Goal: Information Seeking & Learning: Learn about a topic

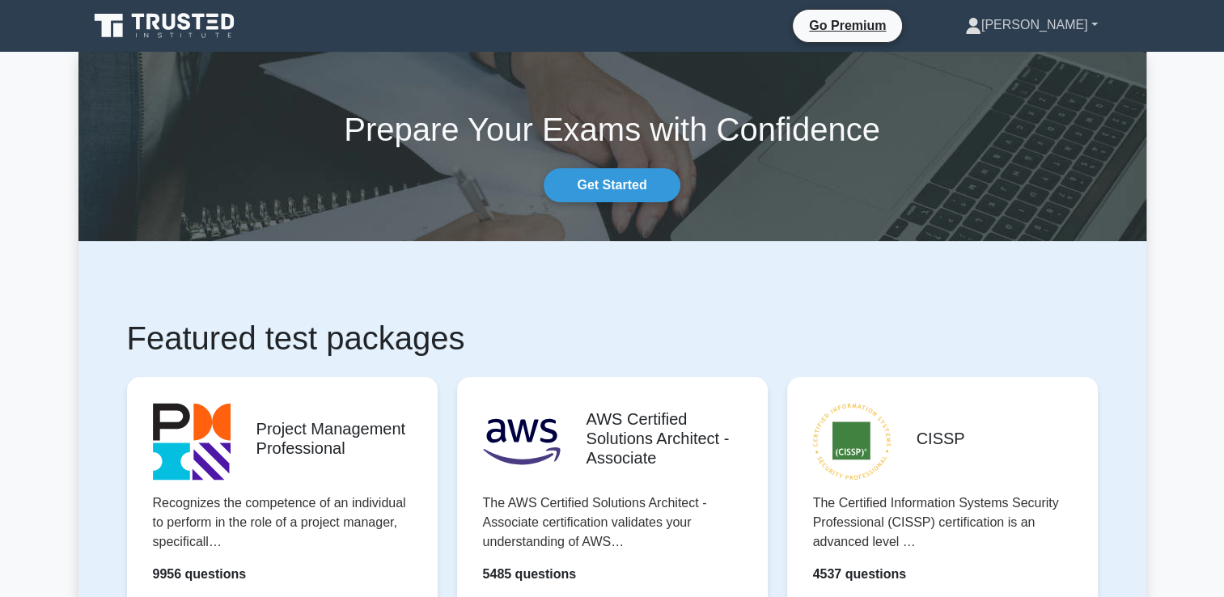
click at [1083, 34] on link "[PERSON_NAME]" at bounding box center [1031, 25] width 210 height 32
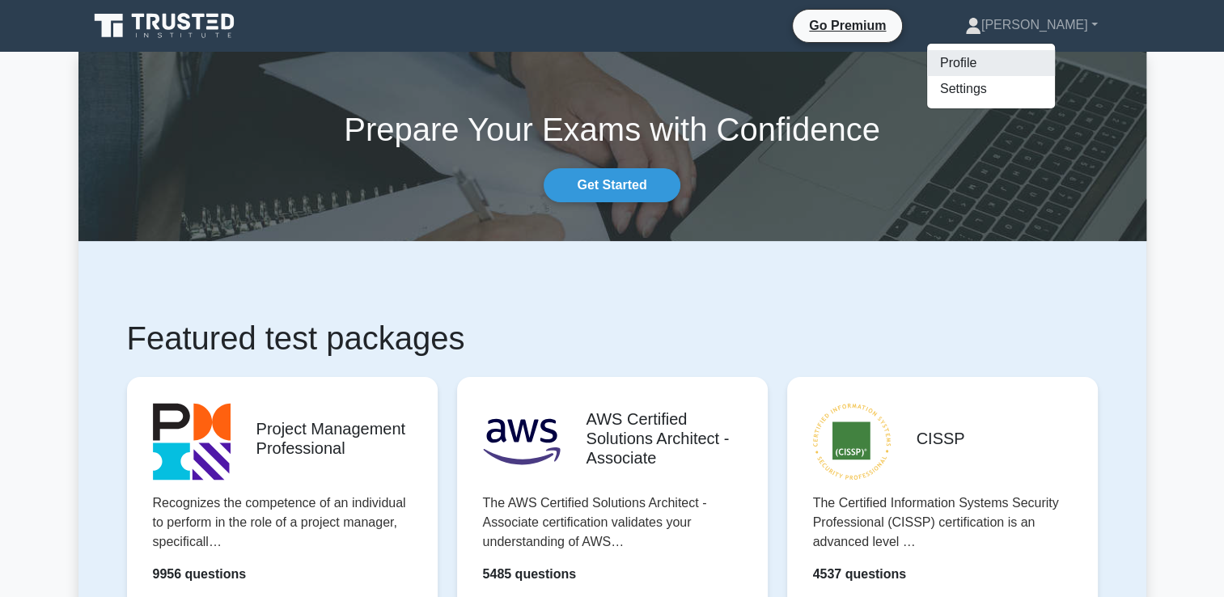
click at [1055, 70] on link "Profile" at bounding box center [991, 63] width 128 height 26
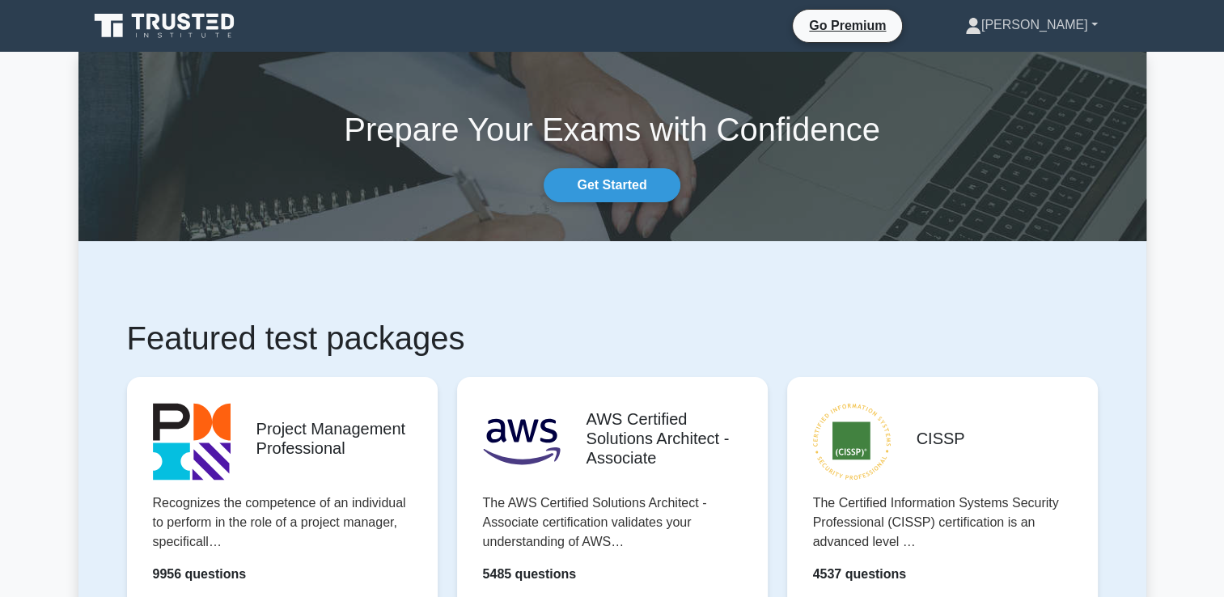
click at [1075, 25] on link "[PERSON_NAME]" at bounding box center [1031, 25] width 210 height 32
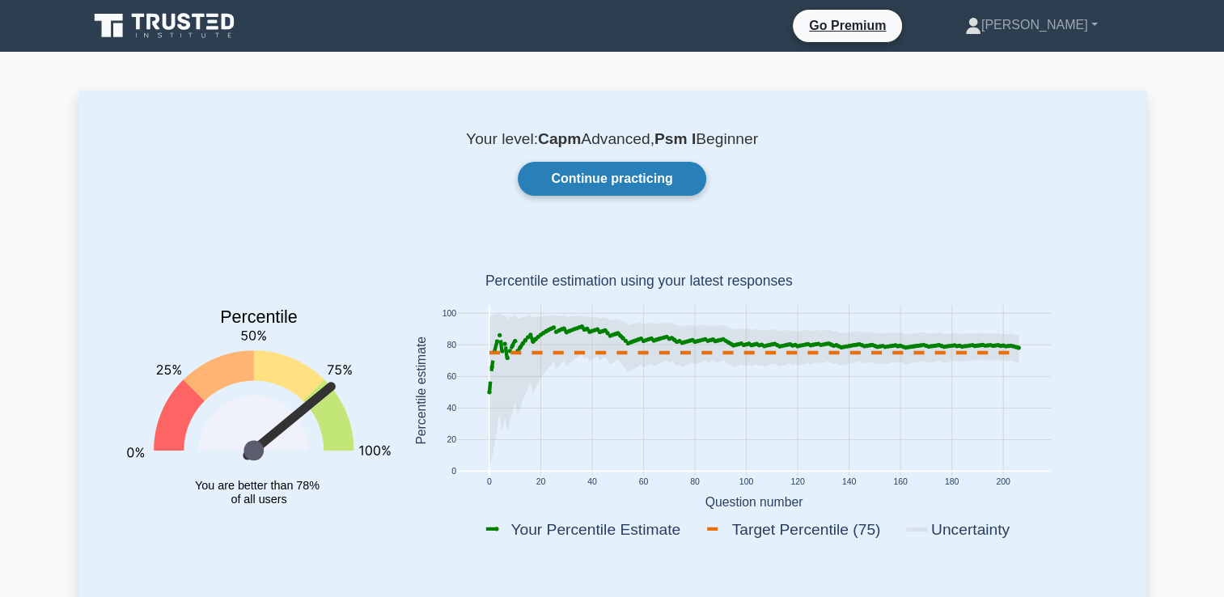
click at [527, 180] on link "Continue practicing" at bounding box center [612, 179] width 188 height 34
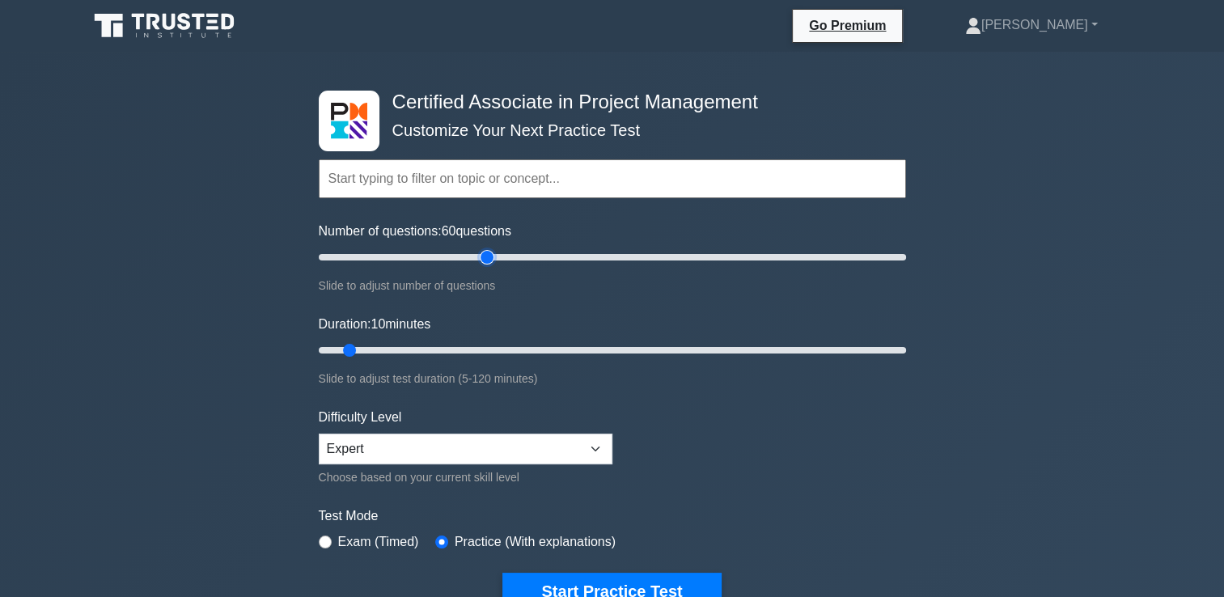
click at [493, 252] on input "Number of questions: 60 questions" at bounding box center [612, 256] width 587 height 19
click at [434, 261] on input "Number of questions: 40 questions" at bounding box center [612, 256] width 587 height 19
type input "30"
click at [404, 257] on input "Number of questions: 30 questions" at bounding box center [612, 256] width 587 height 19
type input "50"
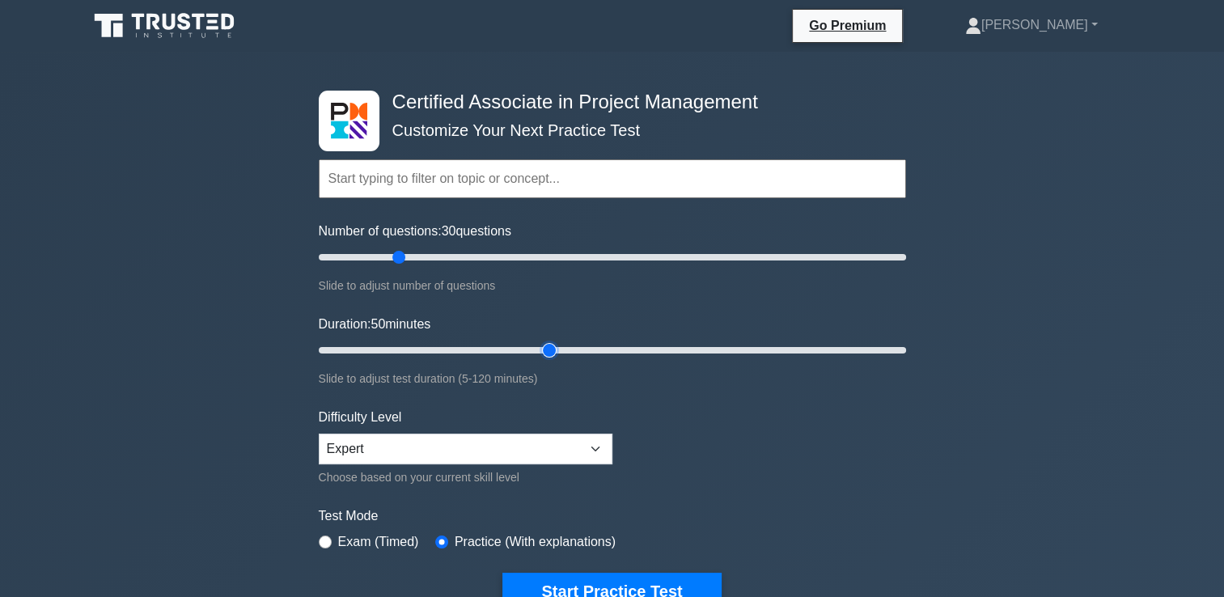
click at [538, 343] on input "Duration: 50 minutes" at bounding box center [612, 350] width 587 height 19
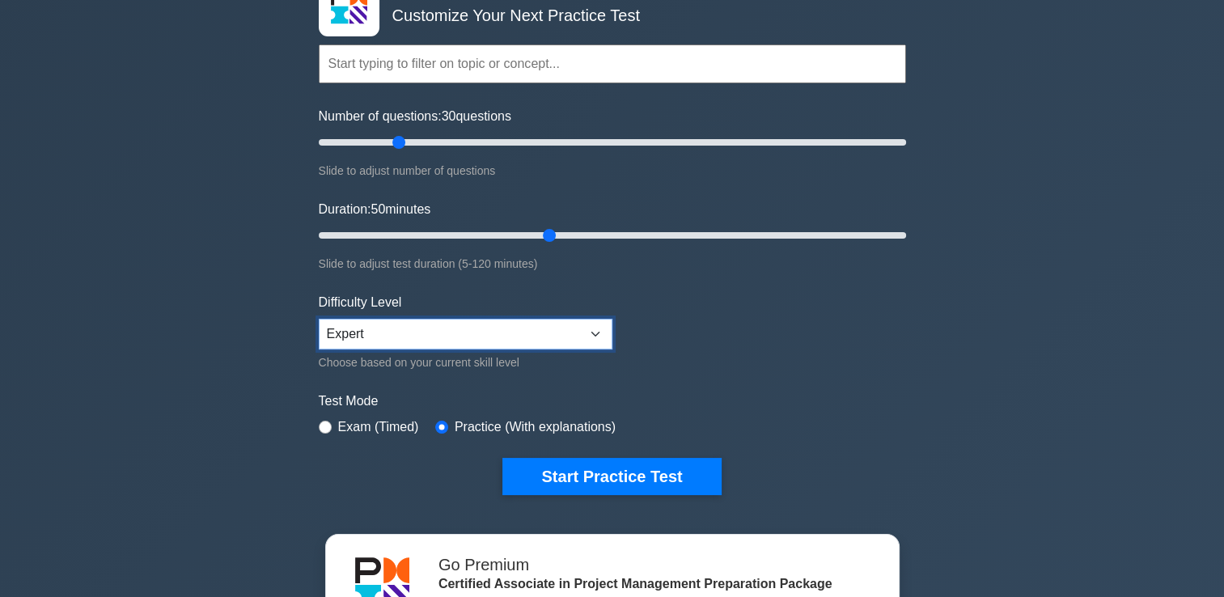
click at [559, 325] on select "Beginner Intermediate Expert" at bounding box center [466, 334] width 294 height 31
select select "beginner"
click at [319, 319] on select "Beginner Intermediate Expert" at bounding box center [466, 334] width 294 height 31
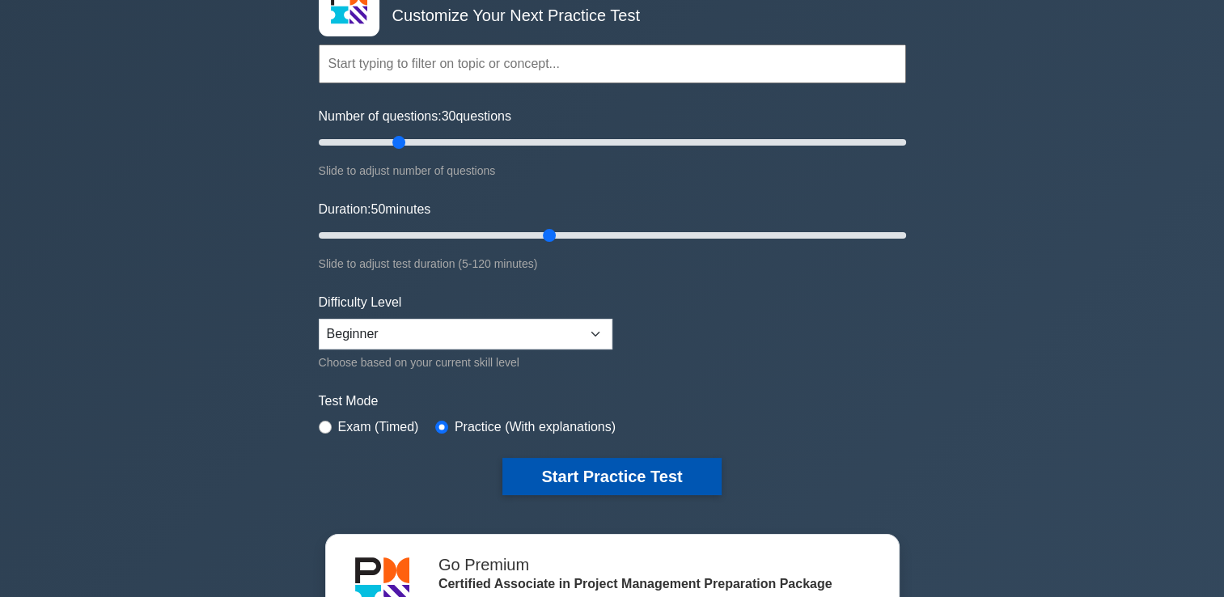
click at [573, 467] on button "Start Practice Test" at bounding box center [611, 476] width 218 height 37
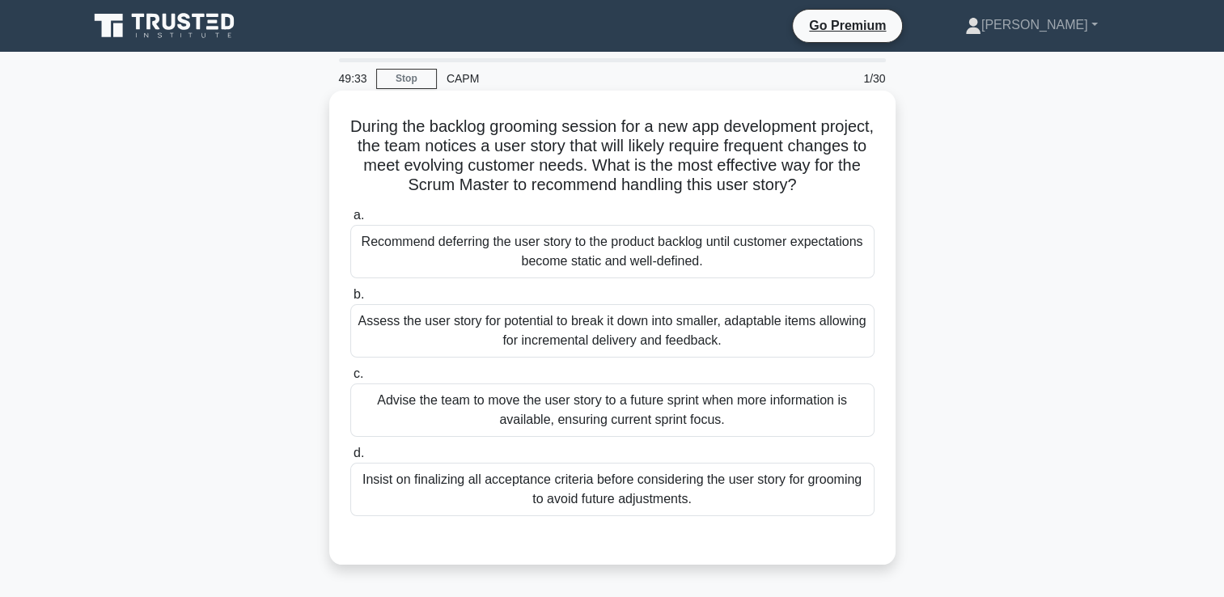
click at [818, 332] on div "Assess the user story for potential to break it down into smaller, adaptable it…" at bounding box center [612, 330] width 524 height 53
click at [350, 300] on input "b. Assess the user story for potential to break it down into smaller, adaptable…" at bounding box center [350, 295] width 0 height 11
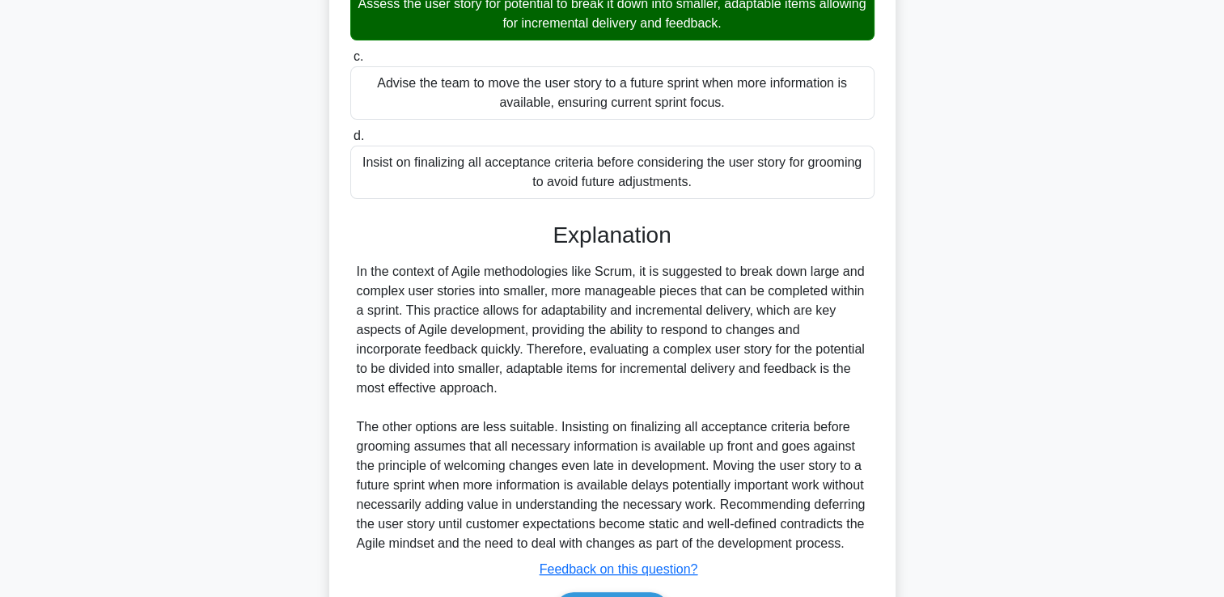
scroll to position [438, 0]
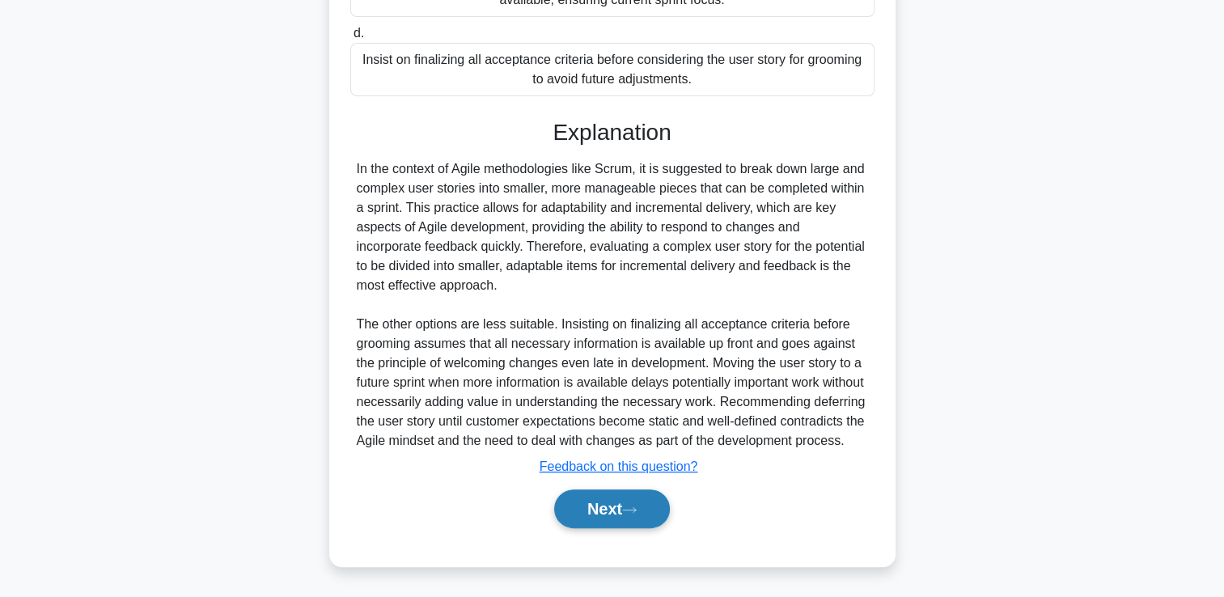
click at [651, 496] on button "Next" at bounding box center [612, 508] width 116 height 39
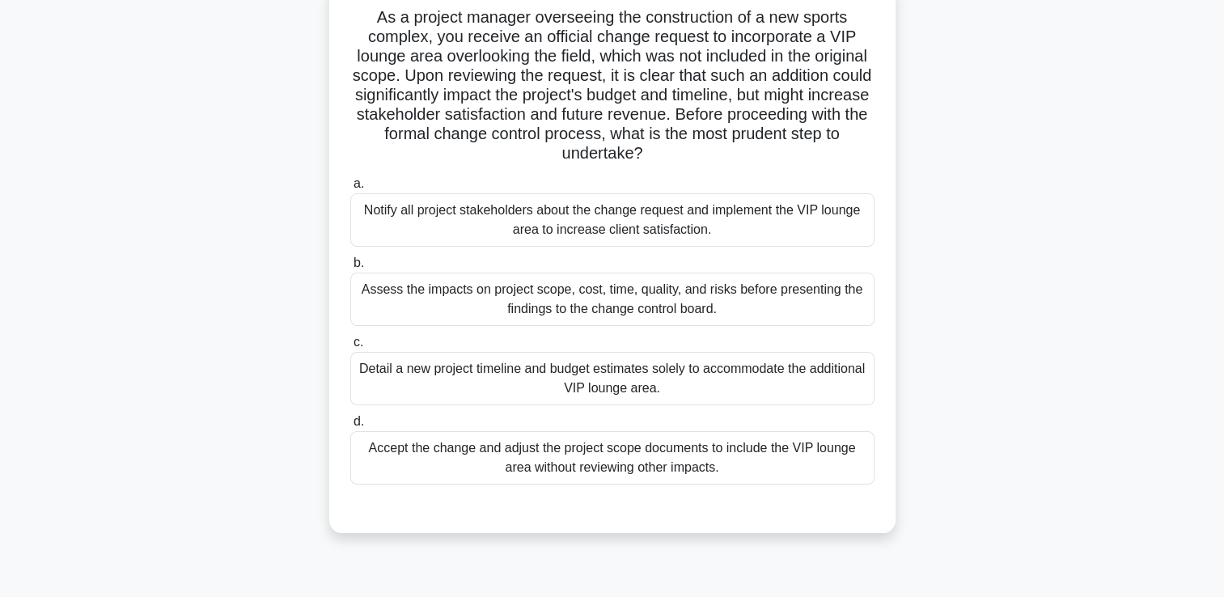
scroll to position [113, 0]
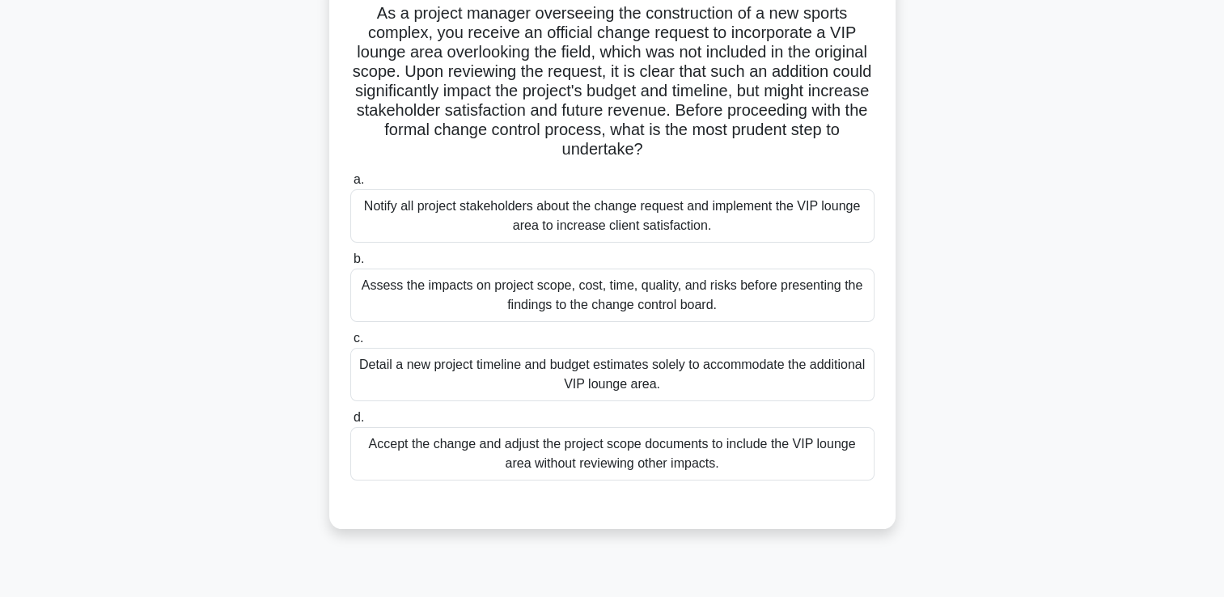
click at [828, 300] on div "Assess the impacts on project scope, cost, time, quality, and risks before pres…" at bounding box center [612, 295] width 524 height 53
click at [350, 264] on input "b. Assess the impacts on project scope, cost, time, quality, and risks before p…" at bounding box center [350, 259] width 0 height 11
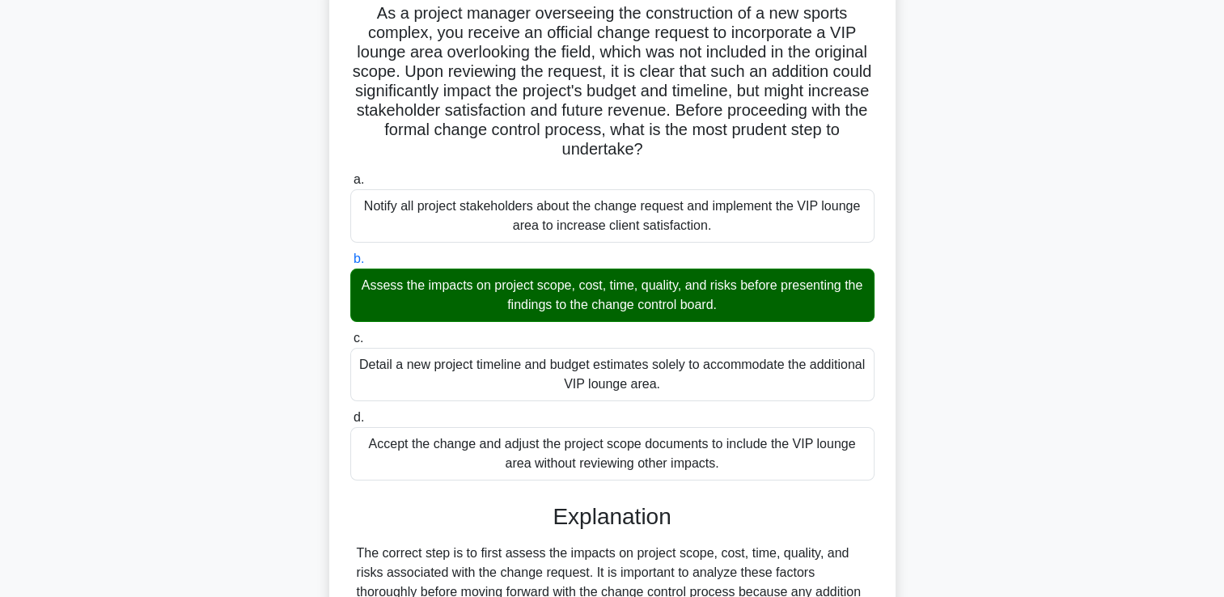
scroll to position [515, 0]
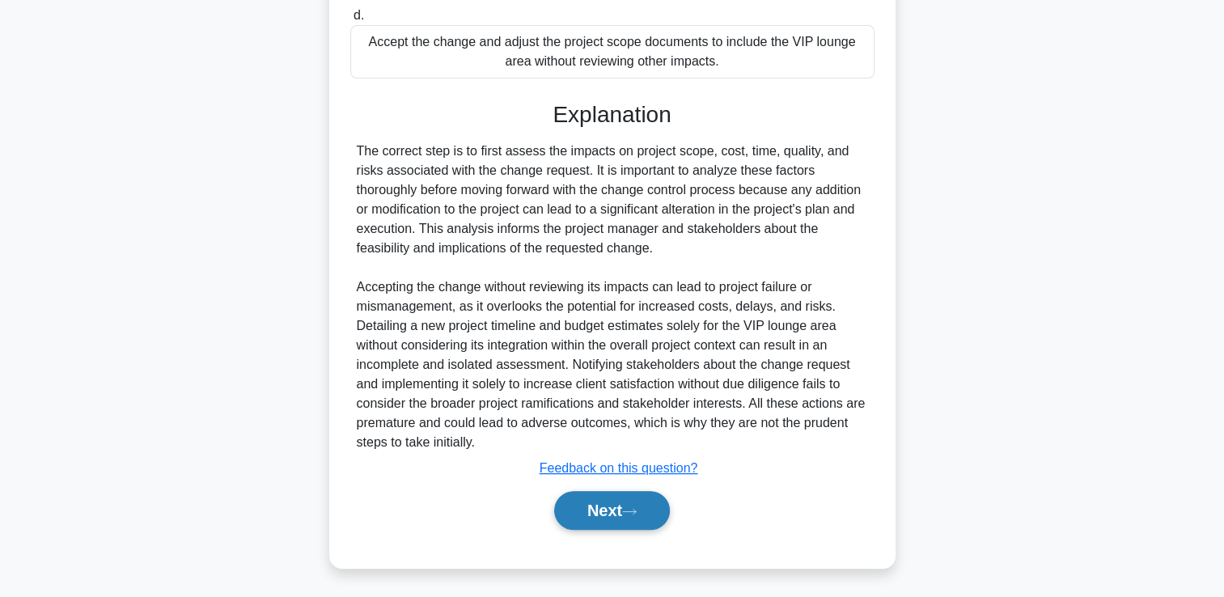
click at [611, 521] on button "Next" at bounding box center [612, 510] width 116 height 39
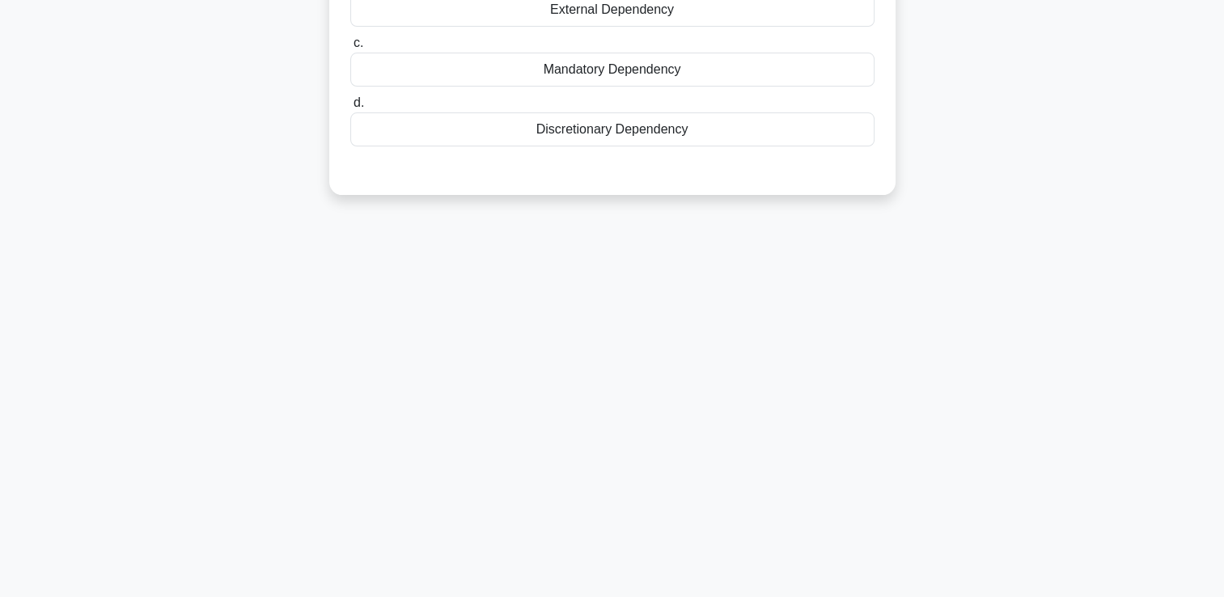
scroll to position [0, 0]
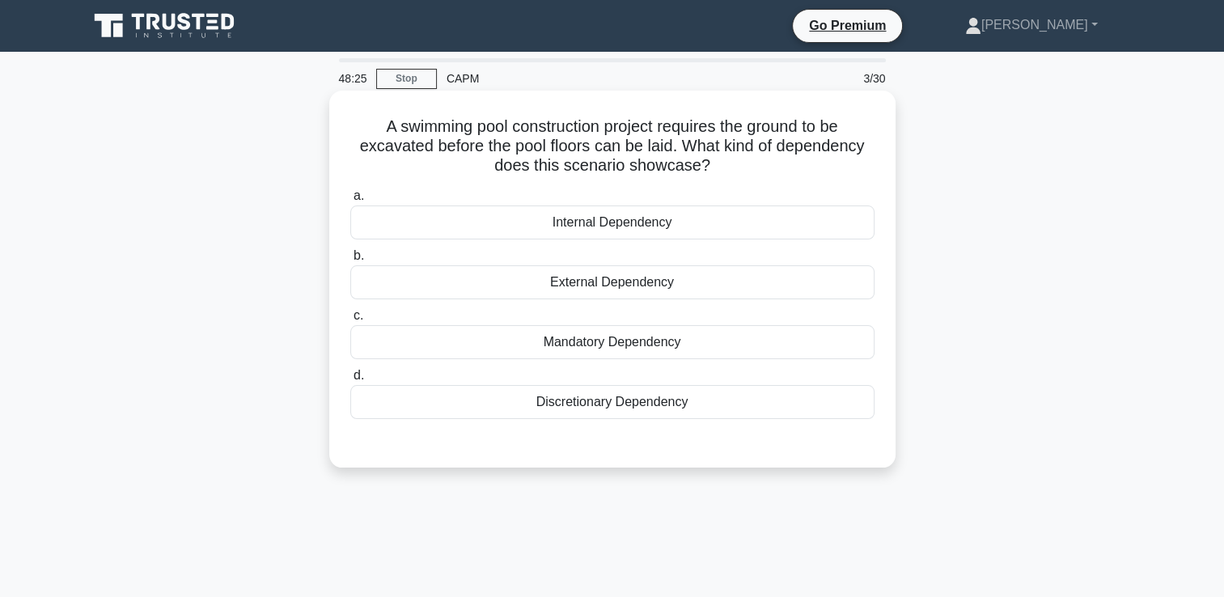
click at [819, 349] on div "Mandatory Dependency" at bounding box center [612, 342] width 524 height 34
click at [350, 321] on input "c. Mandatory Dependency" at bounding box center [350, 316] width 0 height 11
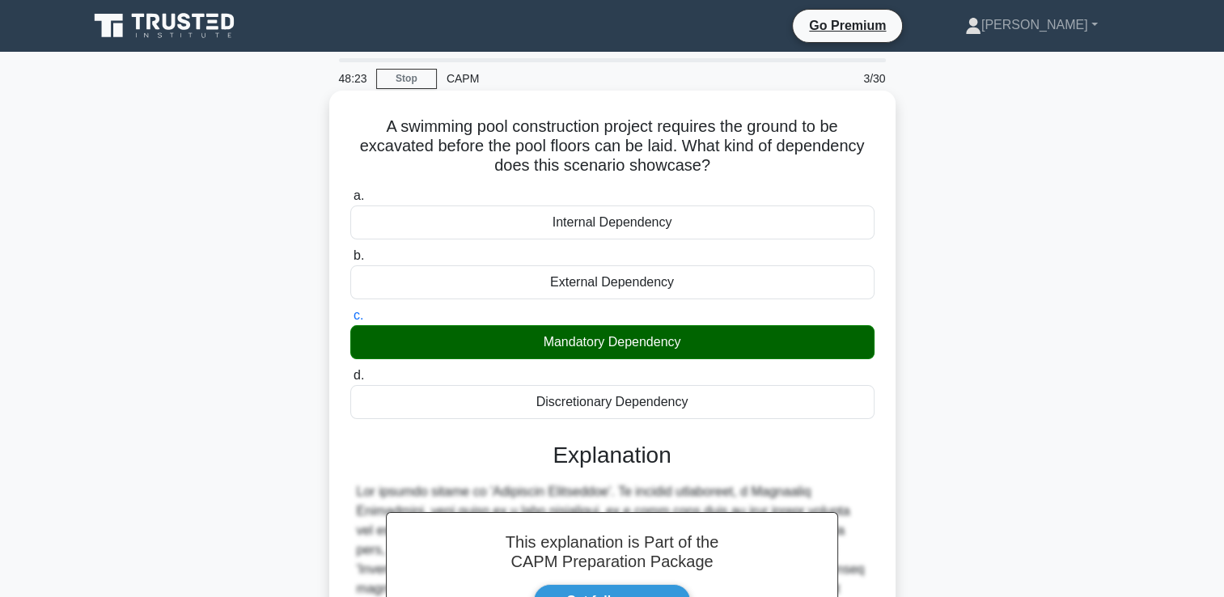
scroll to position [282, 0]
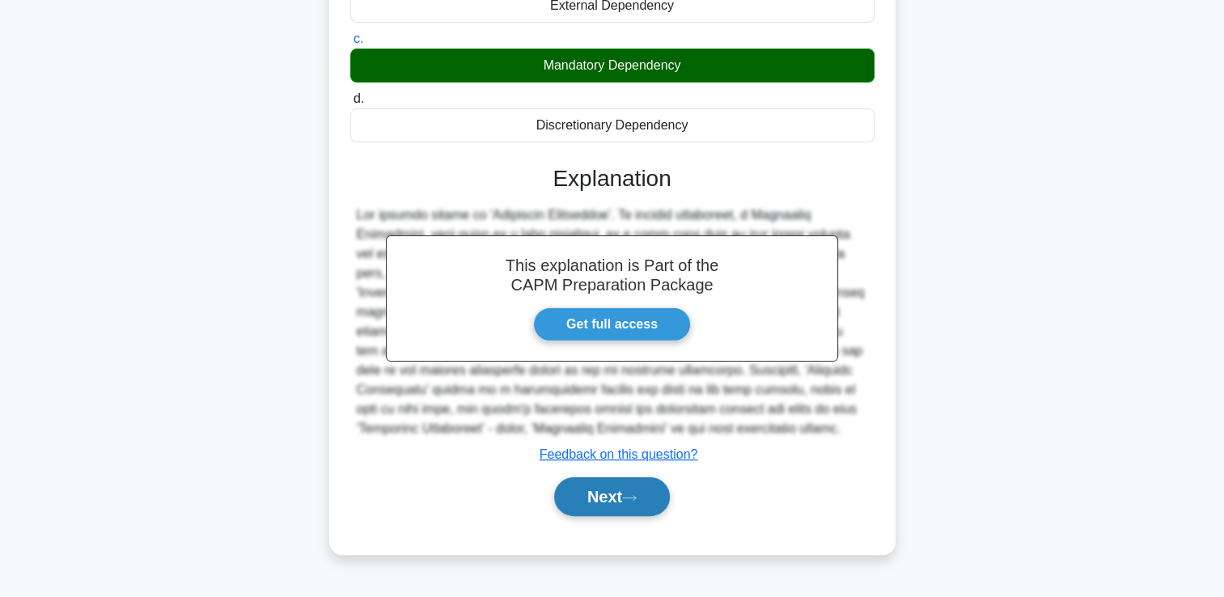
click at [637, 502] on icon at bounding box center [629, 497] width 15 height 9
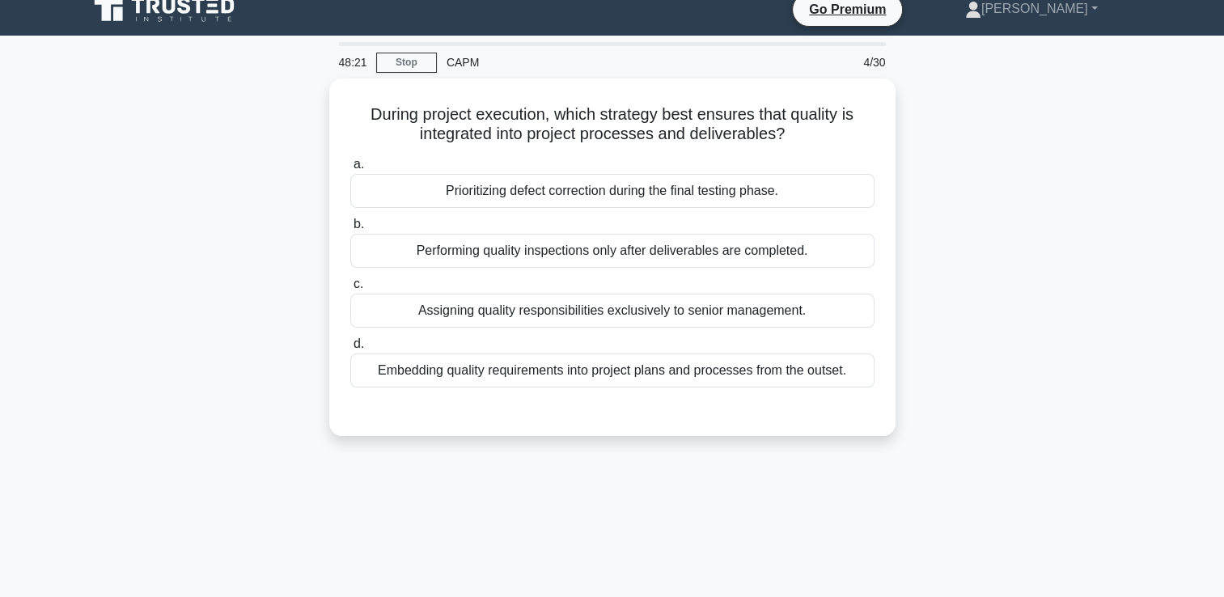
scroll to position [0, 0]
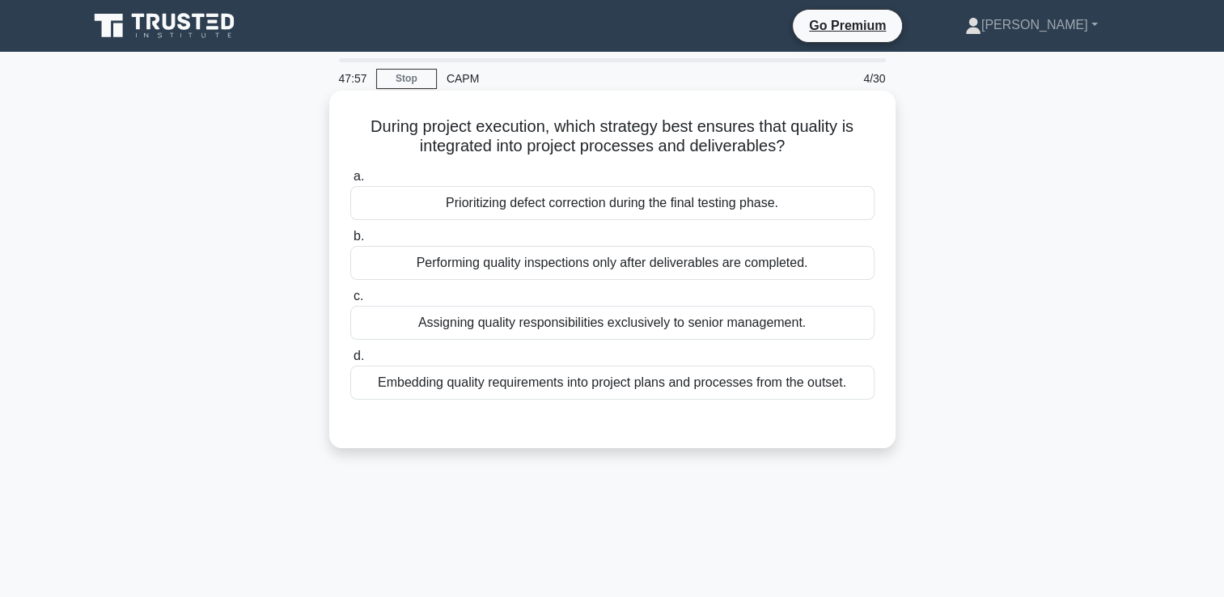
click at [840, 380] on div "Embedding quality requirements into project plans and processes from the outset." at bounding box center [612, 383] width 524 height 34
click at [350, 362] on input "d. Embedding quality requirements into project plans and processes from the out…" at bounding box center [350, 356] width 0 height 11
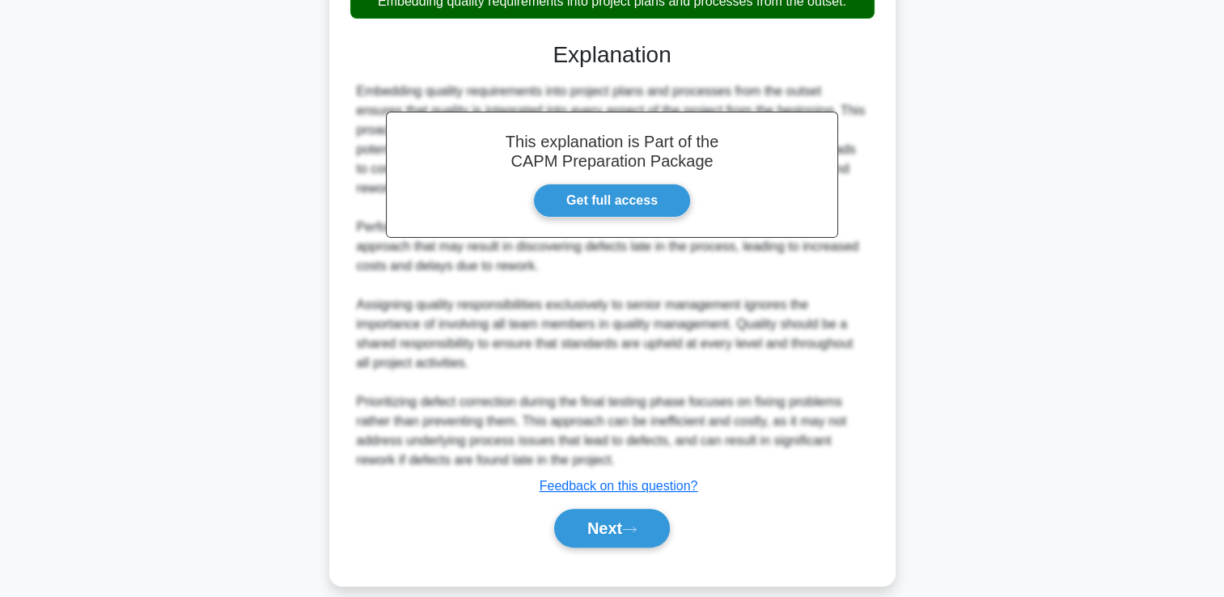
scroll to position [399, 0]
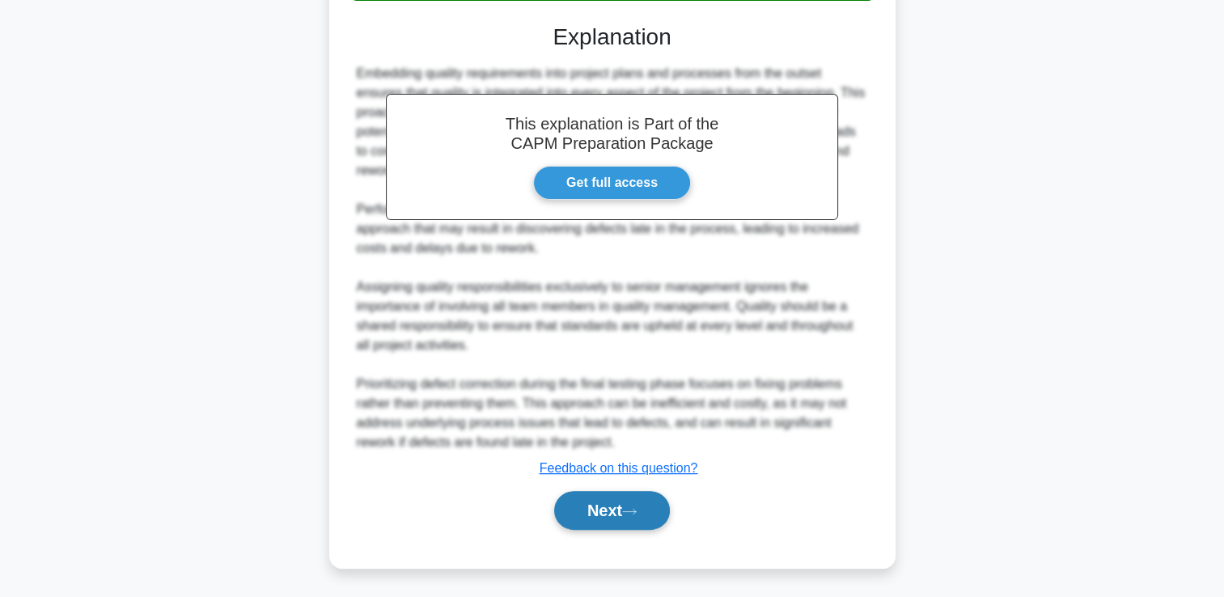
click at [653, 491] on button "Next" at bounding box center [612, 510] width 116 height 39
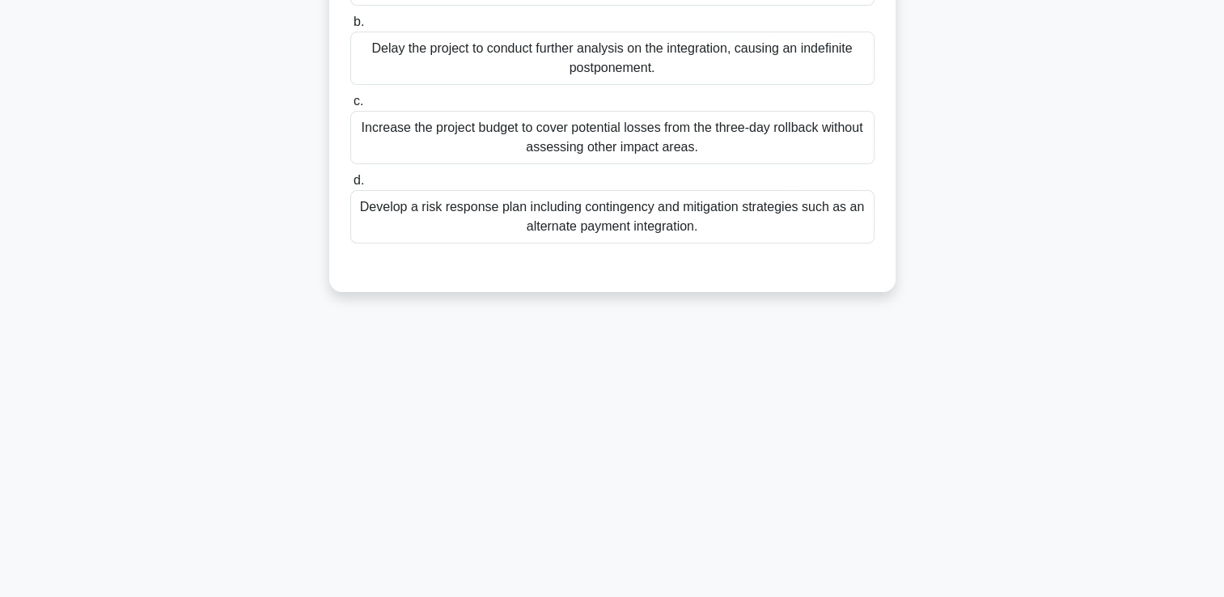
scroll to position [0, 0]
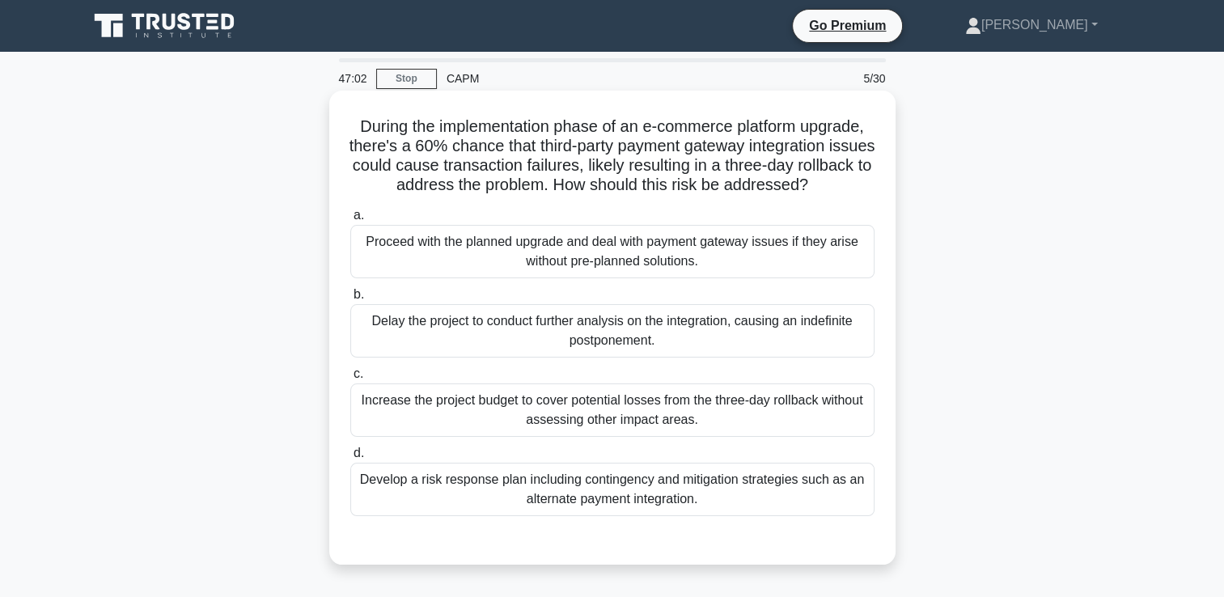
click at [819, 469] on div "Develop a risk response plan including contingency and mitigation strategies su…" at bounding box center [612, 489] width 524 height 53
click at [350, 459] on input "d. Develop a risk response plan including contingency and mitigation strategies…" at bounding box center [350, 453] width 0 height 11
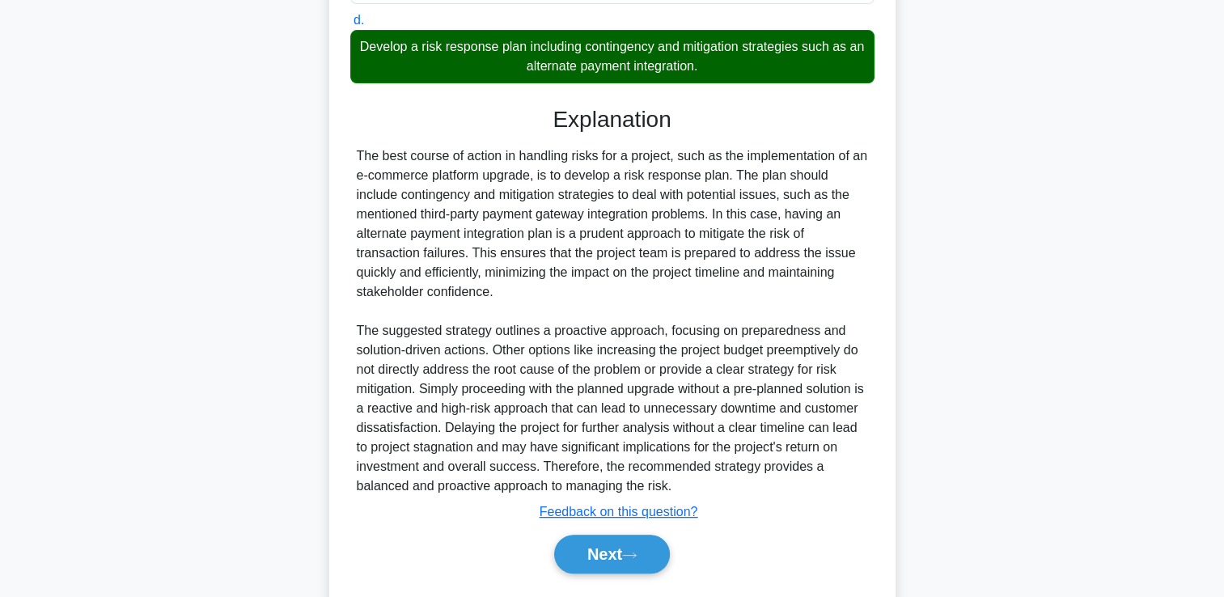
scroll to position [476, 0]
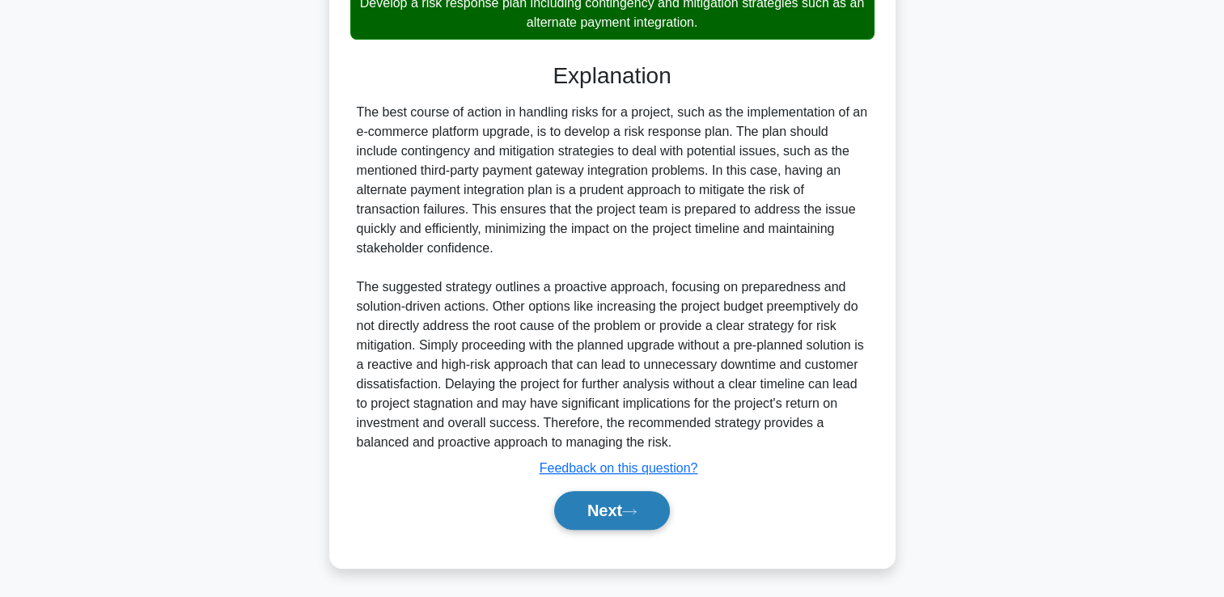
click at [617, 509] on button "Next" at bounding box center [612, 510] width 116 height 39
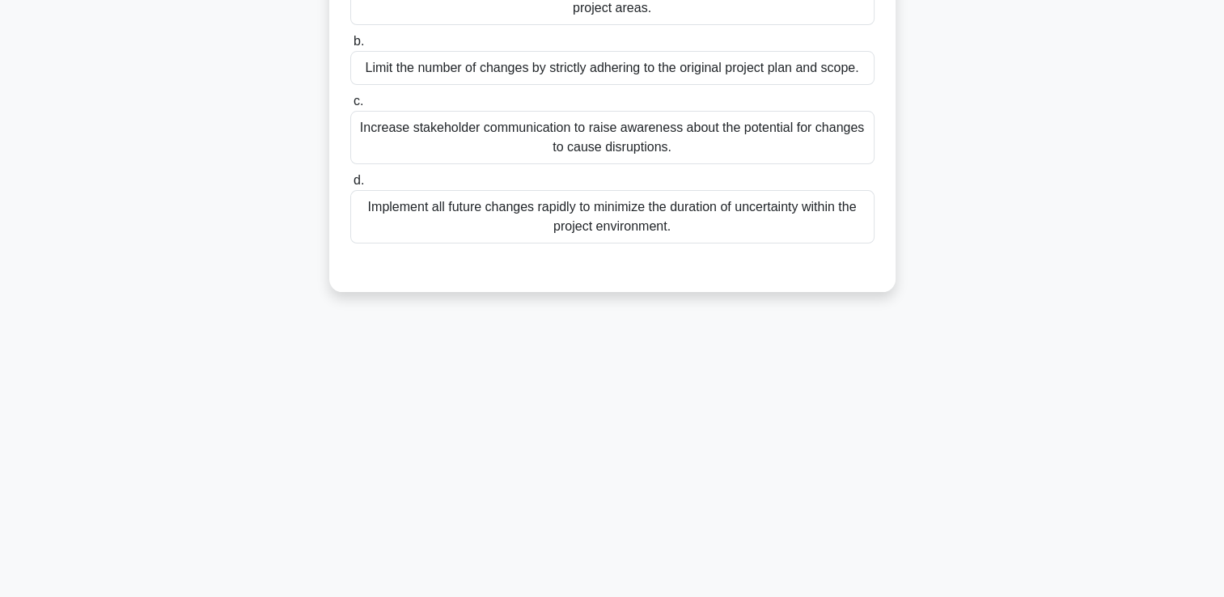
scroll to position [0, 0]
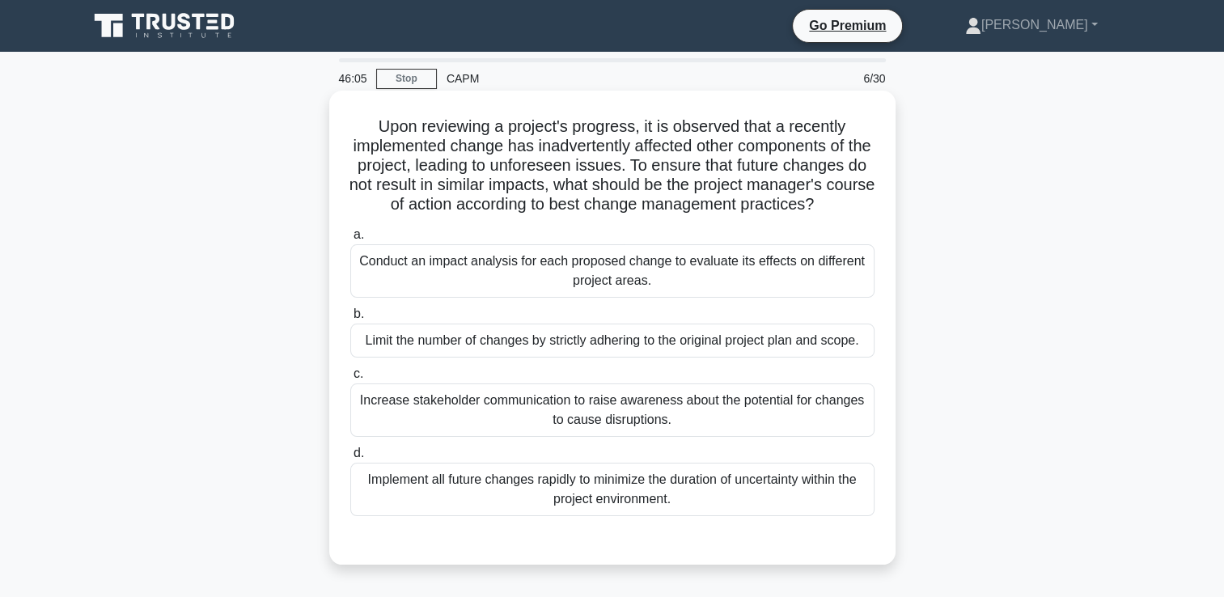
click at [819, 289] on div "Conduct an impact analysis for each proposed change to evaluate its effects on …" at bounding box center [612, 270] width 524 height 53
click at [350, 240] on input "a. Conduct an impact analysis for each proposed change to evaluate its effects …" at bounding box center [350, 235] width 0 height 11
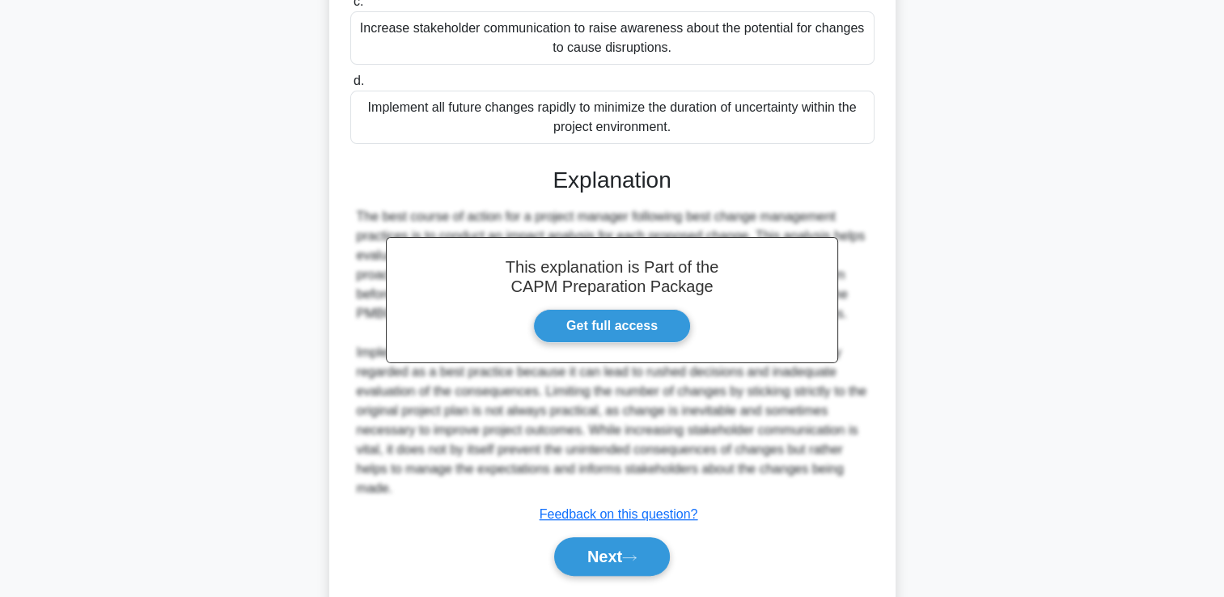
scroll to position [418, 0]
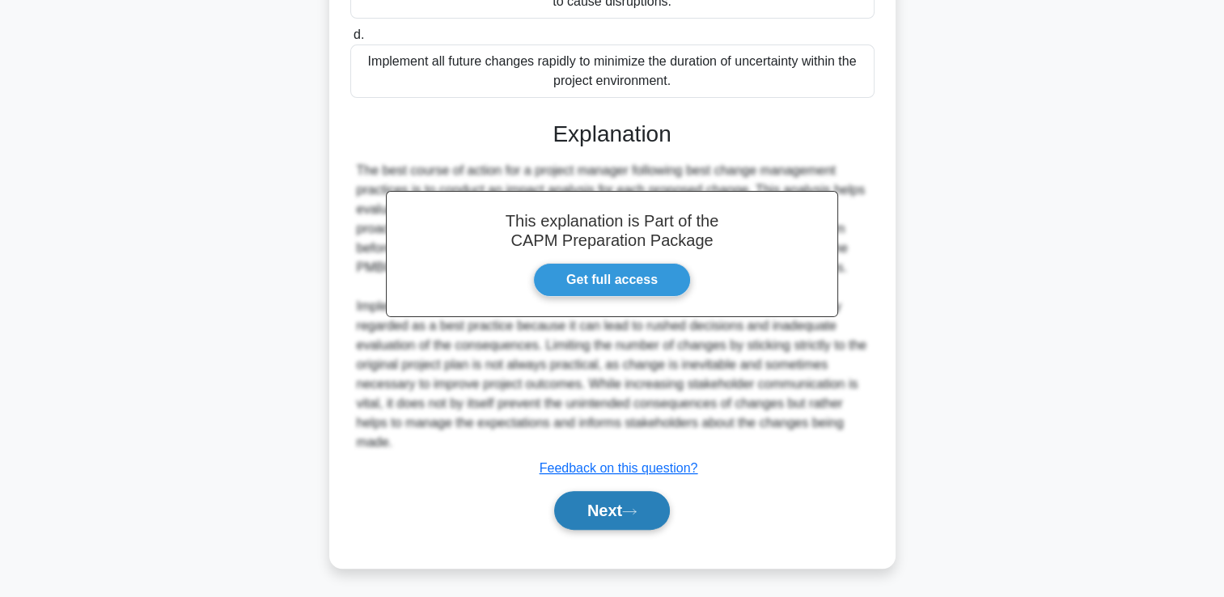
click at [650, 496] on button "Next" at bounding box center [612, 510] width 116 height 39
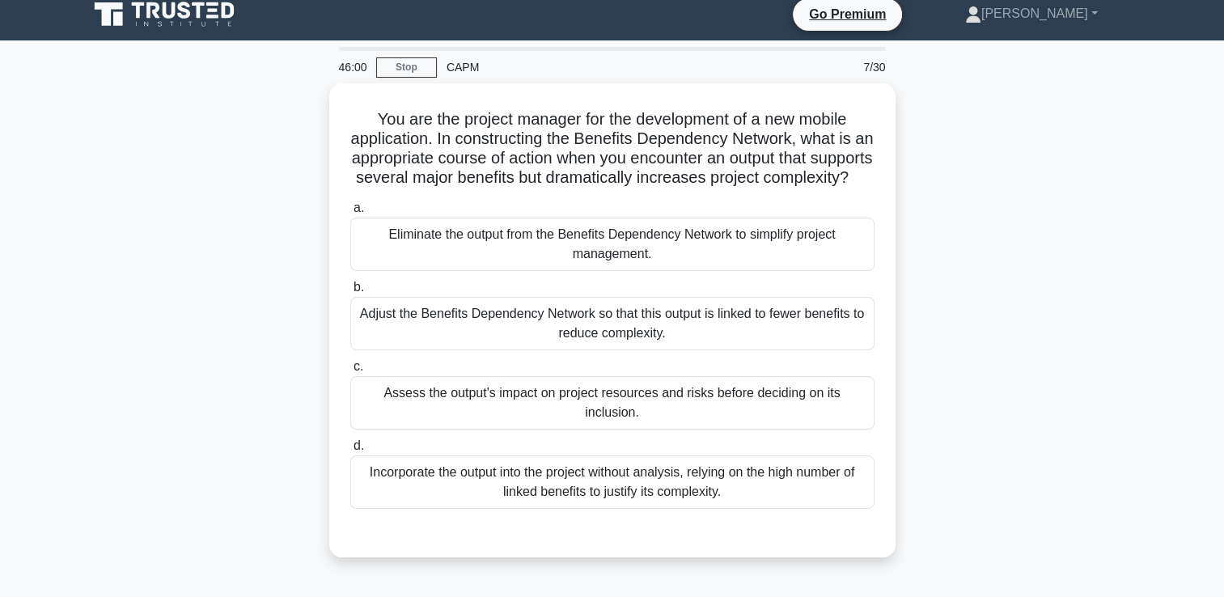
scroll to position [0, 0]
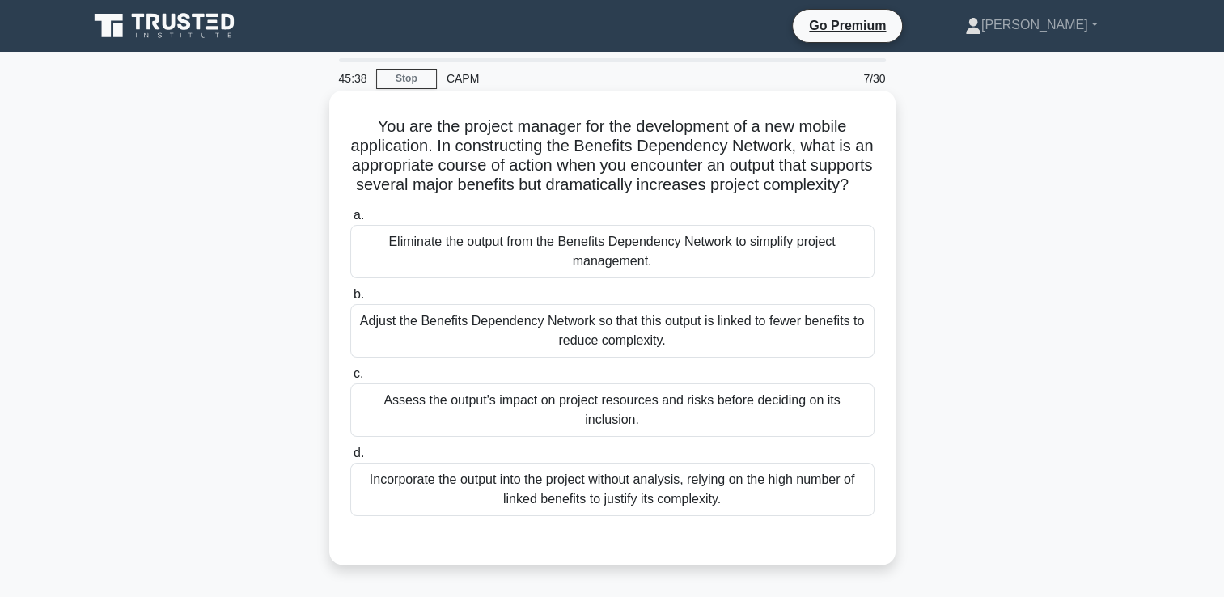
click at [635, 437] on div "Assess the output's impact on project resources and risks before deciding on it…" at bounding box center [612, 409] width 524 height 53
click at [350, 379] on input "c. Assess the output's impact on project resources and risks before deciding on…" at bounding box center [350, 374] width 0 height 11
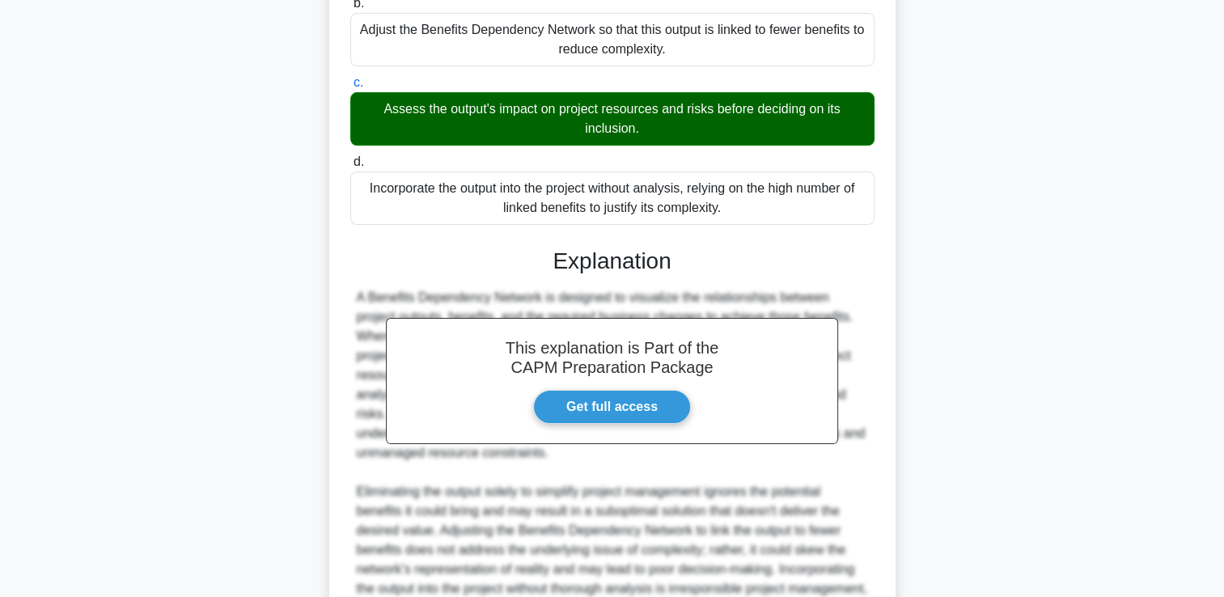
scroll to position [496, 0]
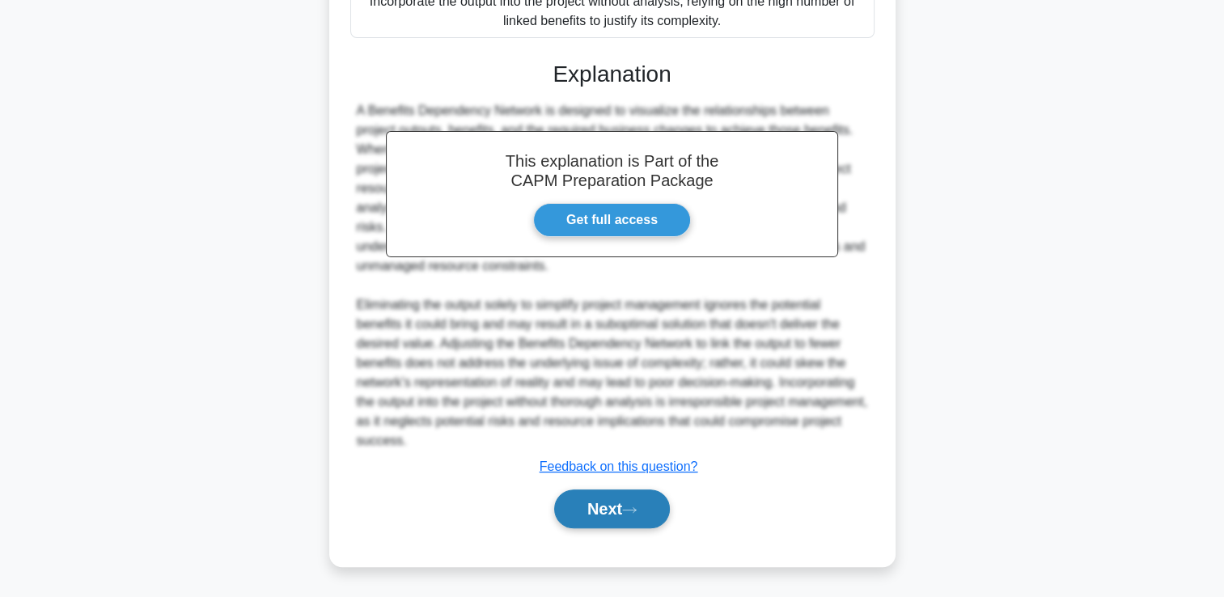
click at [608, 506] on button "Next" at bounding box center [612, 508] width 116 height 39
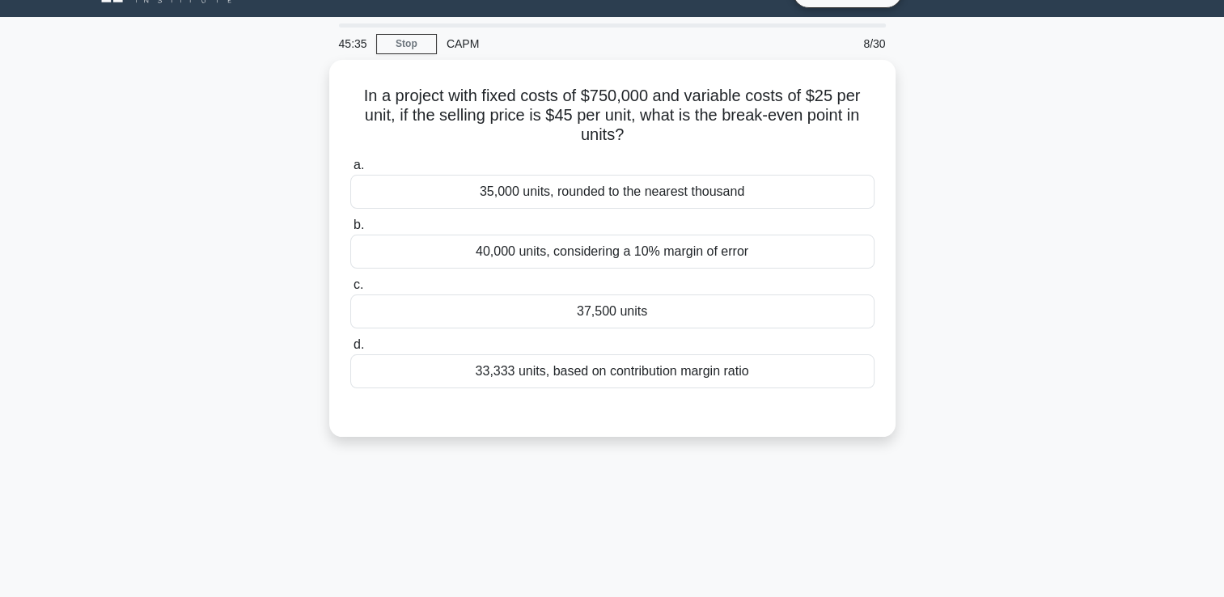
scroll to position [0, 0]
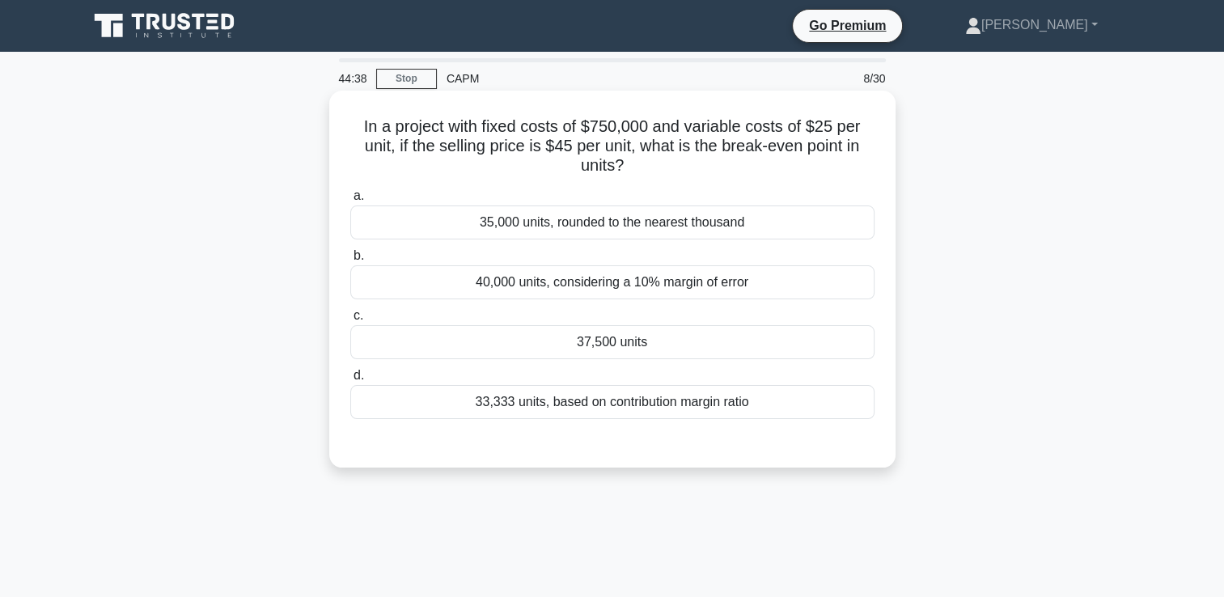
click at [647, 346] on div "37,500 units" at bounding box center [612, 342] width 524 height 34
click at [350, 321] on input "c. 37,500 units" at bounding box center [350, 316] width 0 height 11
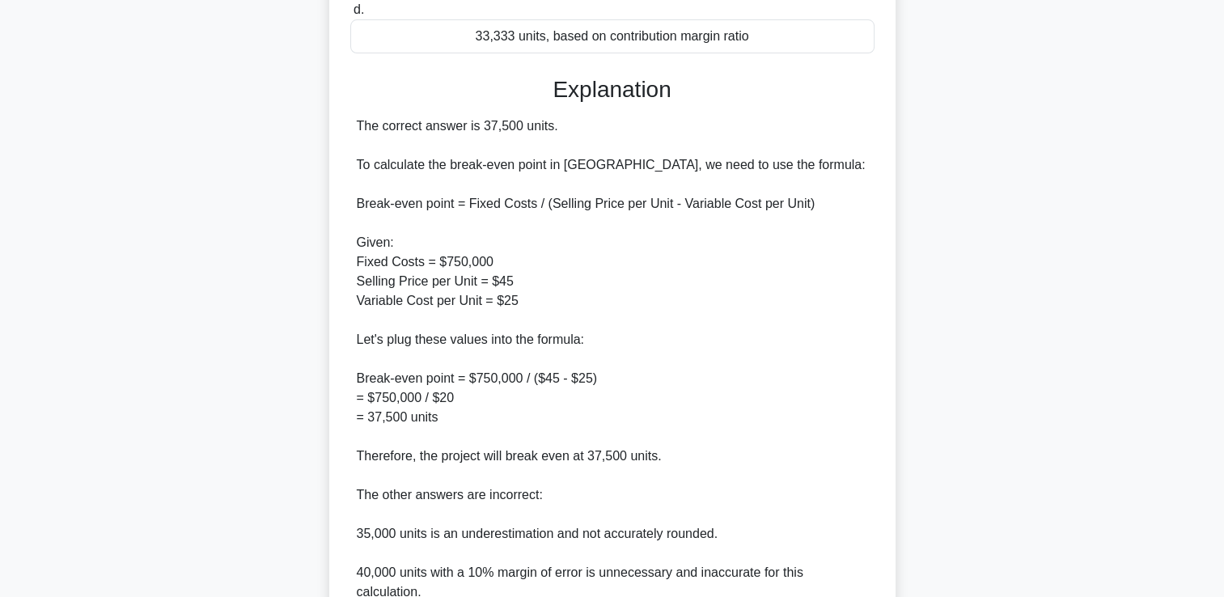
scroll to position [554, 0]
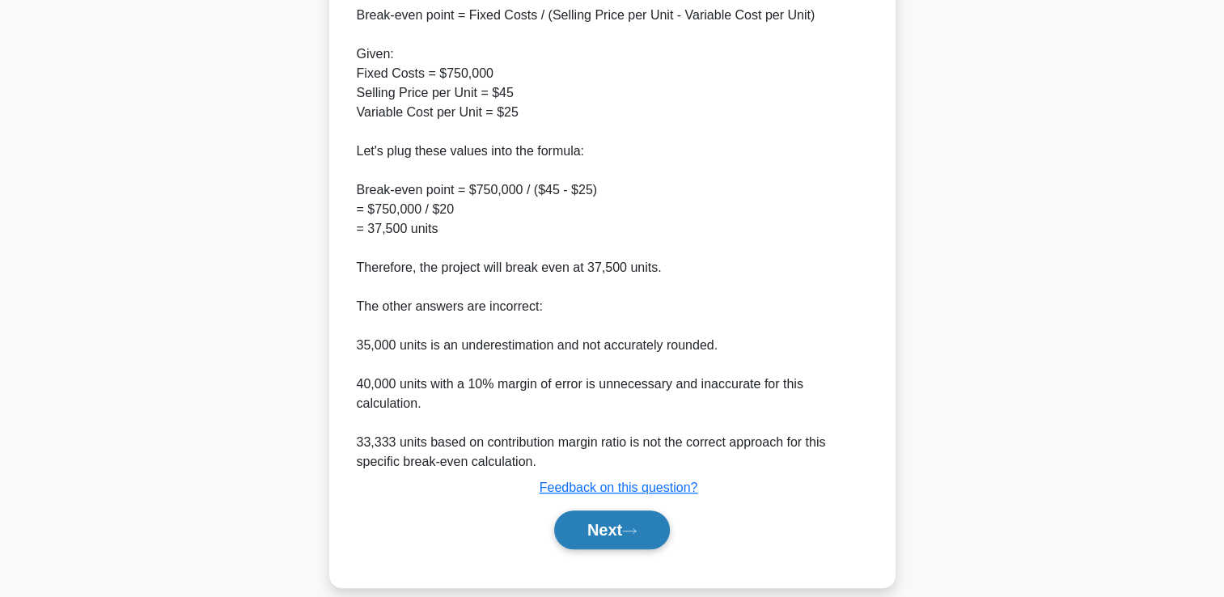
click at [637, 527] on icon at bounding box center [629, 531] width 15 height 9
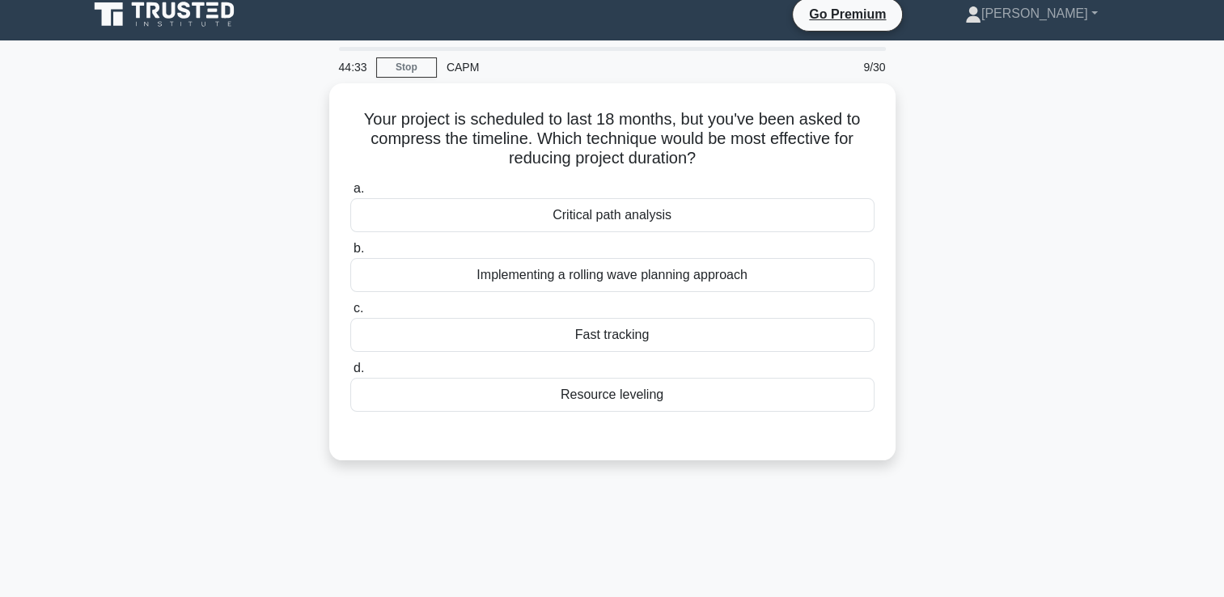
scroll to position [0, 0]
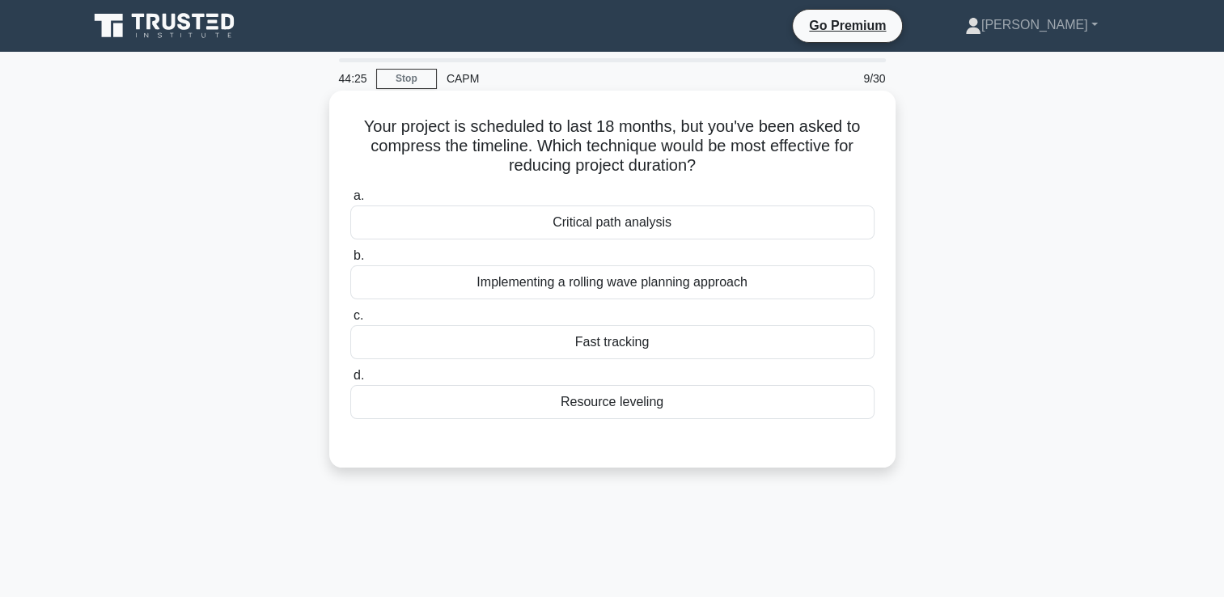
click at [658, 346] on div "Fast tracking" at bounding box center [612, 342] width 524 height 34
click at [350, 321] on input "c. Fast tracking" at bounding box center [350, 316] width 0 height 11
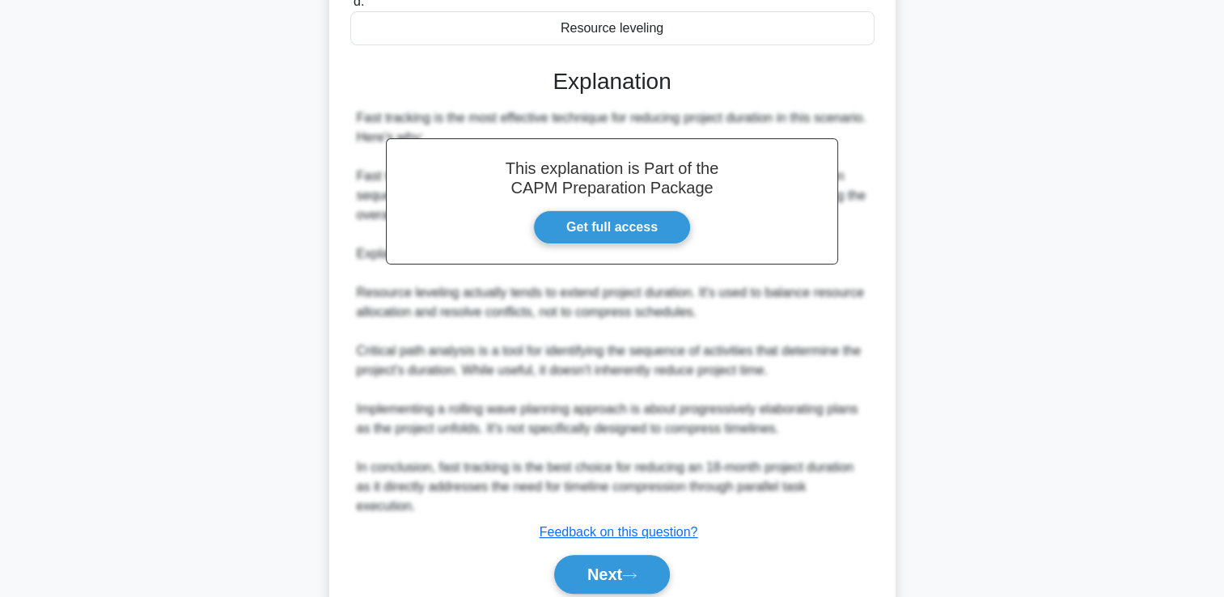
scroll to position [418, 0]
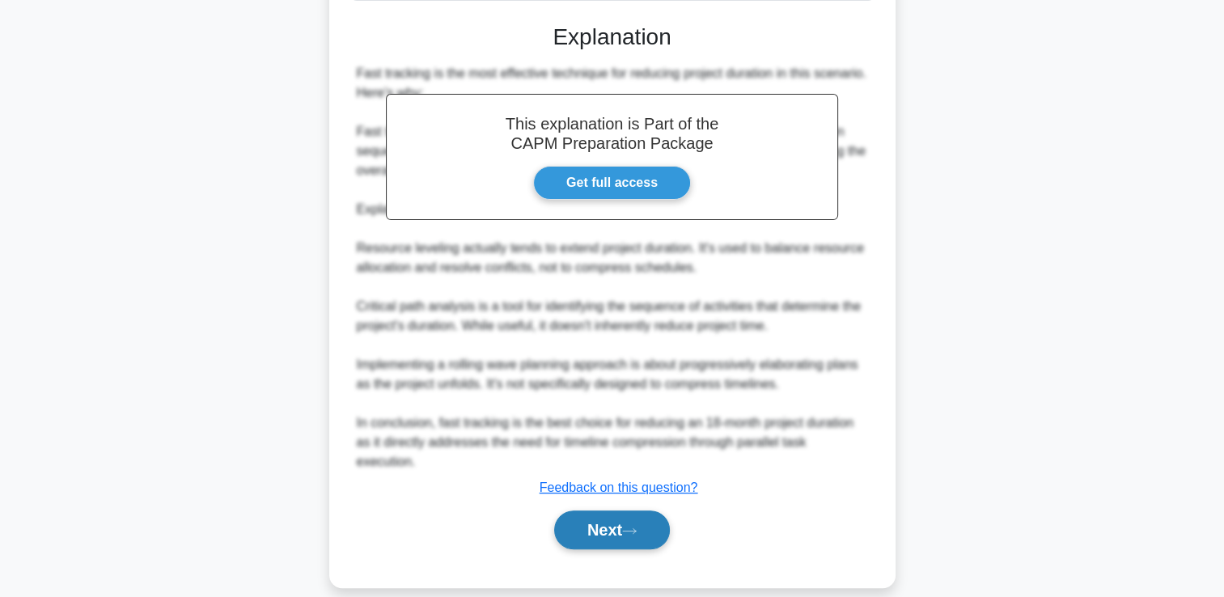
click at [582, 510] on button "Next" at bounding box center [612, 529] width 116 height 39
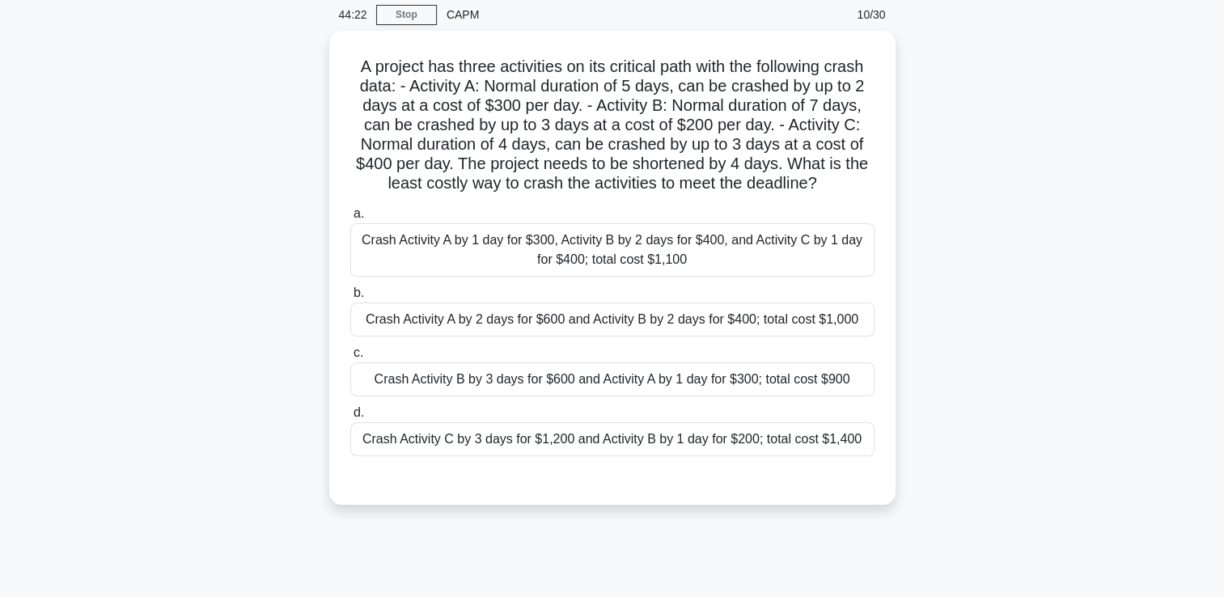
scroll to position [59, 0]
click at [812, 393] on div "Crash Activity B by 3 days for $600 and Activity A by 1 day for $300; total cos…" at bounding box center [612, 380] width 524 height 34
click at [350, 359] on input "c. Crash Activity B by 3 days for $600 and Activity A by 1 day for $300; total …" at bounding box center [350, 354] width 0 height 11
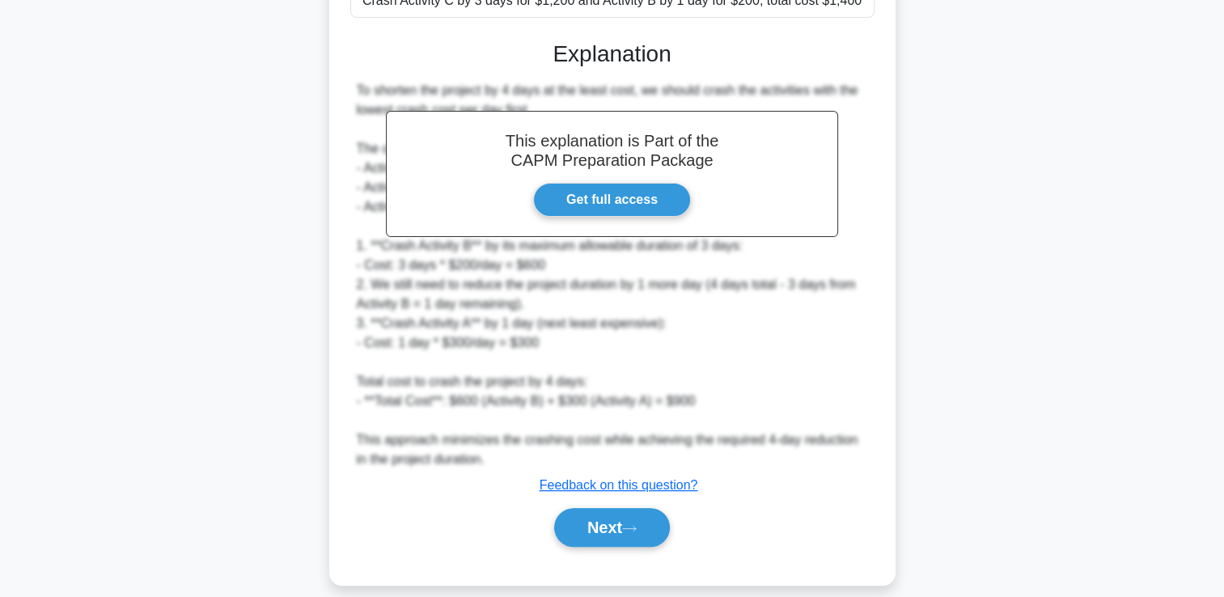
scroll to position [506, 0]
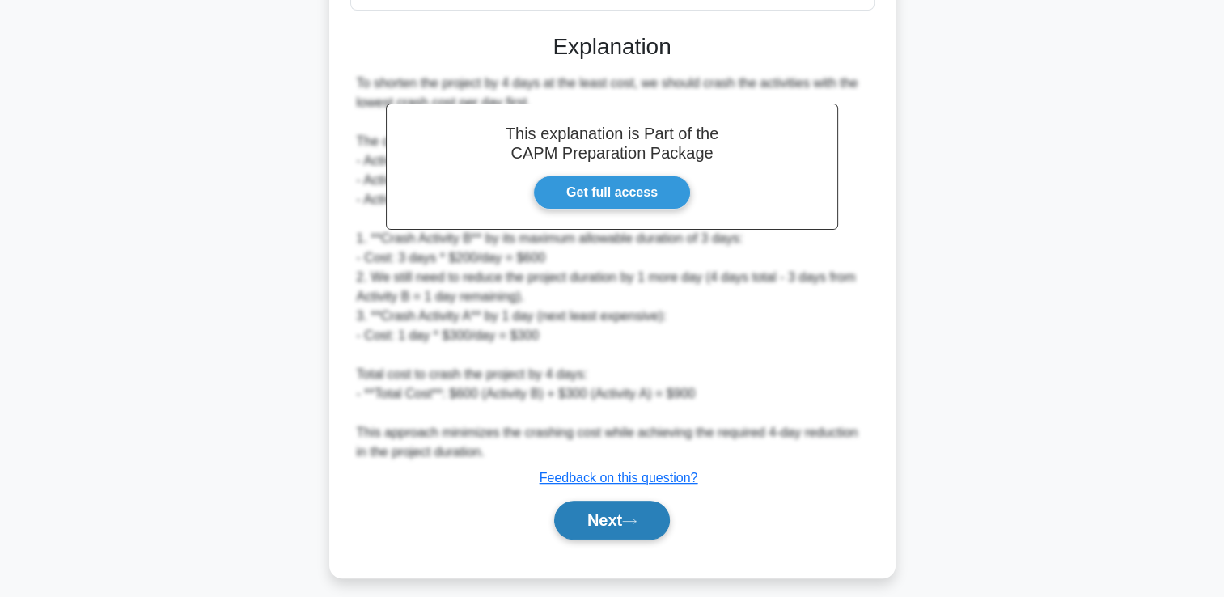
click at [629, 510] on button "Next" at bounding box center [612, 520] width 116 height 39
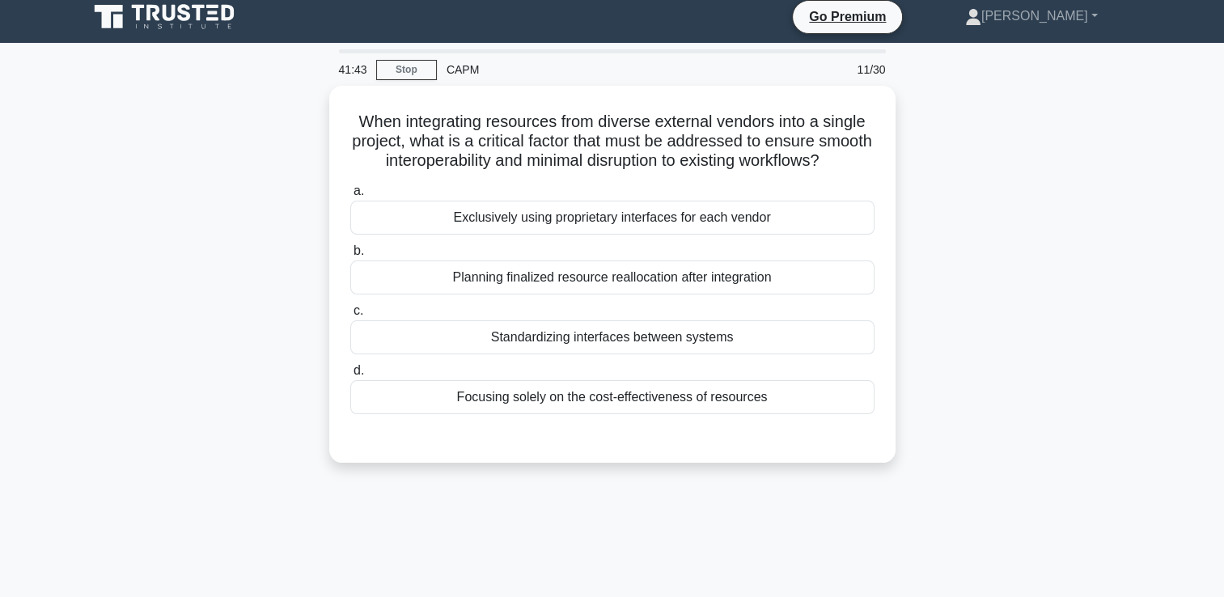
scroll to position [8, 0]
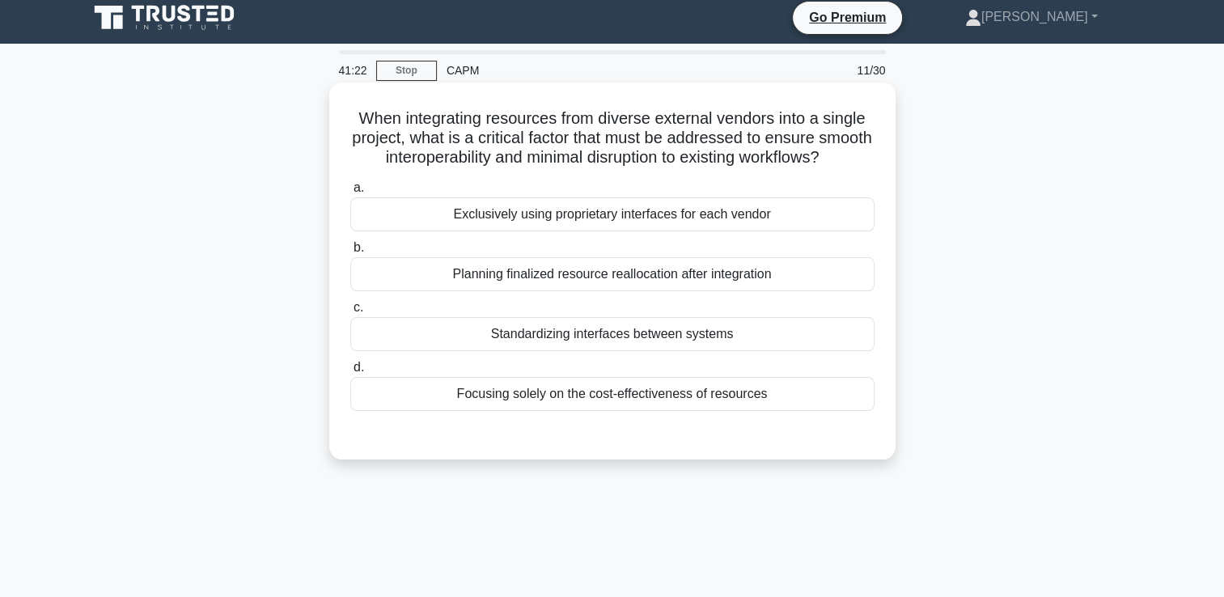
click at [802, 342] on div "Standardizing interfaces between systems" at bounding box center [612, 334] width 524 height 34
click at [350, 313] on input "c. Standardizing interfaces between systems" at bounding box center [350, 307] width 0 height 11
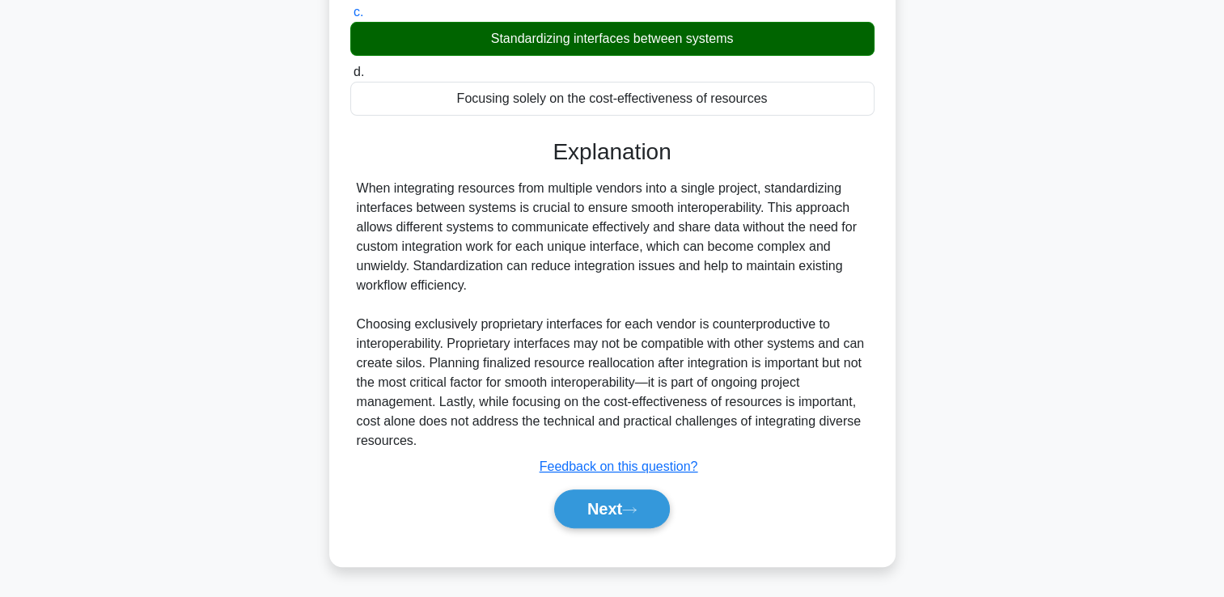
scroll to position [321, 0]
click at [624, 503] on button "Next" at bounding box center [612, 508] width 116 height 39
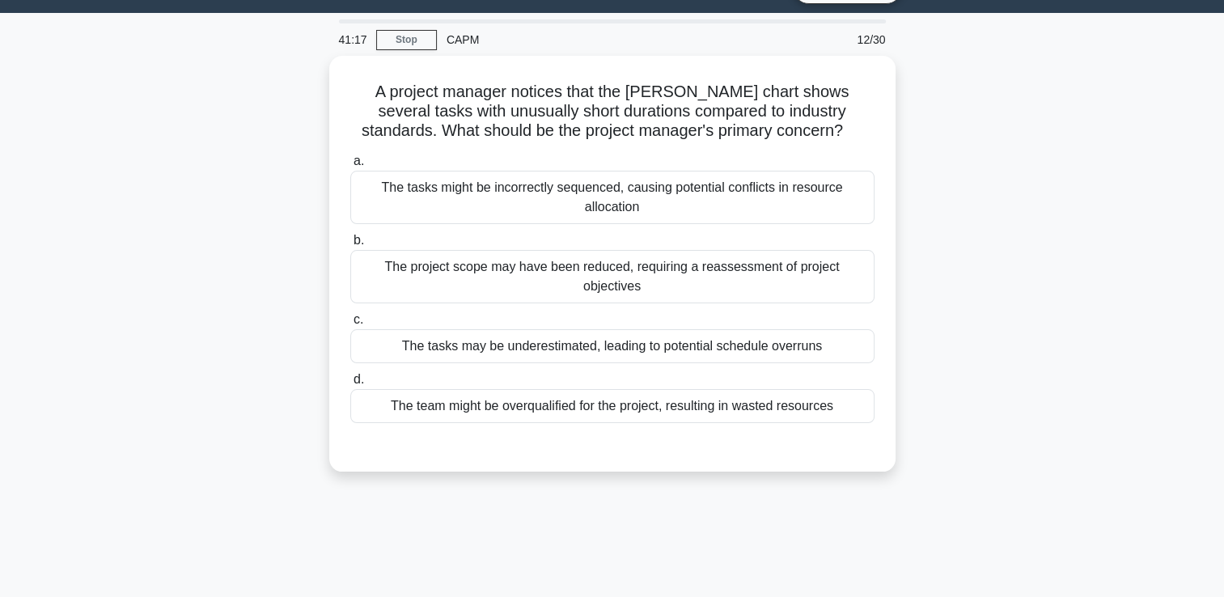
scroll to position [0, 0]
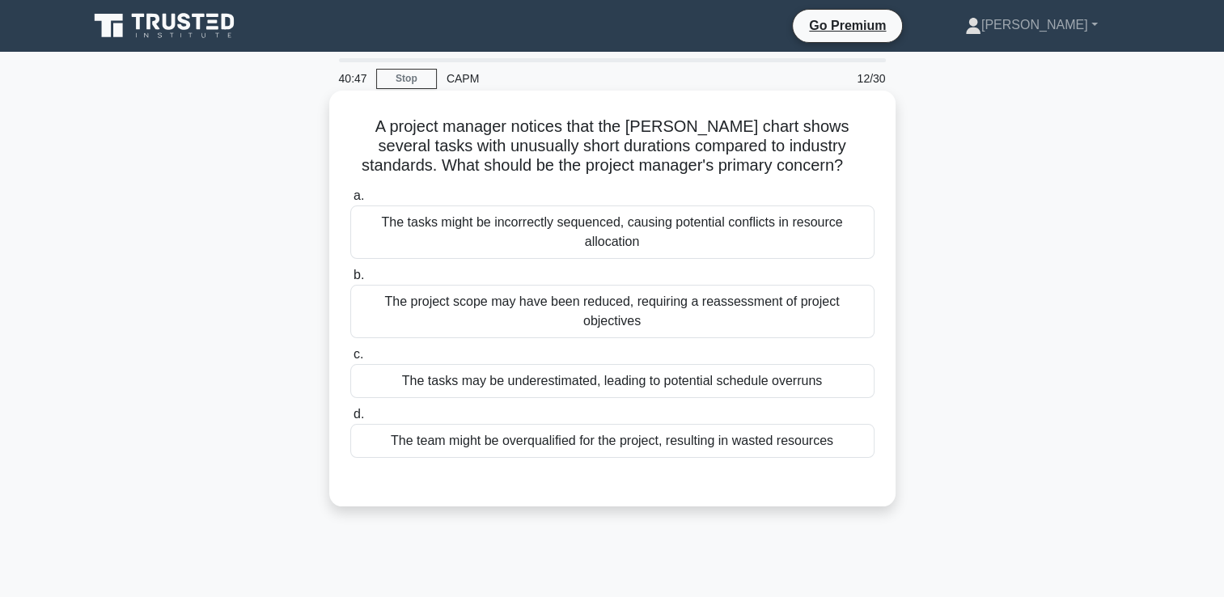
click at [826, 364] on div "The tasks may be underestimated, leading to potential schedule overruns" at bounding box center [612, 381] width 524 height 34
click at [350, 360] on input "c. The tasks may be underestimated, leading to potential schedule overruns" at bounding box center [350, 354] width 0 height 11
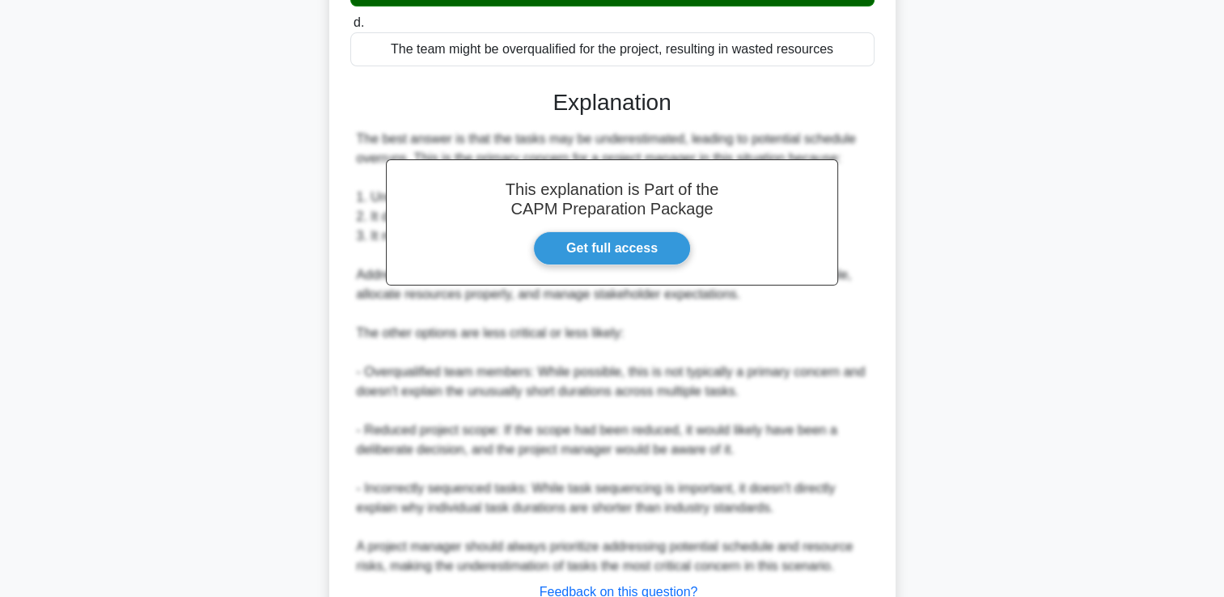
scroll to position [435, 0]
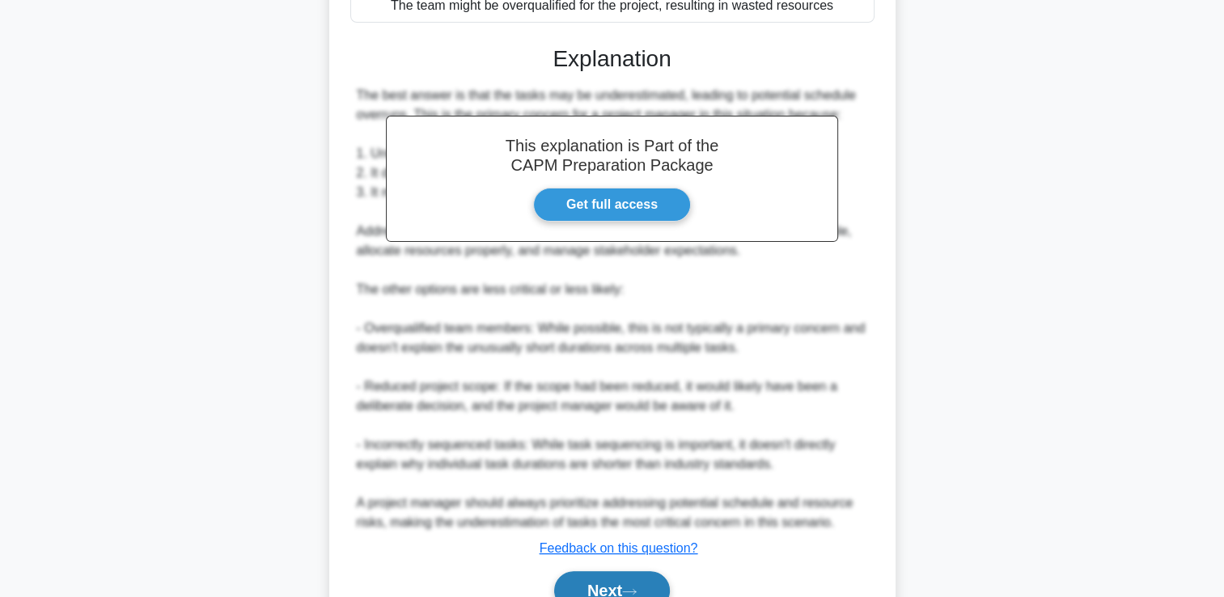
click at [610, 571] on button "Next" at bounding box center [612, 590] width 116 height 39
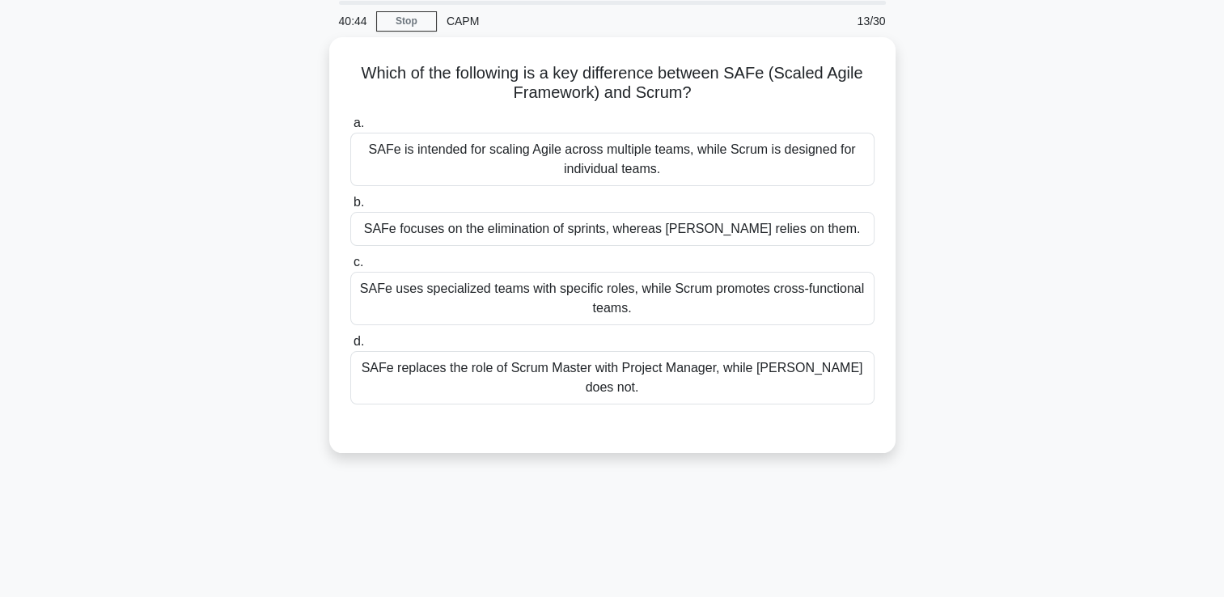
scroll to position [0, 0]
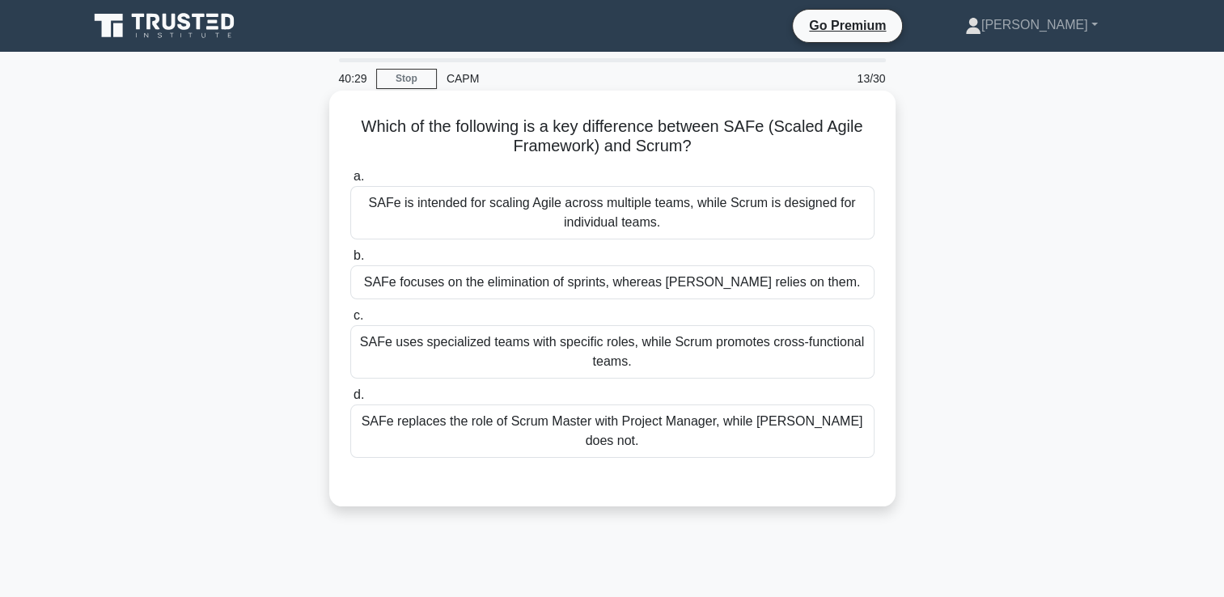
click at [838, 202] on div "SAFe is intended for scaling Agile across multiple teams, while Scrum is design…" at bounding box center [612, 212] width 524 height 53
click at [350, 182] on input "a. SAFe is intended for scaling Agile across multiple teams, while Scrum is des…" at bounding box center [350, 176] width 0 height 11
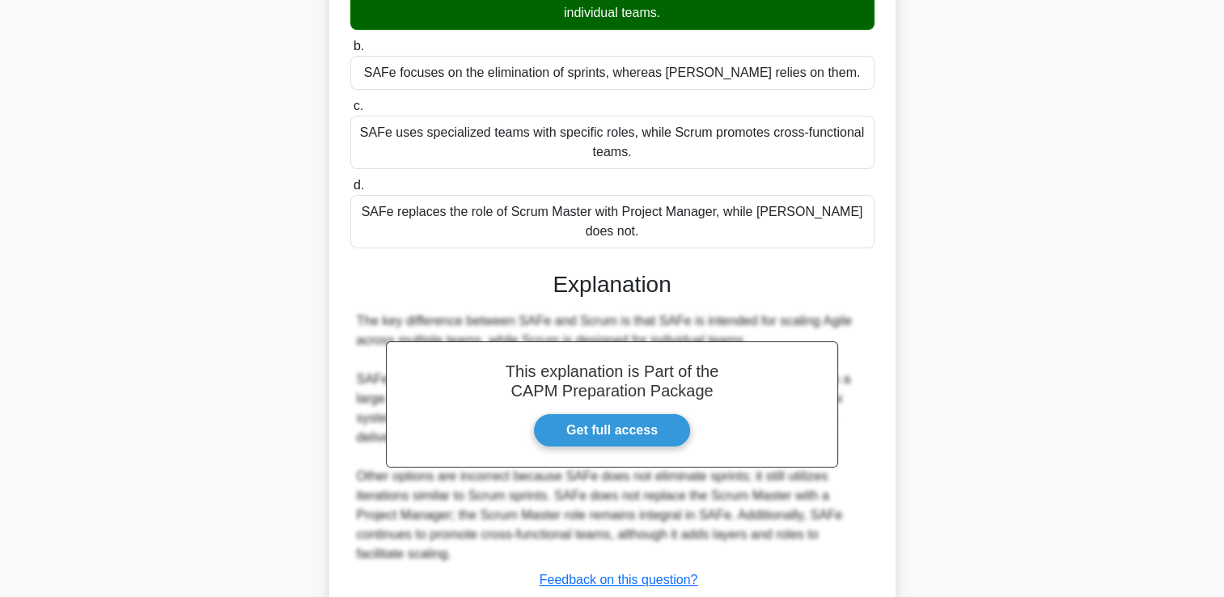
scroll to position [246, 0]
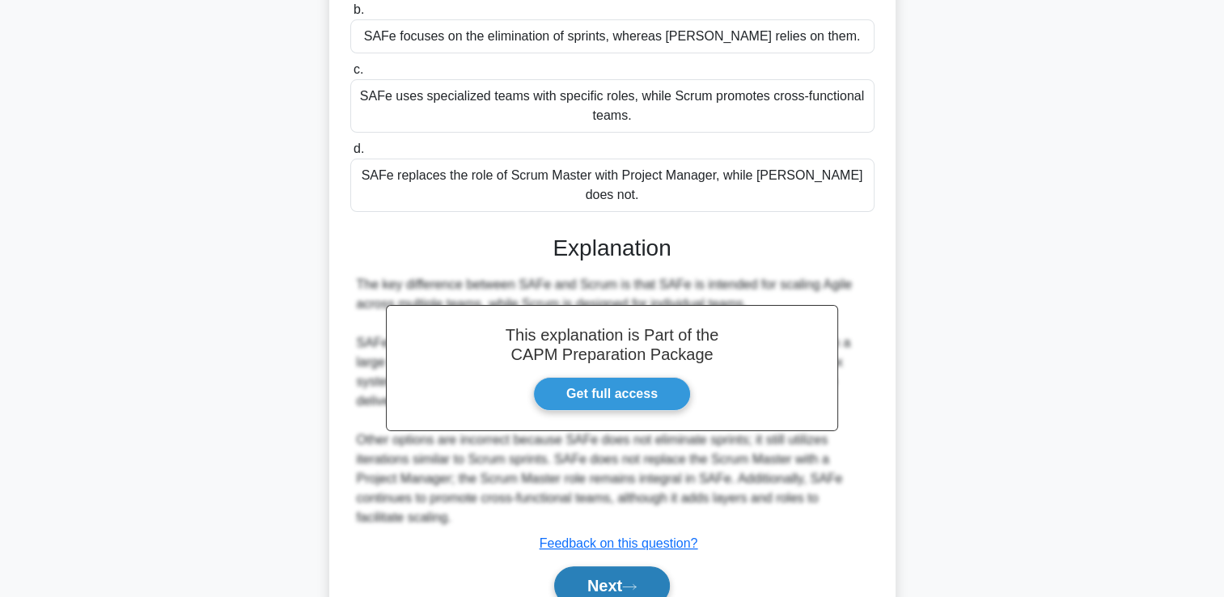
click at [645, 566] on button "Next" at bounding box center [612, 585] width 116 height 39
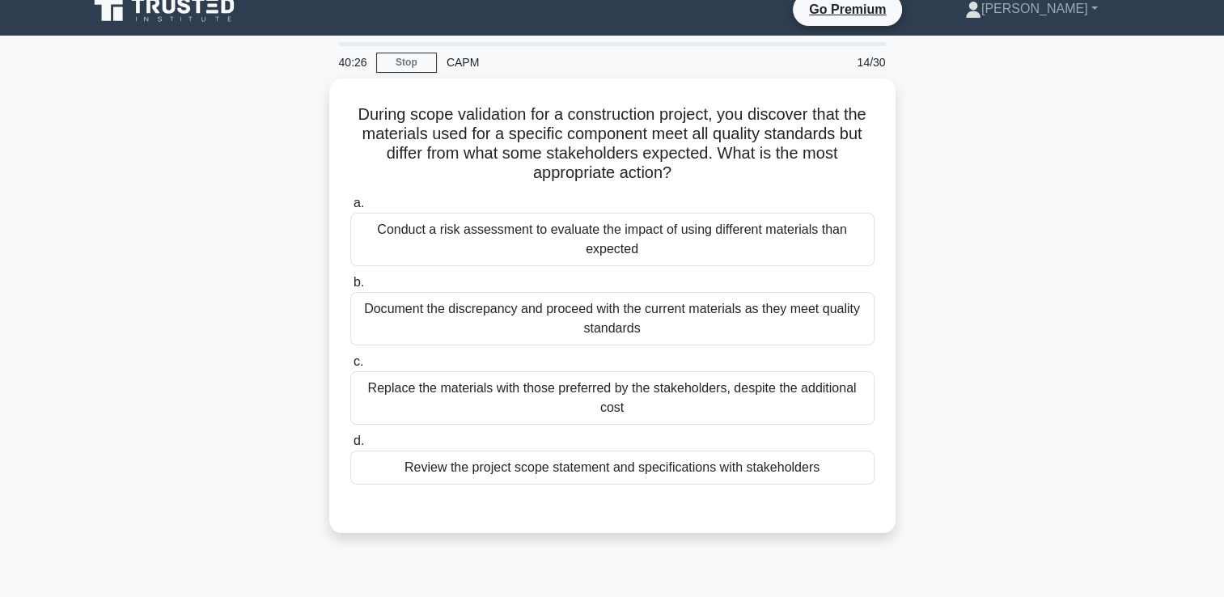
scroll to position [0, 0]
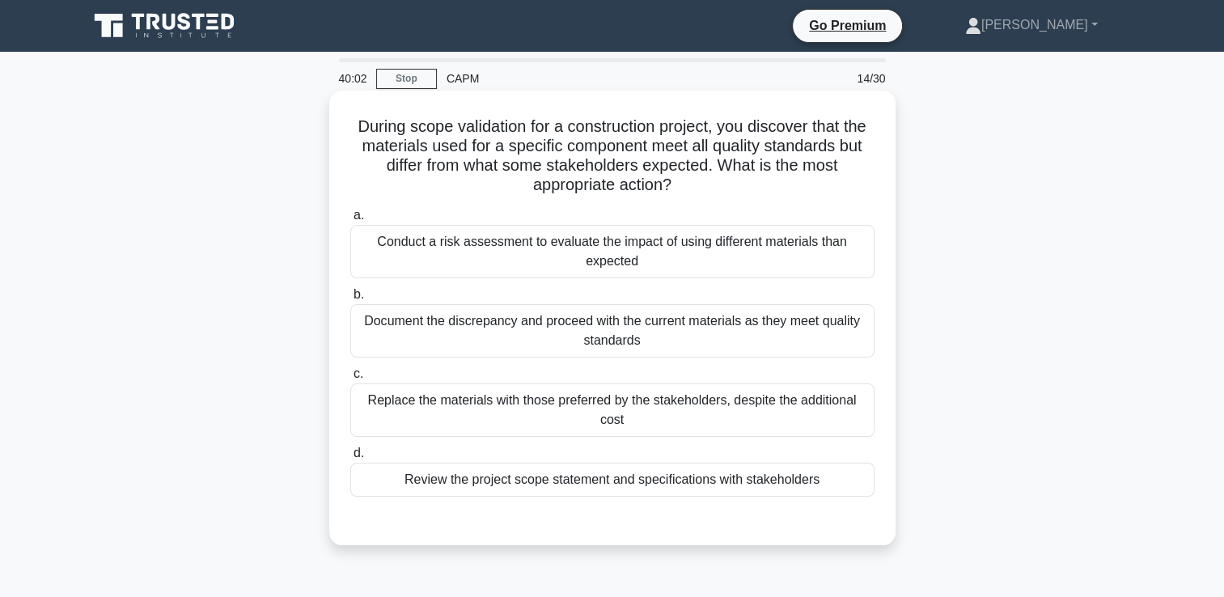
click at [692, 480] on div "Review the project scope statement and specifications with stakeholders" at bounding box center [612, 480] width 524 height 34
click at [350, 459] on input "d. Review the project scope statement and specifications with stakeholders" at bounding box center [350, 453] width 0 height 11
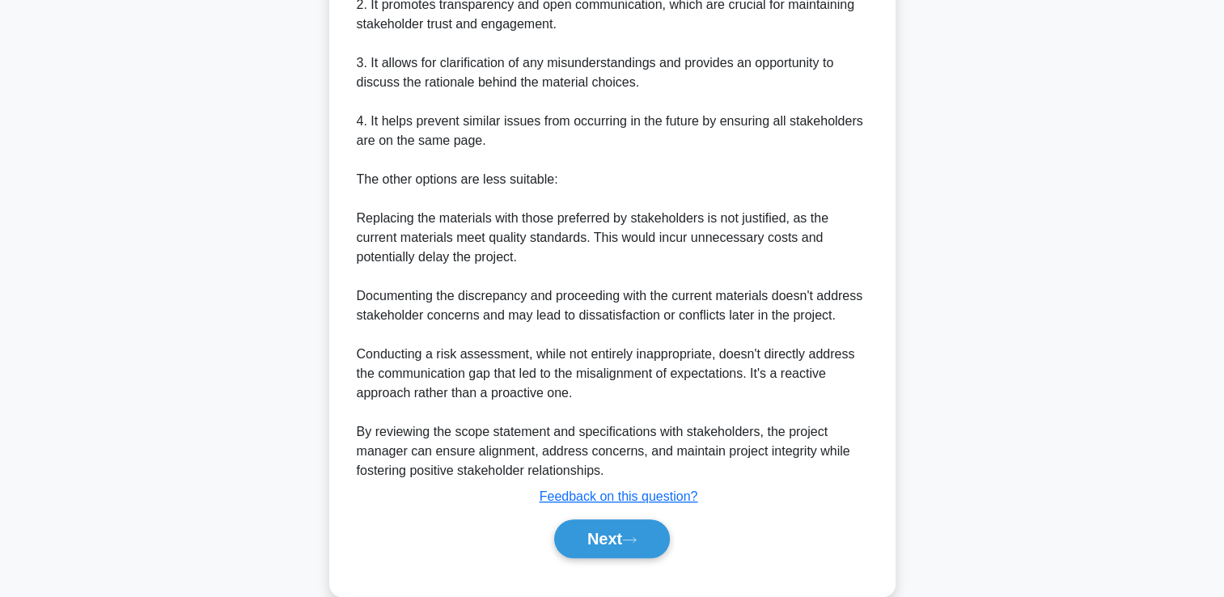
scroll to position [709, 0]
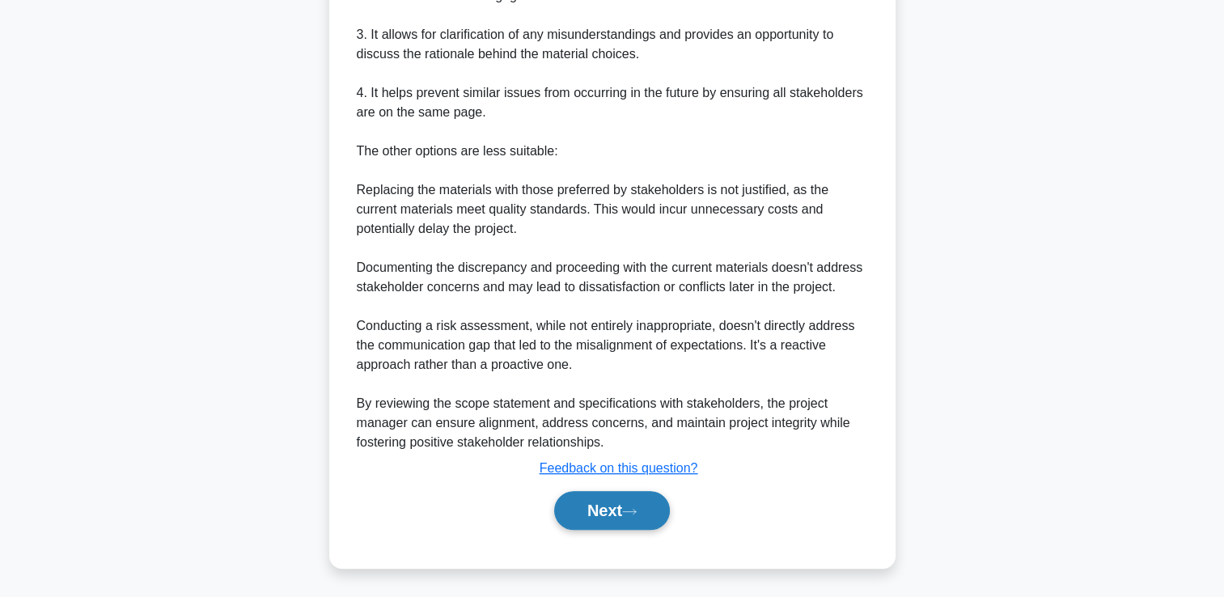
click at [620, 516] on button "Next" at bounding box center [612, 510] width 116 height 39
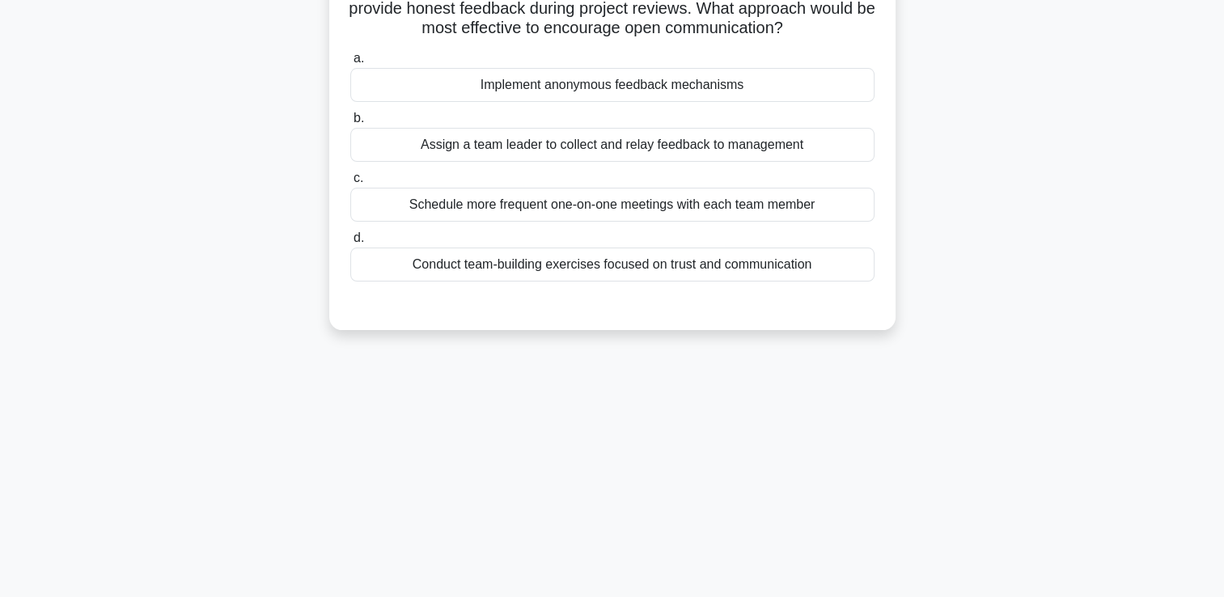
scroll to position [0, 0]
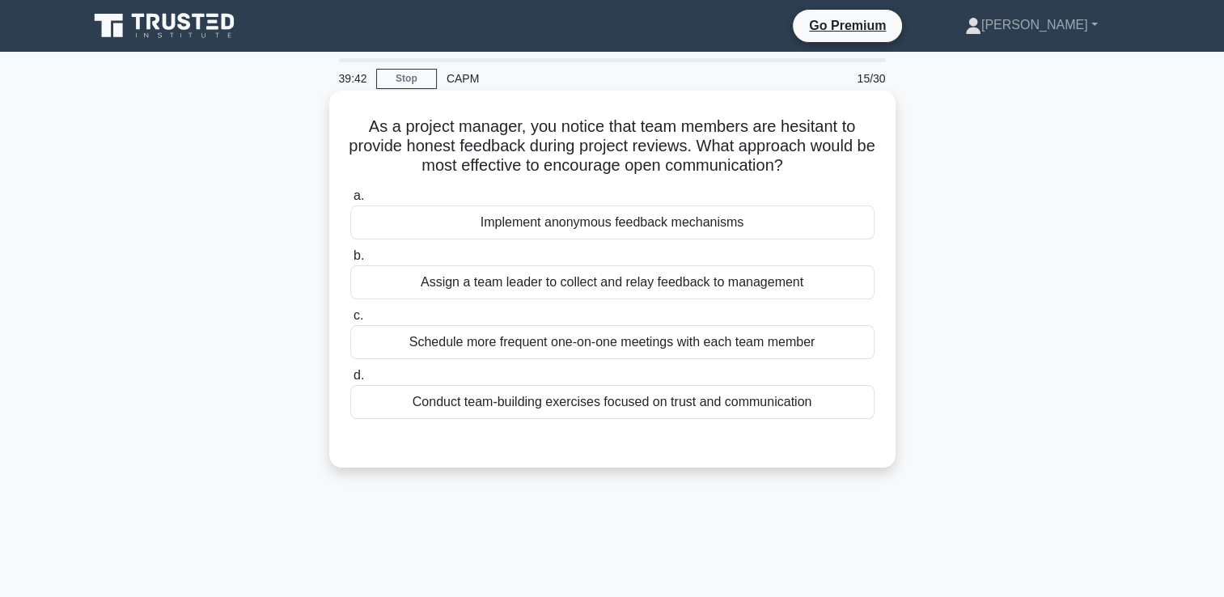
click at [637, 408] on div "Conduct team-building exercises focused on trust and communication" at bounding box center [612, 402] width 524 height 34
click at [350, 381] on input "d. Conduct team-building exercises focused on trust and communication" at bounding box center [350, 375] width 0 height 11
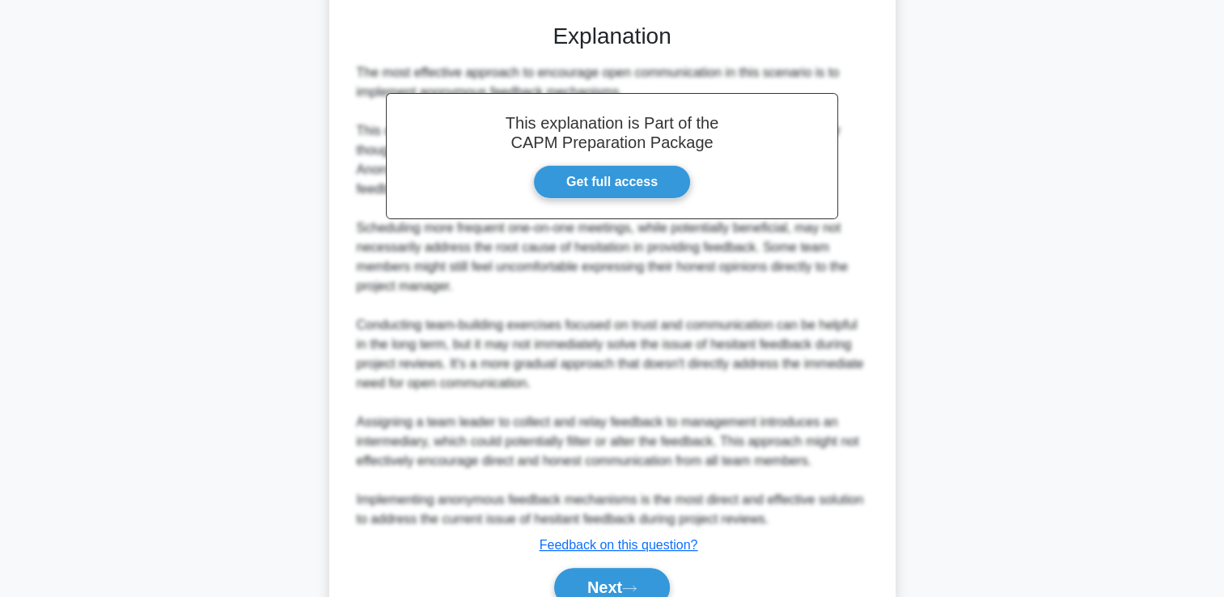
scroll to position [497, 0]
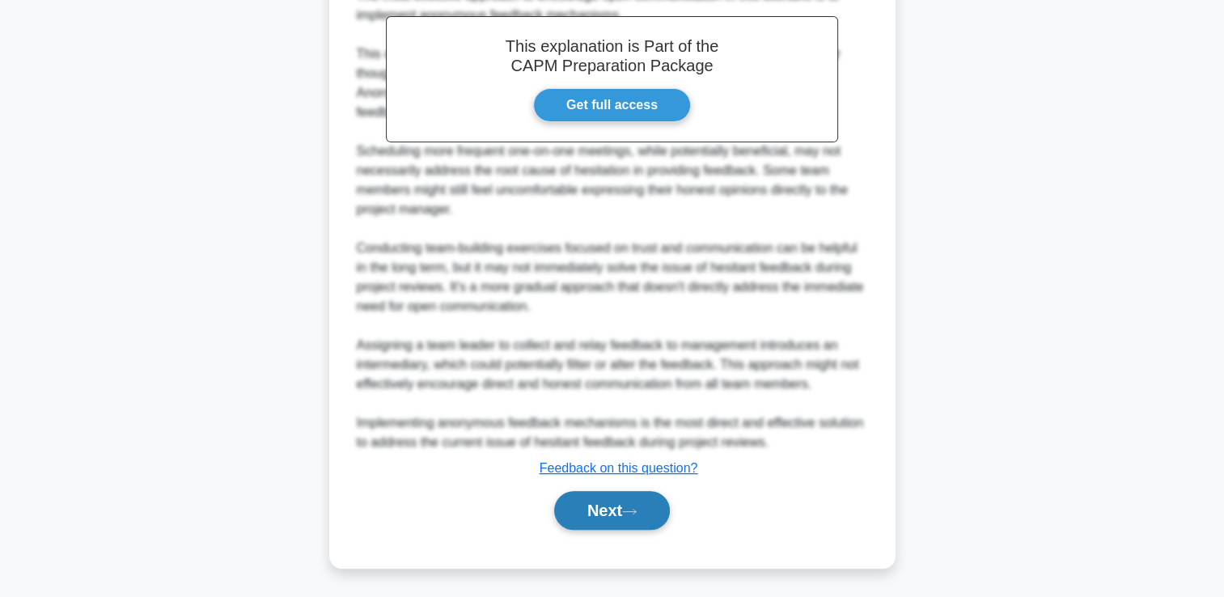
click at [605, 495] on button "Next" at bounding box center [612, 510] width 116 height 39
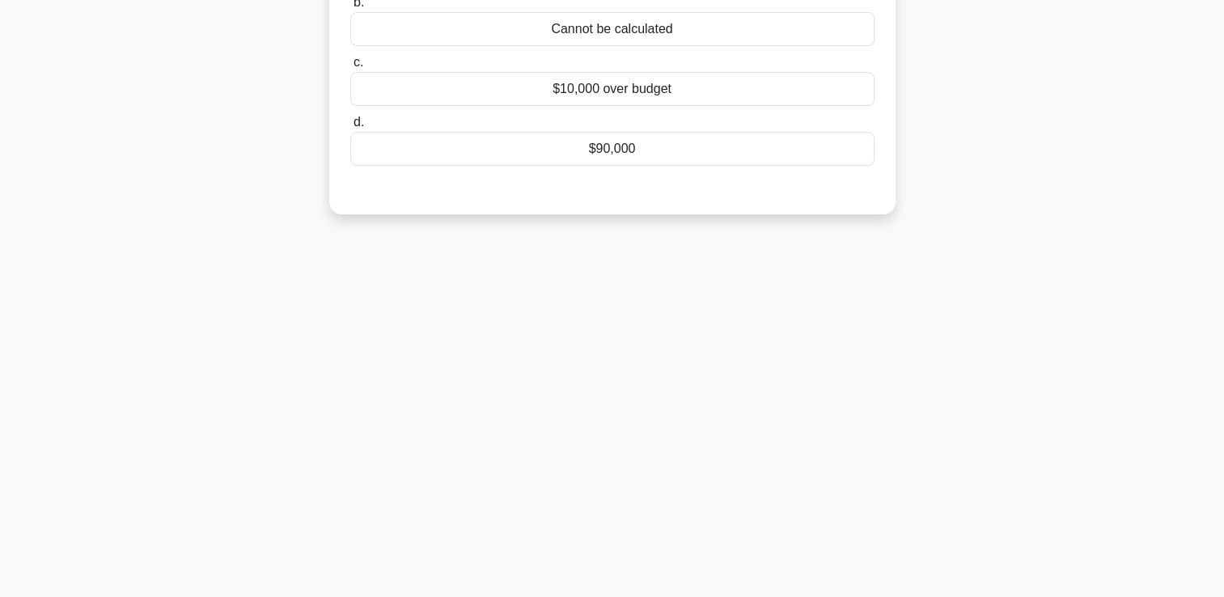
scroll to position [0, 0]
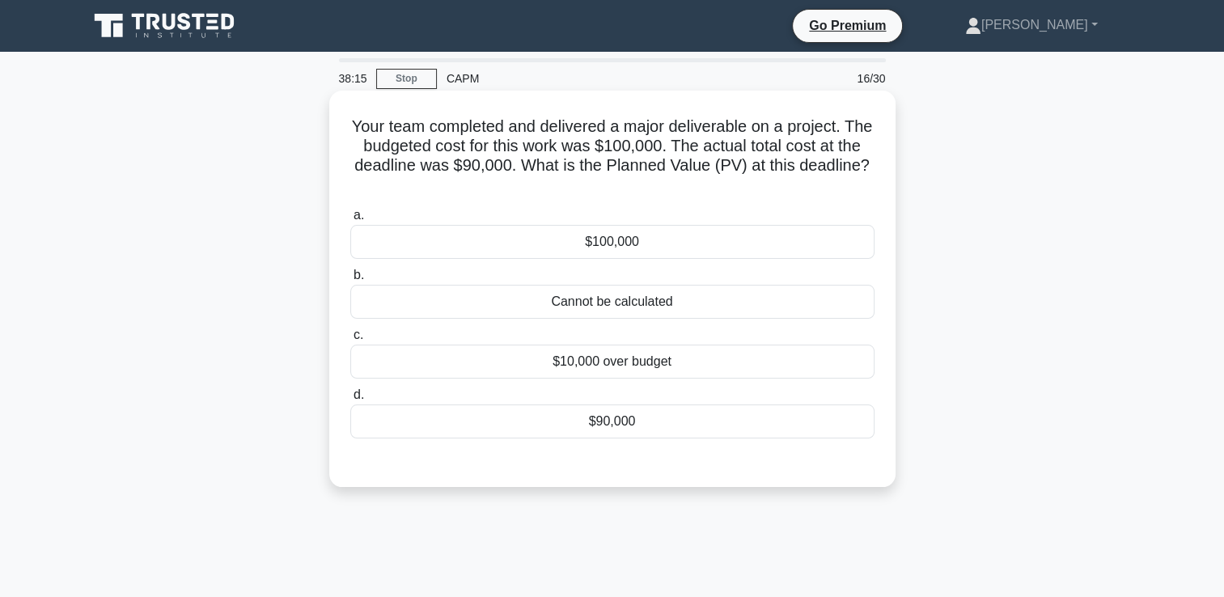
click at [671, 297] on div "Cannot be calculated" at bounding box center [612, 302] width 524 height 34
click at [350, 281] on input "b. Cannot be calculated" at bounding box center [350, 275] width 0 height 11
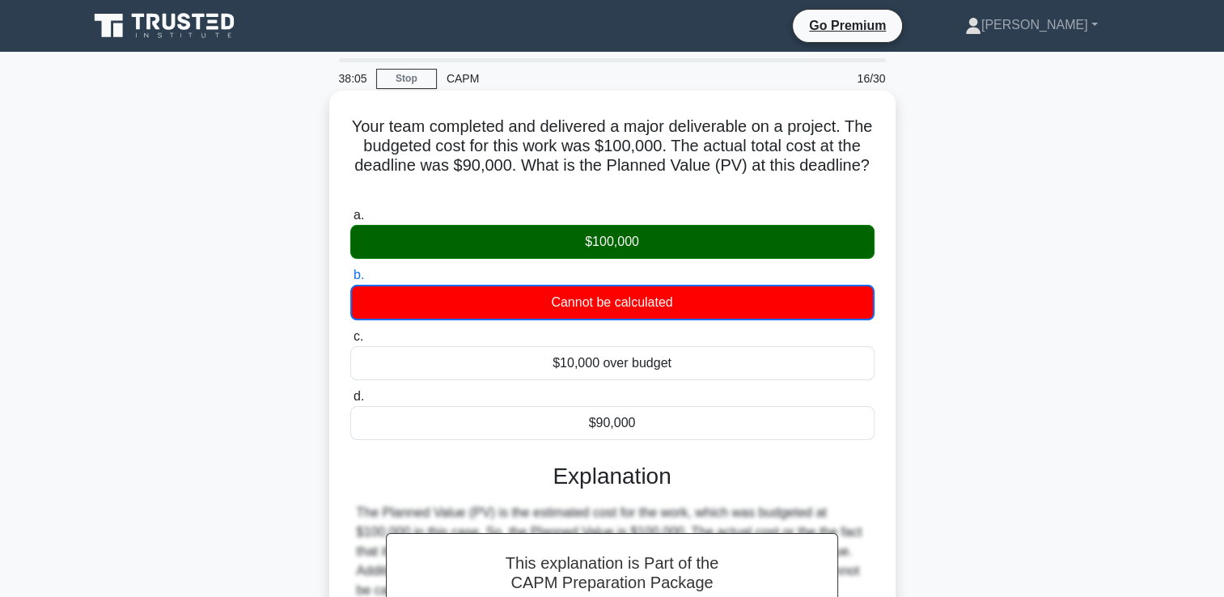
drag, startPoint x: 646, startPoint y: 196, endPoint x: 338, endPoint y: 131, distance: 314.9
click at [338, 131] on div "Your team completed and delivered a major deliverable on a project. The budgete…" at bounding box center [612, 451] width 553 height 709
copy h5 "Your team completed and delivered a major deliverable on a project. The budgete…"
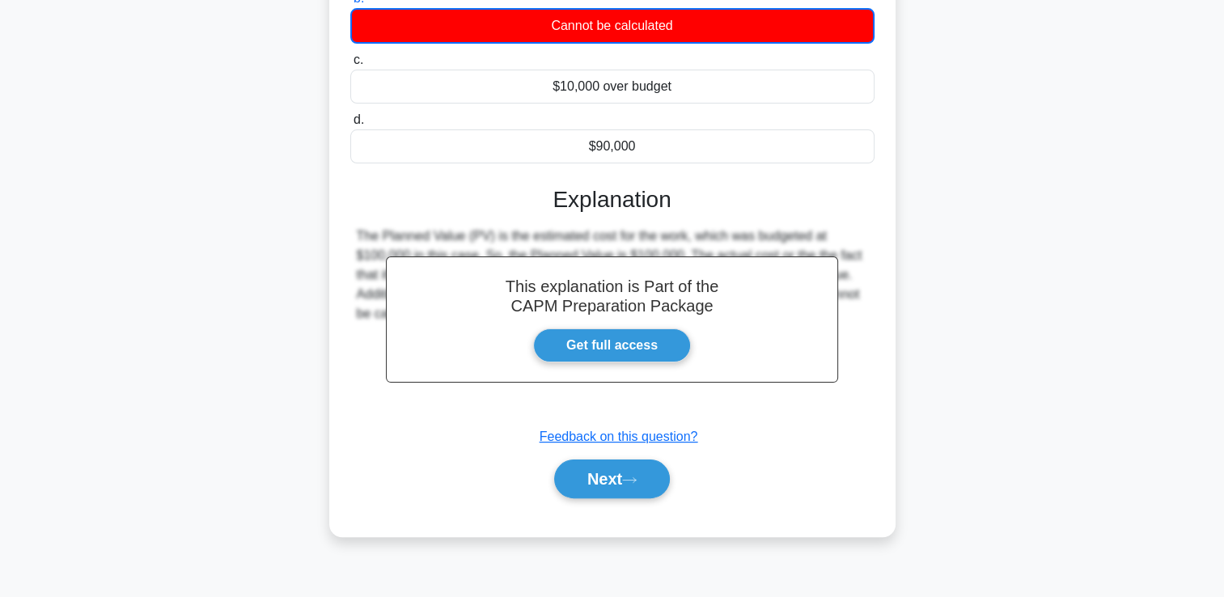
click at [578, 500] on div "Next" at bounding box center [612, 479] width 524 height 52
click at [579, 487] on button "Next" at bounding box center [612, 478] width 116 height 39
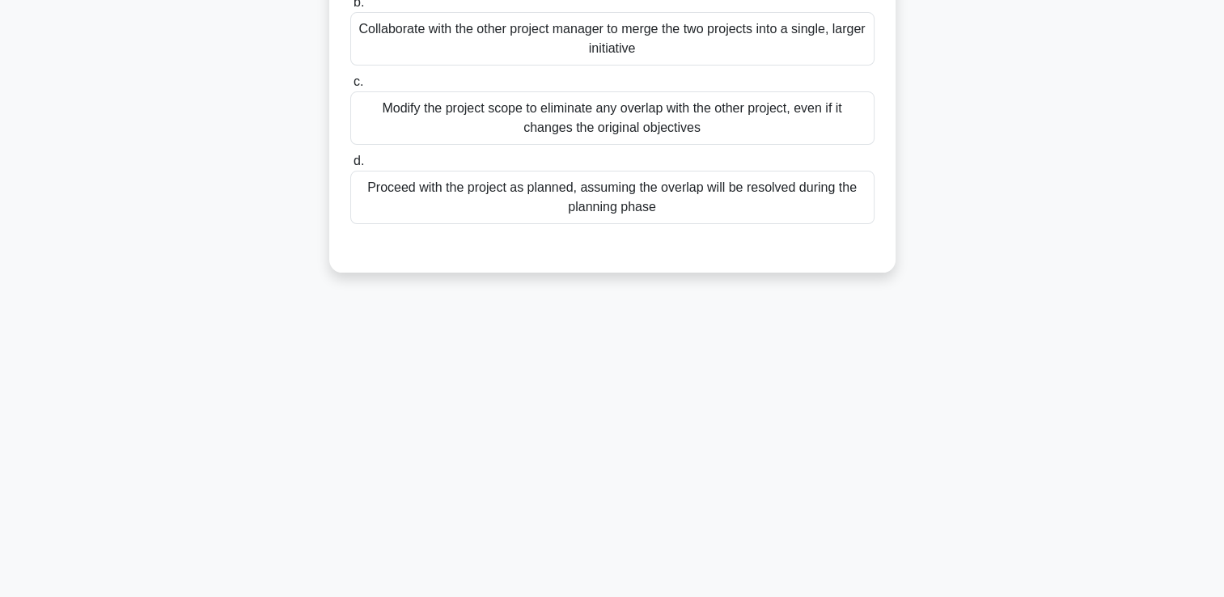
scroll to position [0, 0]
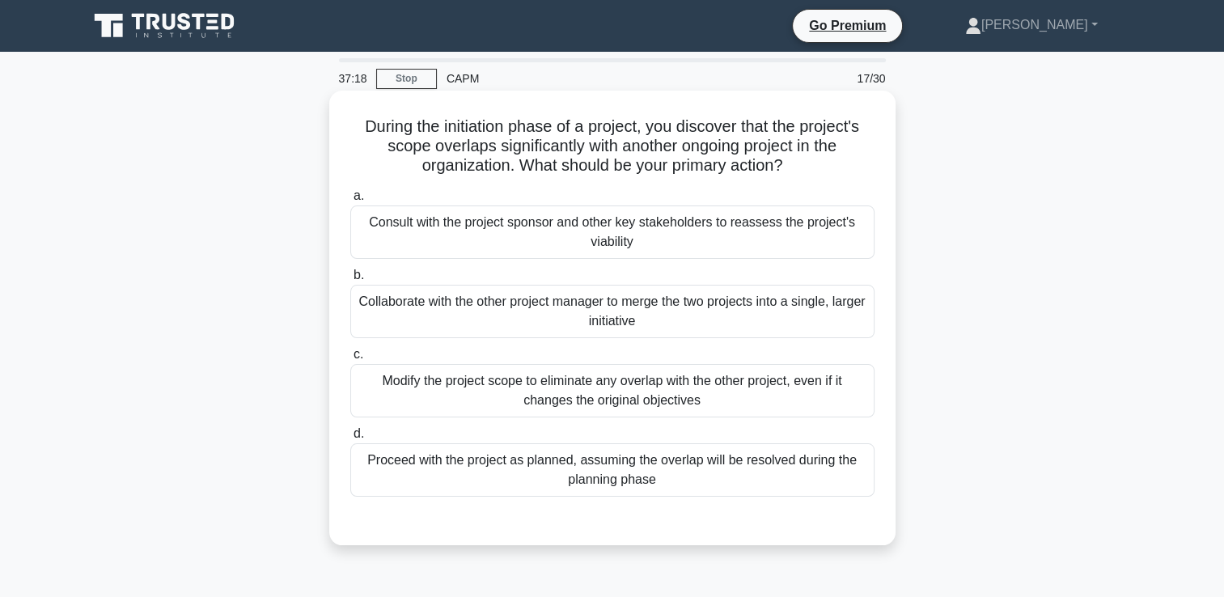
click at [815, 247] on div "Consult with the project sponsor and other key stakeholders to reassess the pro…" at bounding box center [612, 231] width 524 height 53
click at [350, 201] on input "a. Consult with the project sponsor and other key stakeholders to reassess the …" at bounding box center [350, 196] width 0 height 11
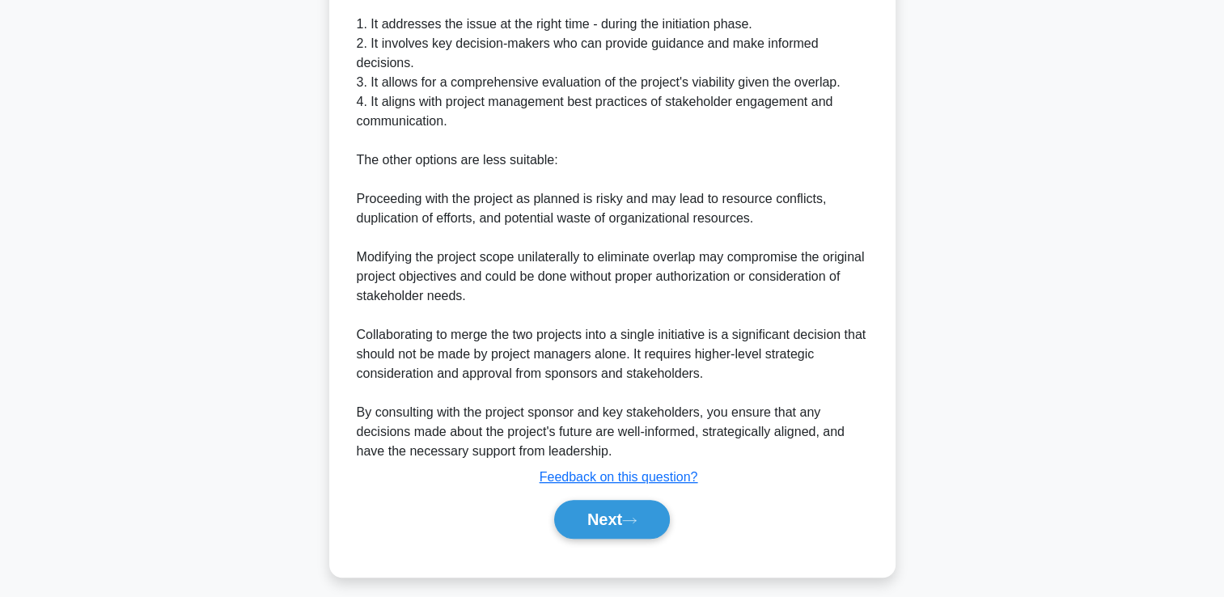
scroll to position [632, 0]
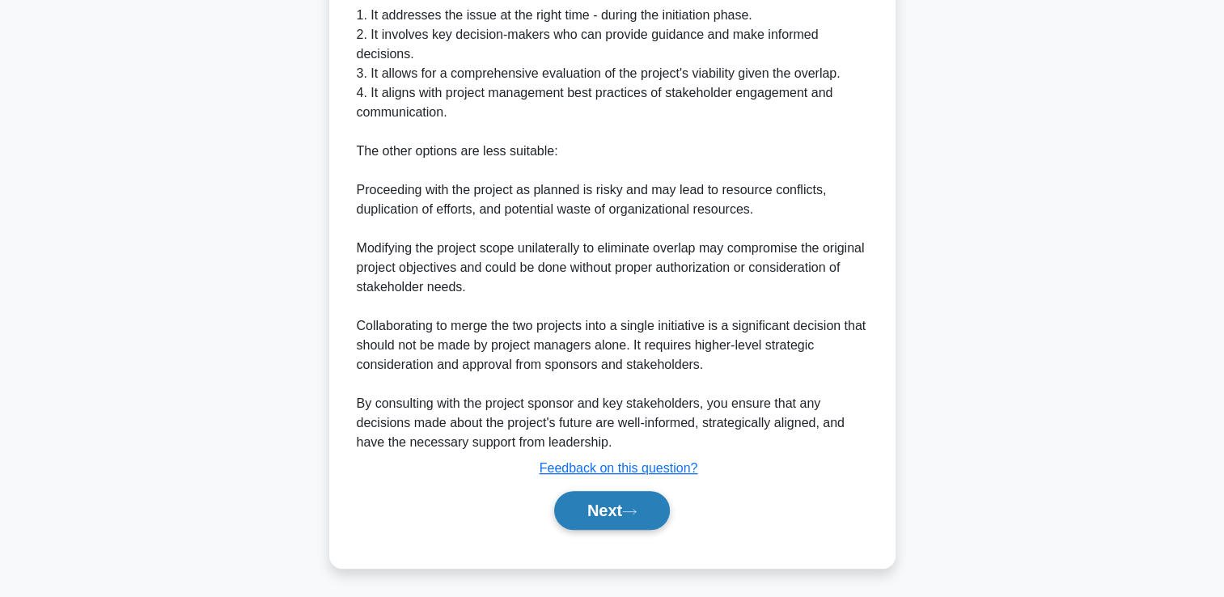
click at [637, 507] on icon at bounding box center [629, 511] width 15 height 9
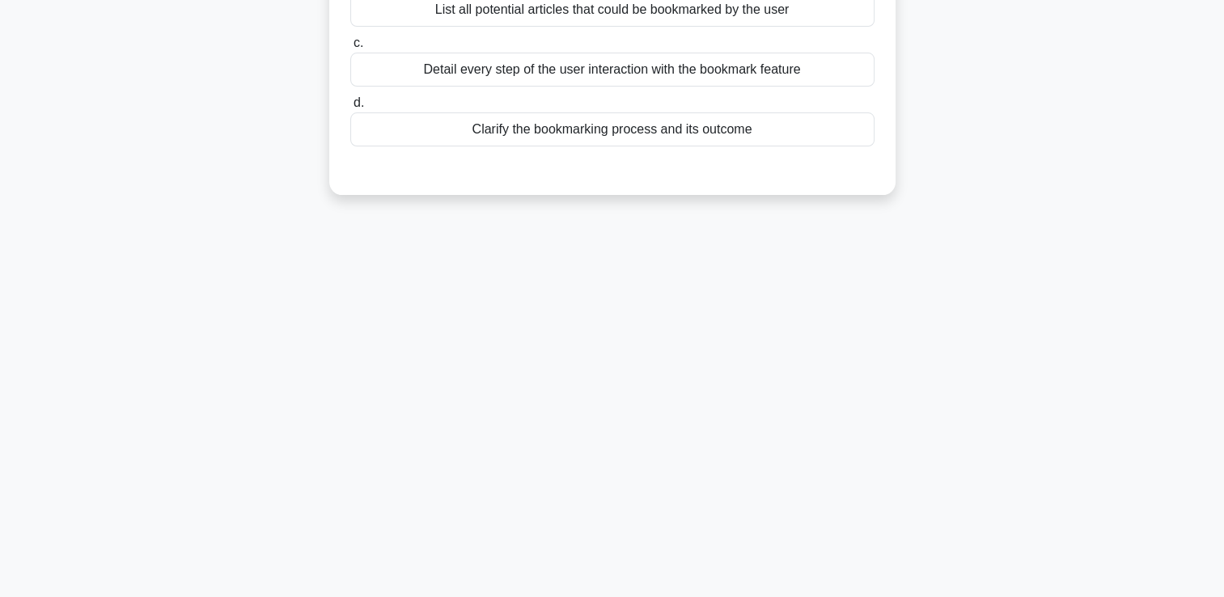
scroll to position [0, 0]
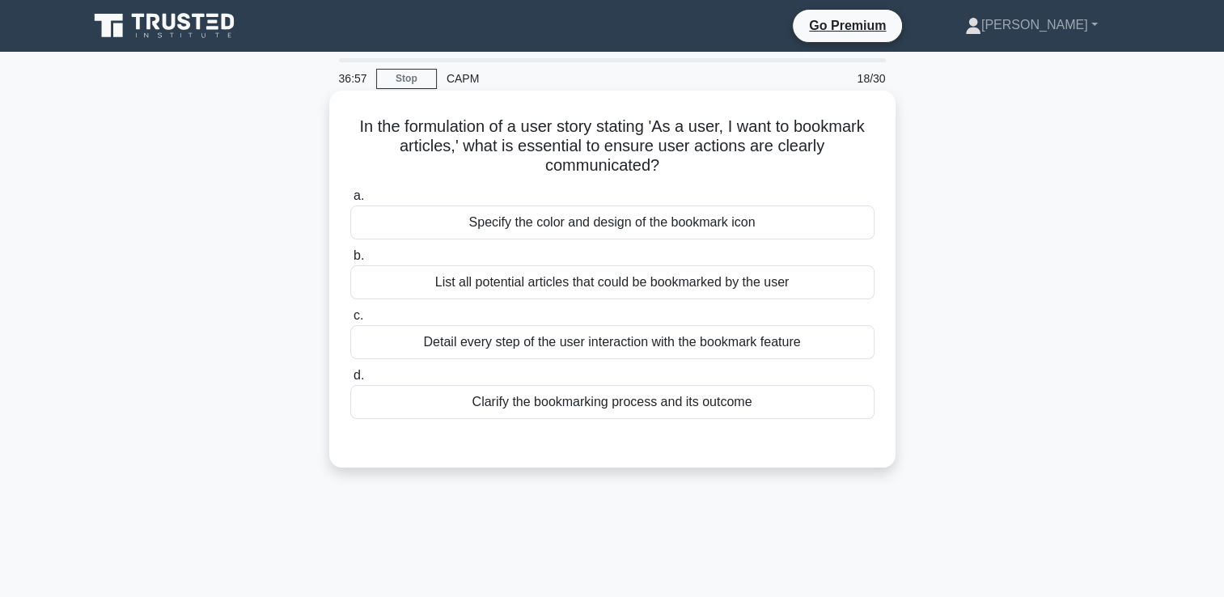
click at [632, 406] on div "Clarify the bookmarking process and its outcome" at bounding box center [612, 402] width 524 height 34
click at [350, 381] on input "d. Clarify the bookmarking process and its outcome" at bounding box center [350, 375] width 0 height 11
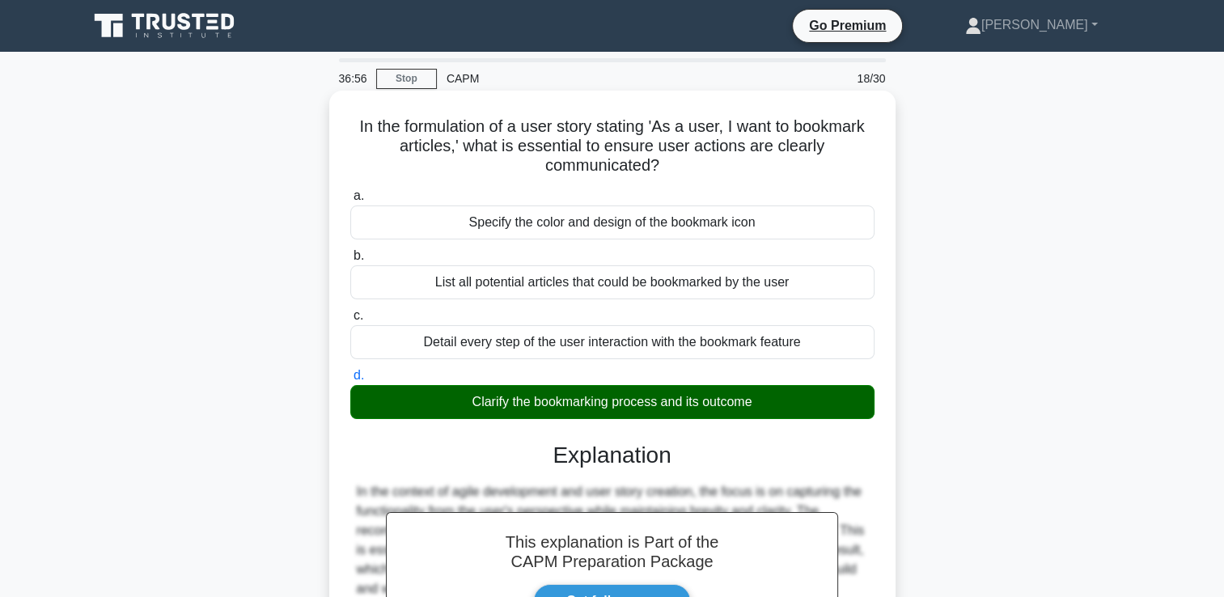
scroll to position [302, 0]
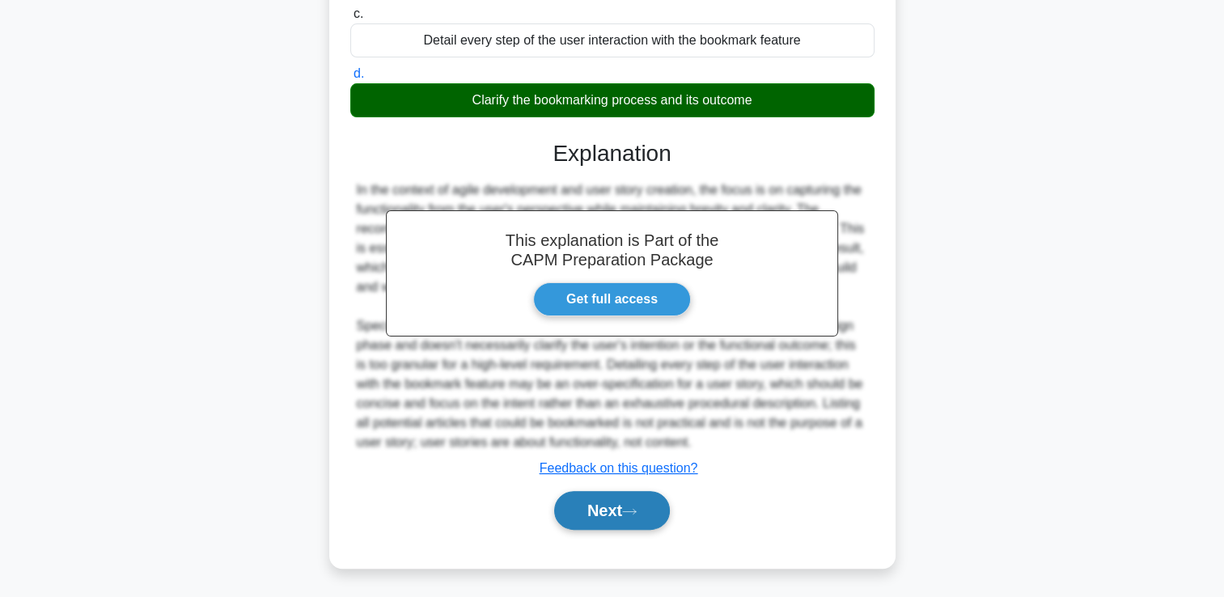
click at [576, 522] on button "Next" at bounding box center [612, 510] width 116 height 39
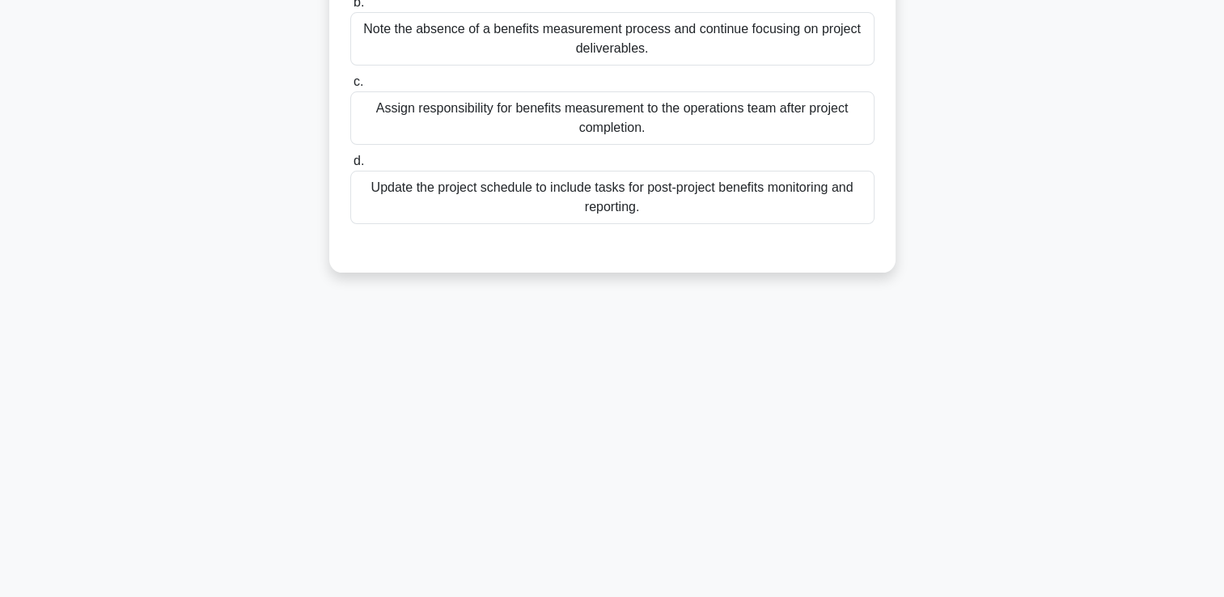
scroll to position [0, 0]
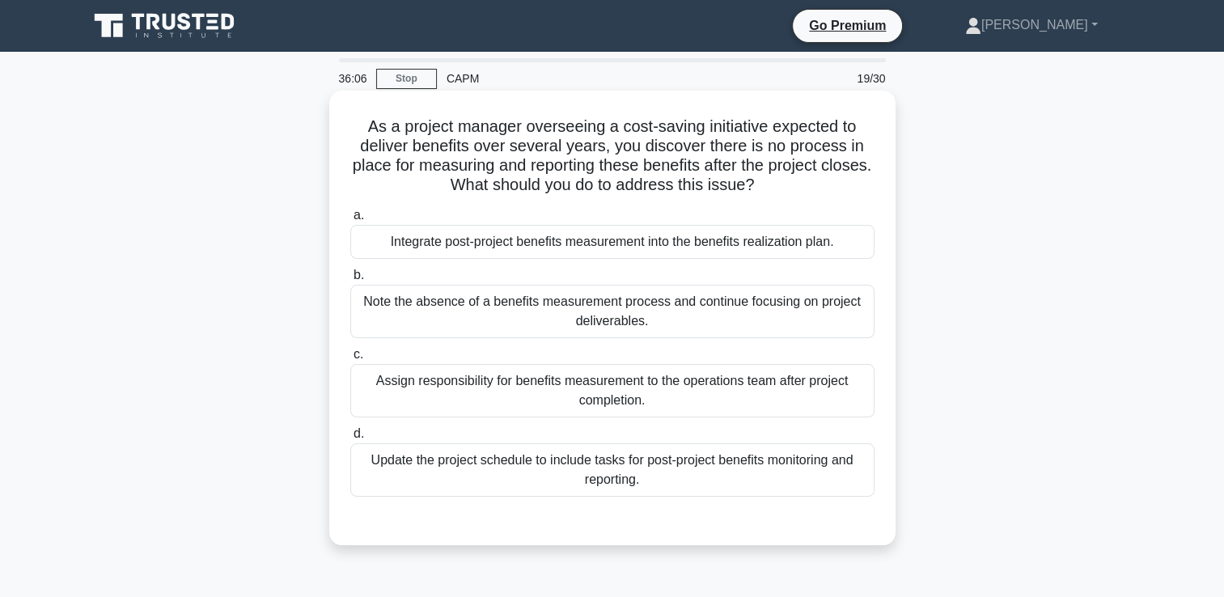
click at [664, 241] on div "Integrate post-project benefits measurement into the benefits realization plan." at bounding box center [612, 242] width 524 height 34
click at [350, 221] on input "a. Integrate post-project benefits measurement into the benefits realization pl…" at bounding box center [350, 215] width 0 height 11
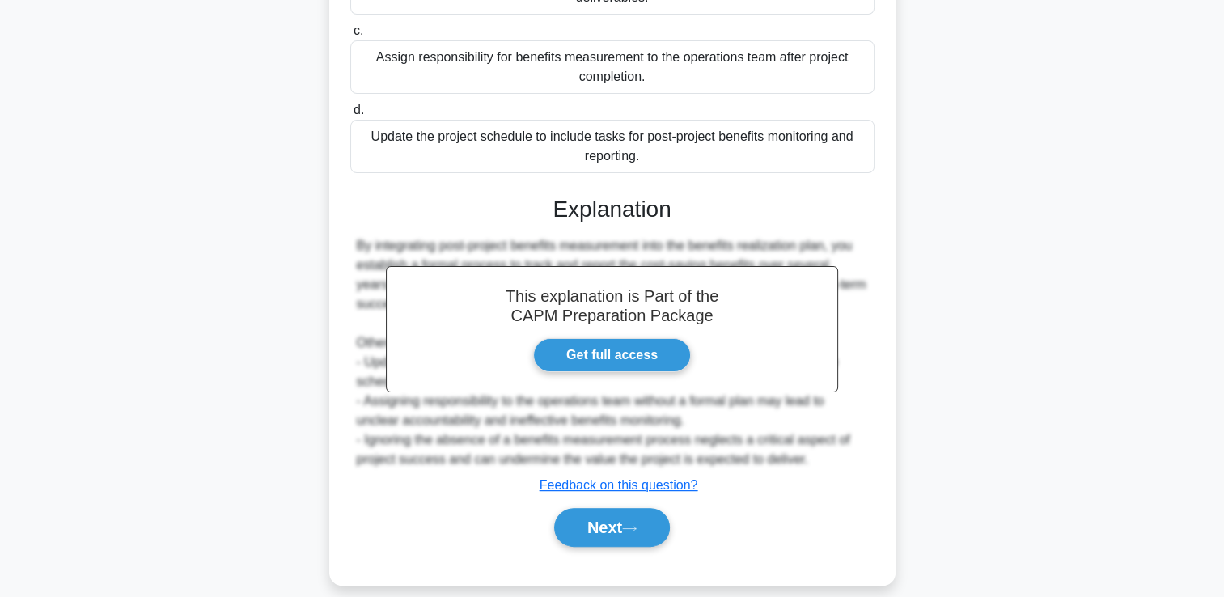
scroll to position [341, 0]
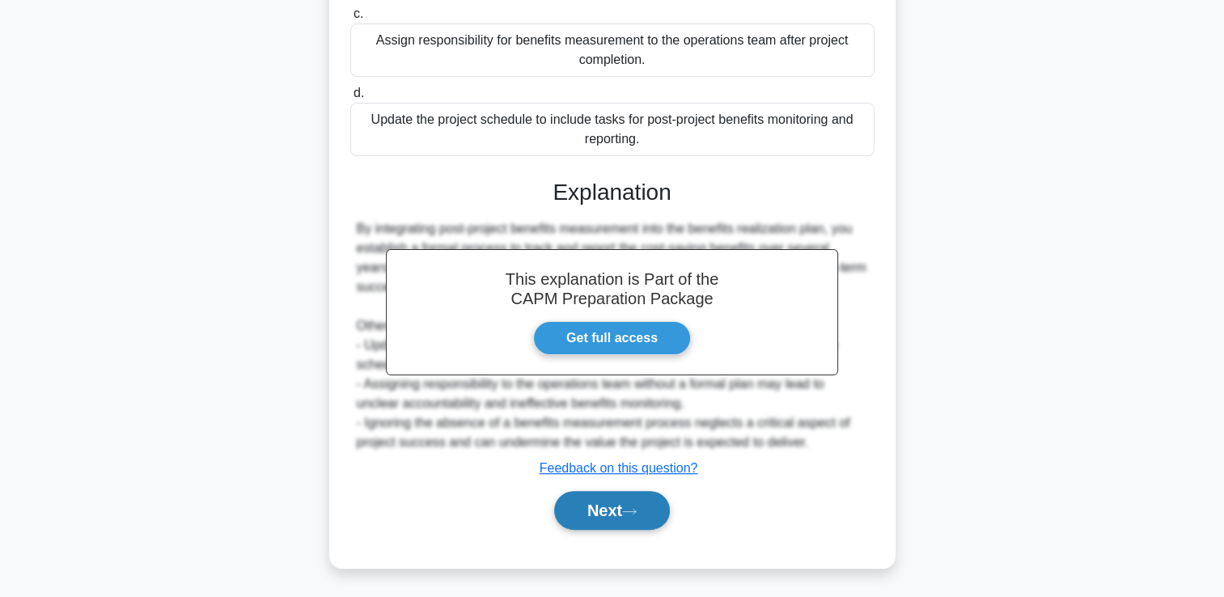
click at [595, 516] on button "Next" at bounding box center [612, 510] width 116 height 39
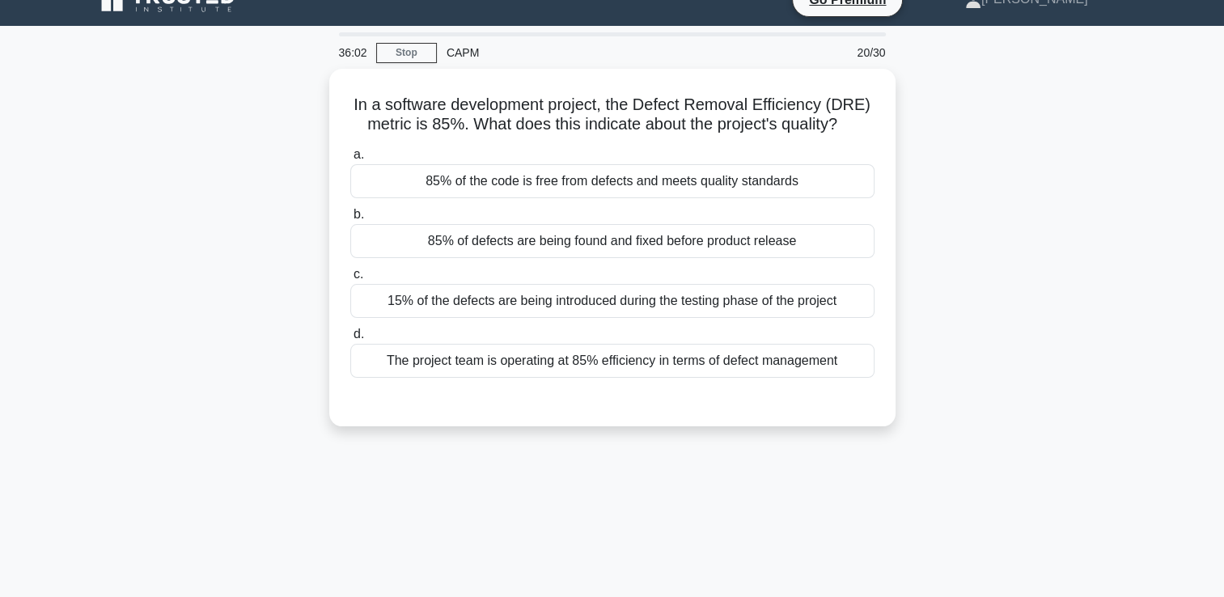
scroll to position [0, 0]
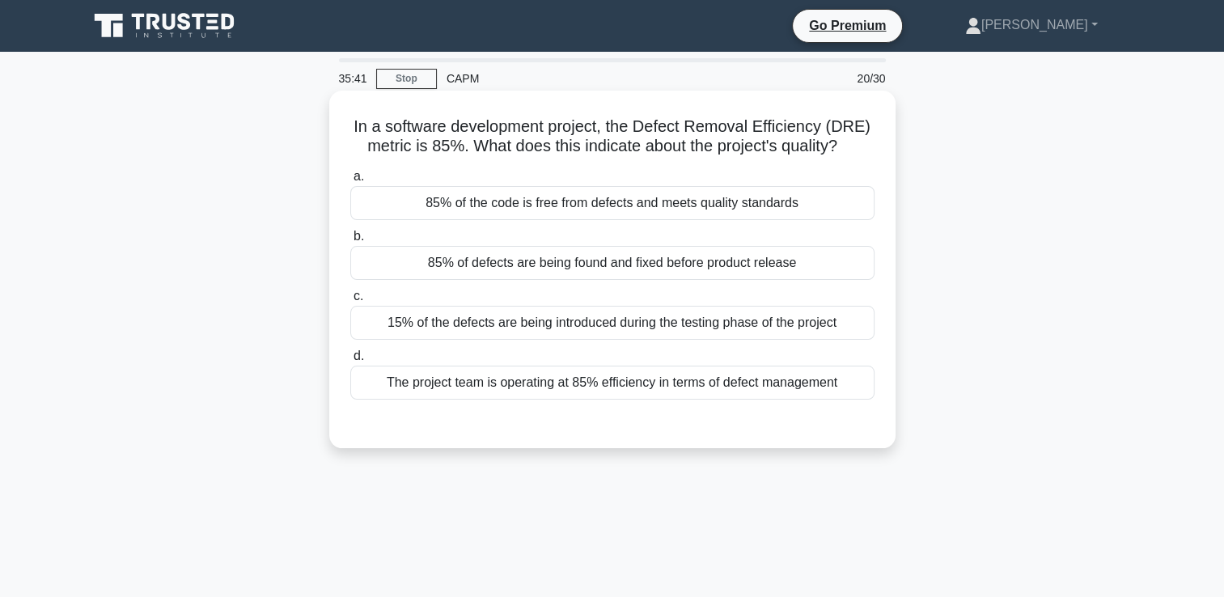
click at [662, 269] on div "85% of defects are being found and fixed before product release" at bounding box center [612, 263] width 524 height 34
click at [350, 242] on input "b. 85% of defects are being found and fixed before product release" at bounding box center [350, 236] width 0 height 11
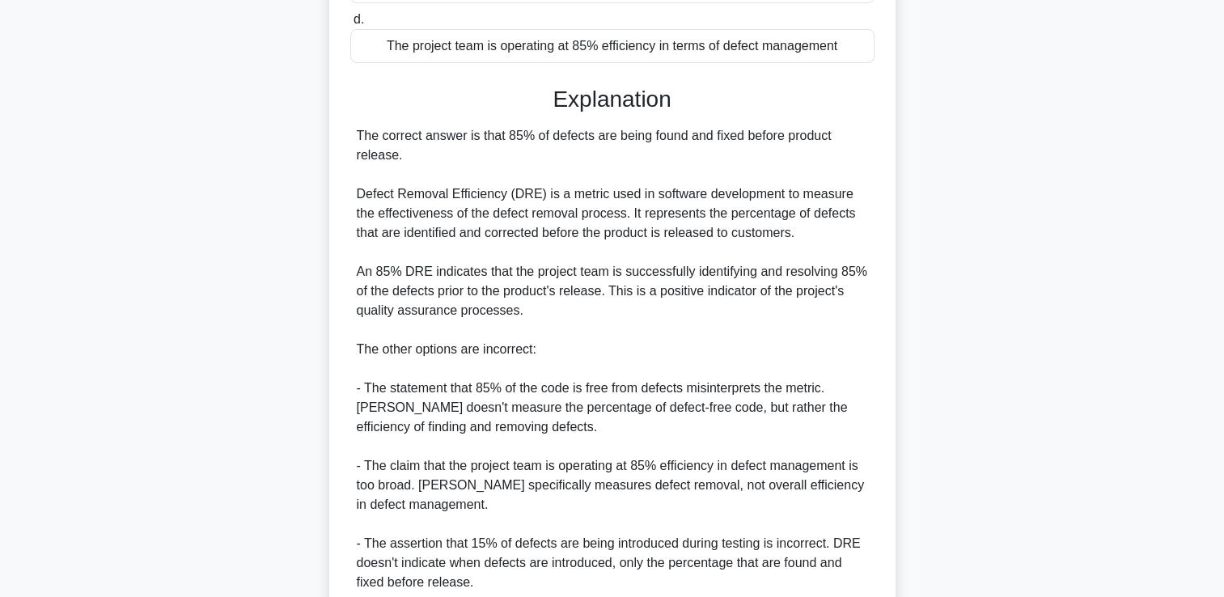
scroll to position [554, 0]
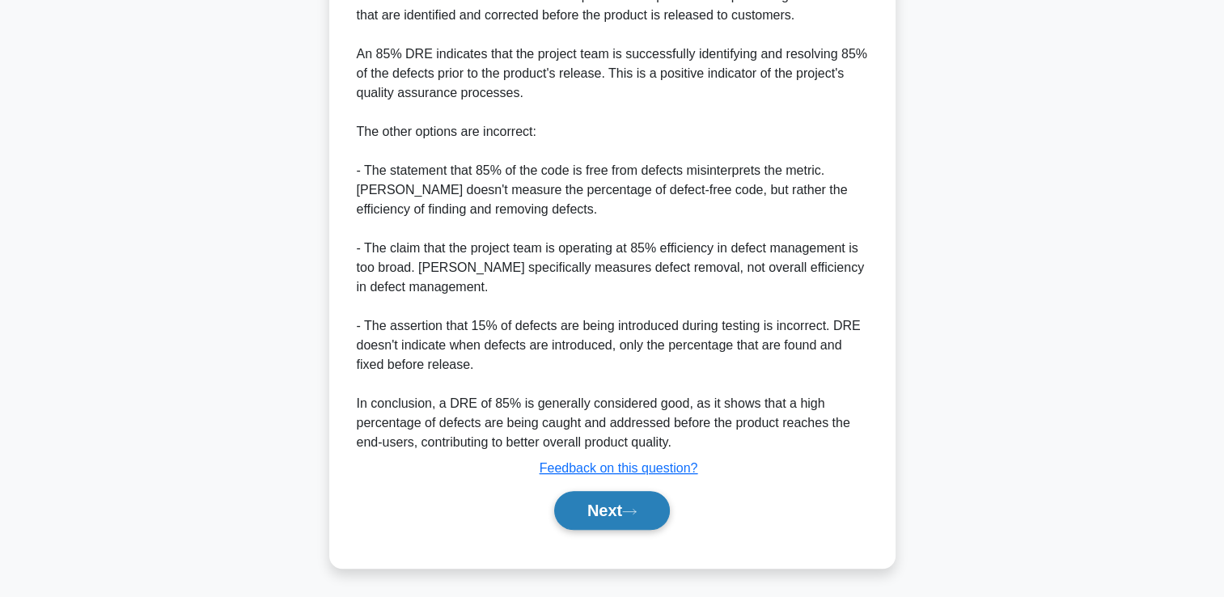
click at [599, 507] on button "Next" at bounding box center [612, 510] width 116 height 39
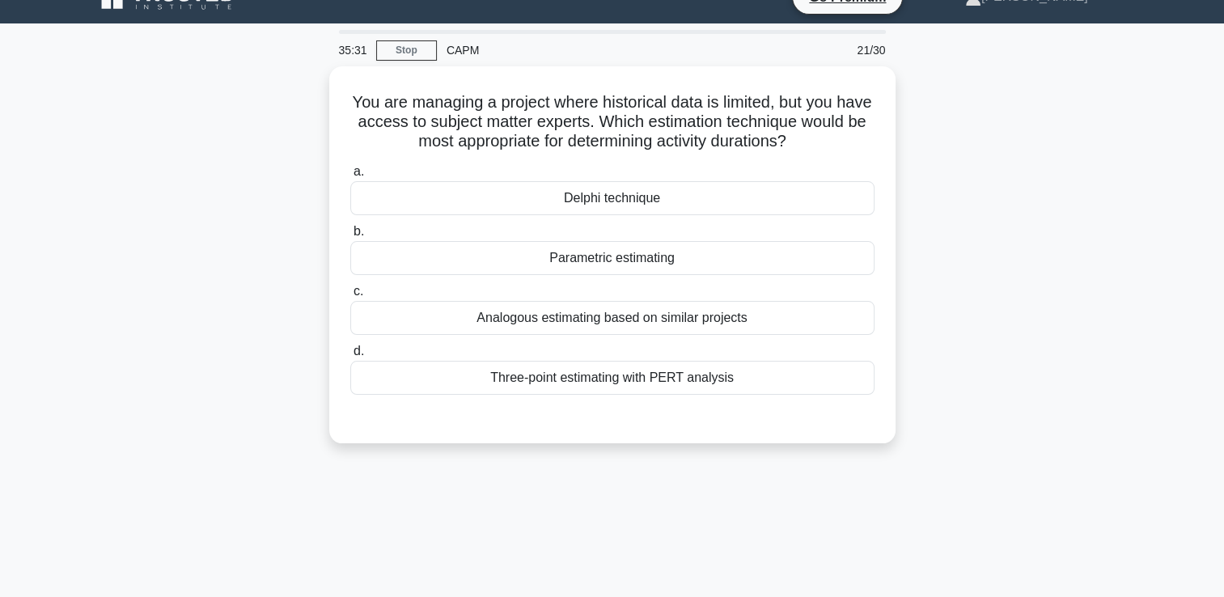
scroll to position [27, 0]
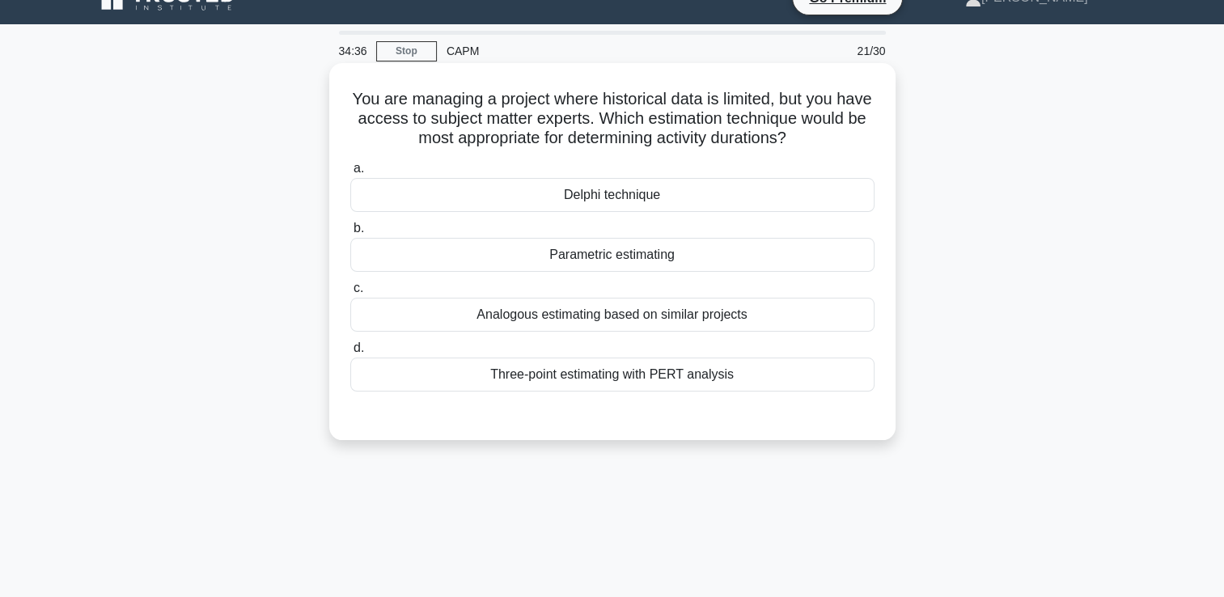
click at [641, 192] on div "Delphi technique" at bounding box center [612, 195] width 524 height 34
click at [350, 174] on input "a. Delphi technique" at bounding box center [350, 168] width 0 height 11
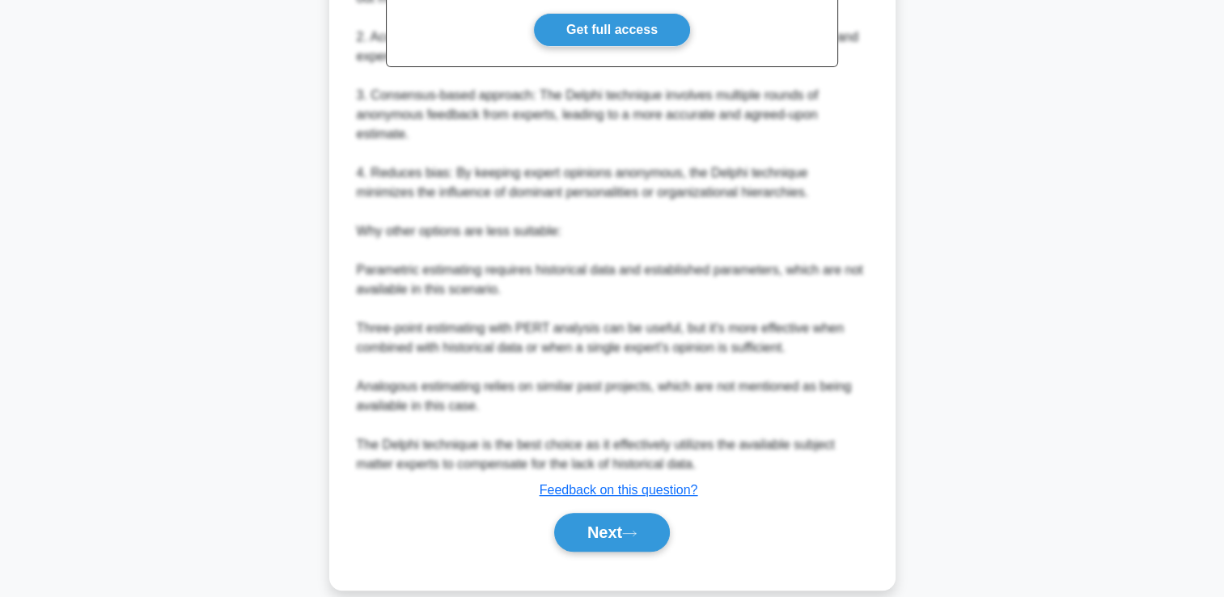
scroll to position [593, 0]
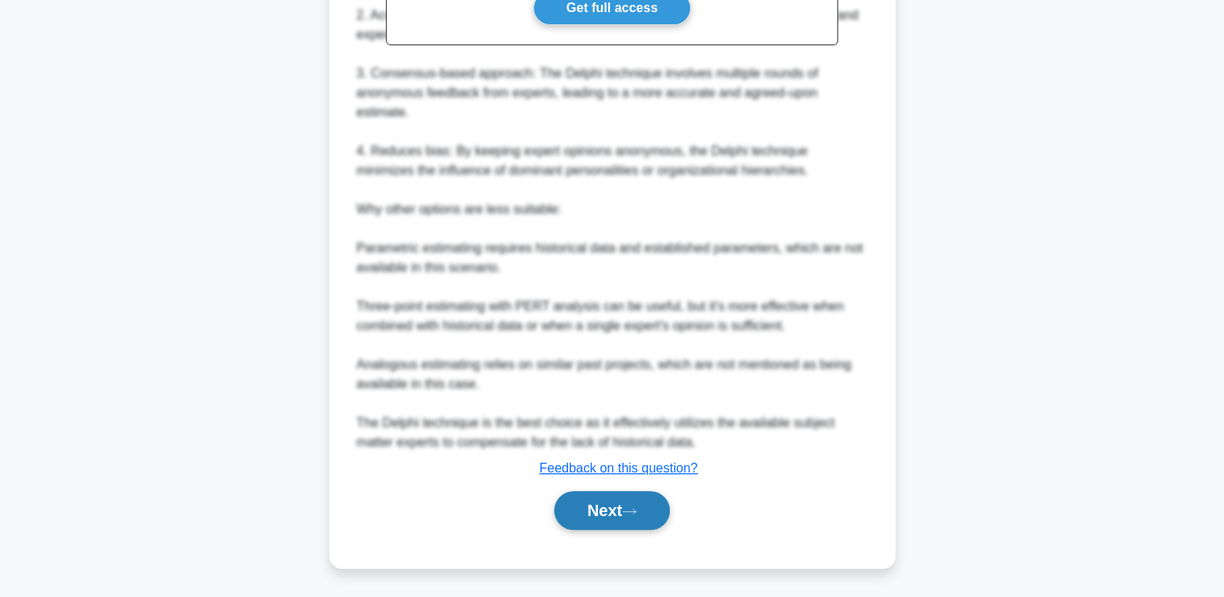
click at [579, 521] on button "Next" at bounding box center [612, 510] width 116 height 39
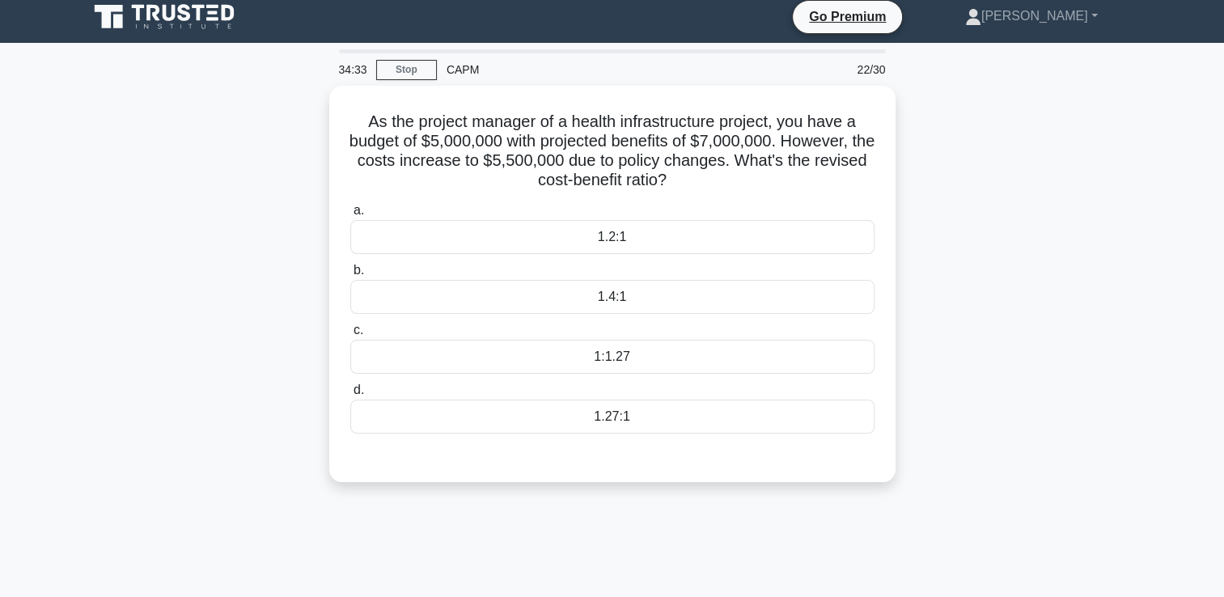
scroll to position [0, 0]
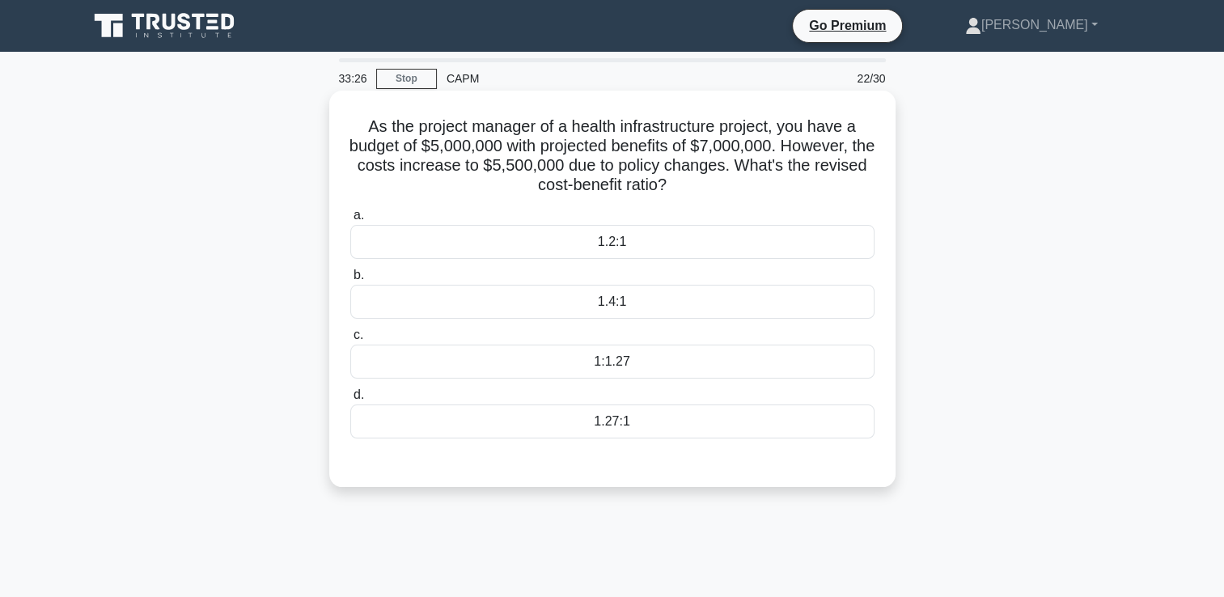
click at [655, 430] on div "1.27:1" at bounding box center [612, 421] width 524 height 34
click at [350, 400] on input "d. 1.27:1" at bounding box center [350, 395] width 0 height 11
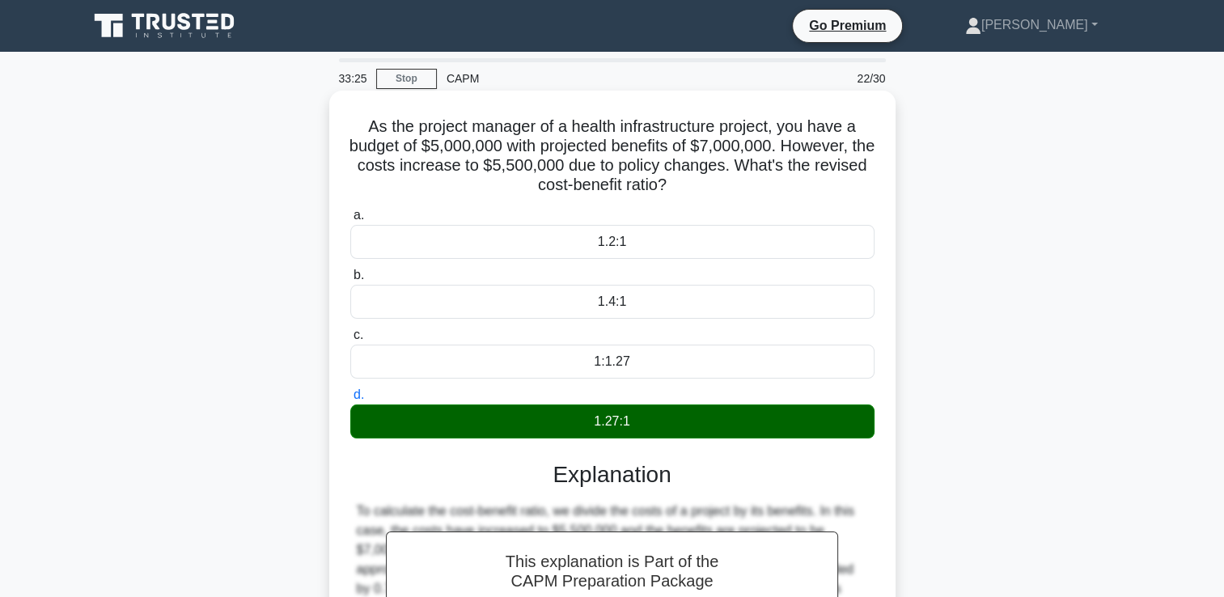
scroll to position [277, 0]
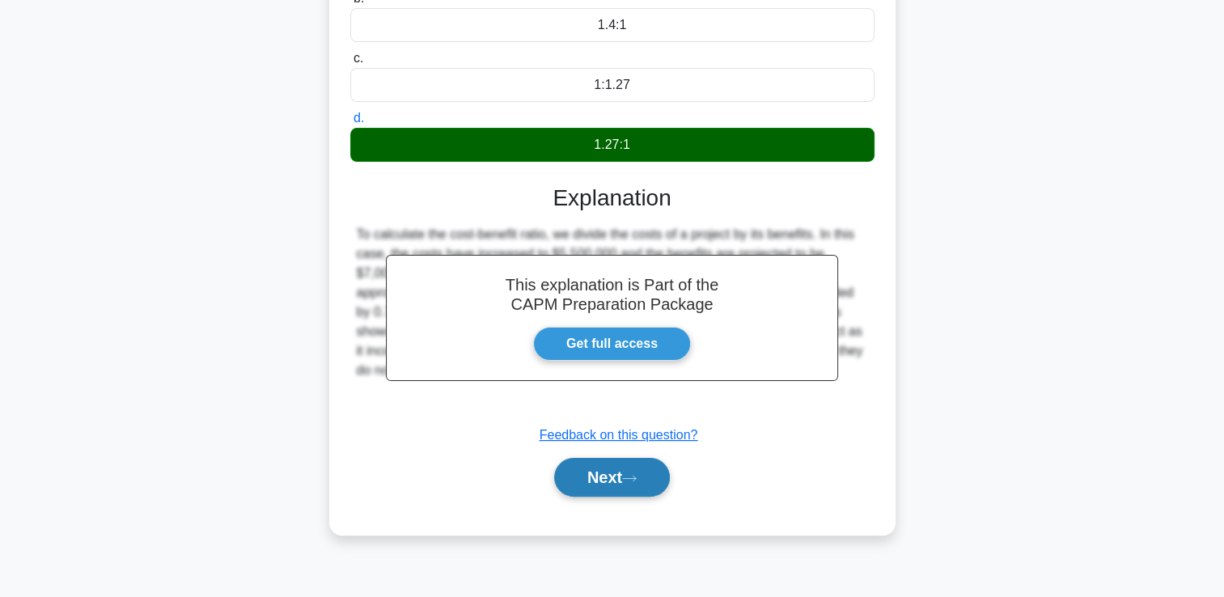
click at [625, 471] on button "Next" at bounding box center [612, 477] width 116 height 39
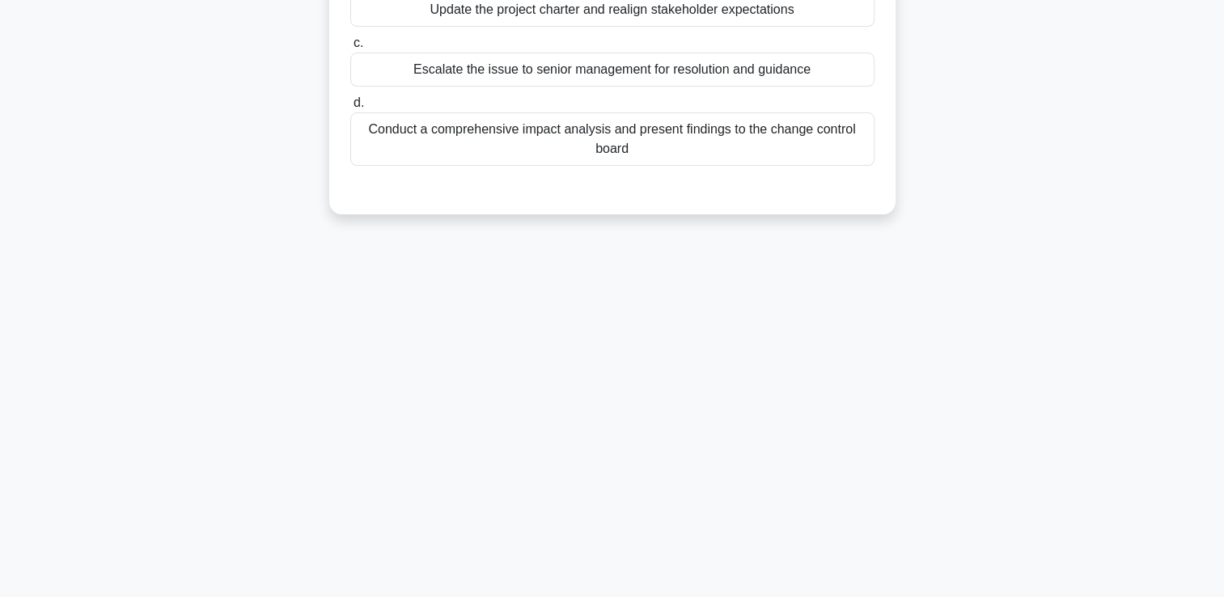
scroll to position [0, 0]
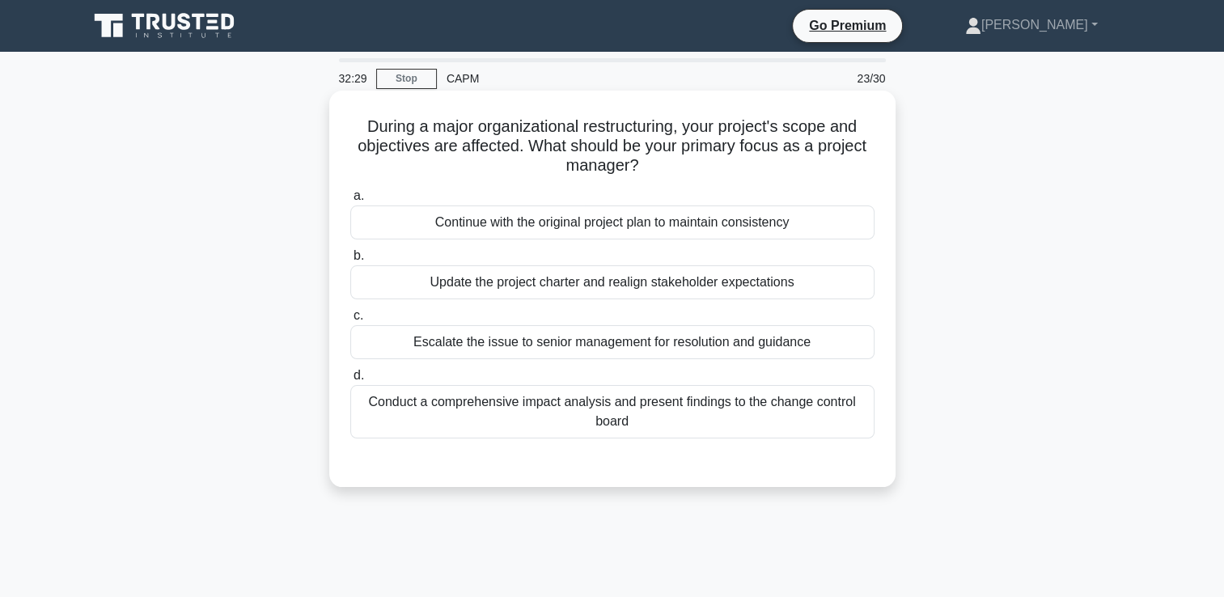
click at [796, 396] on div "Conduct a comprehensive impact analysis and present findings to the change cont…" at bounding box center [612, 411] width 524 height 53
click at [350, 381] on input "d. Conduct a comprehensive impact analysis and present findings to the change c…" at bounding box center [350, 375] width 0 height 11
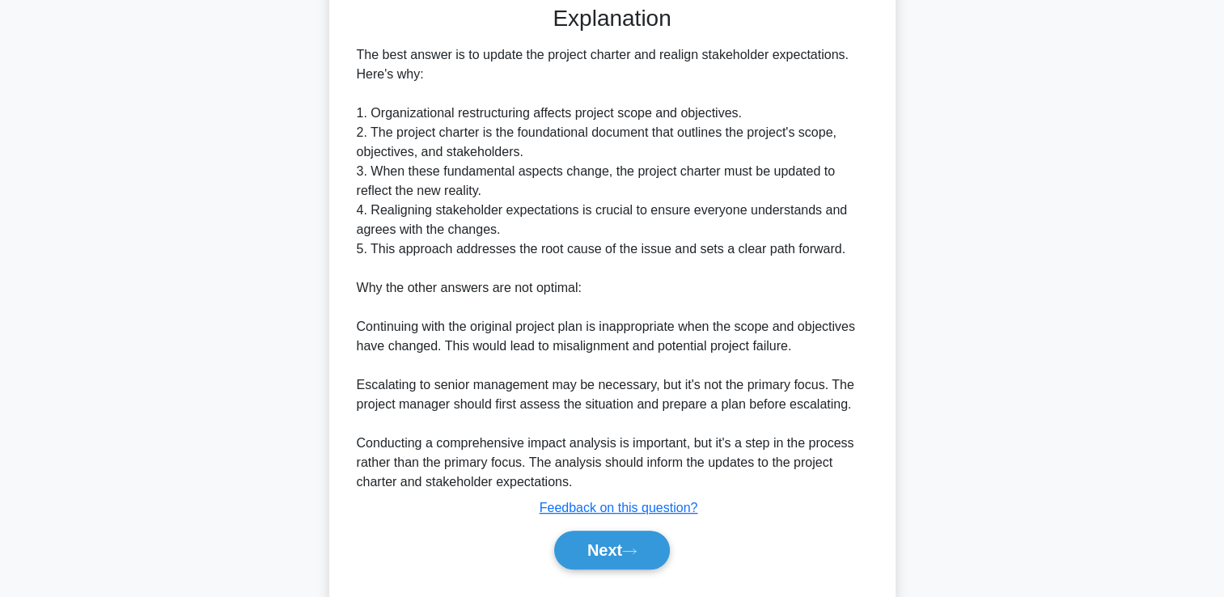
scroll to position [456, 0]
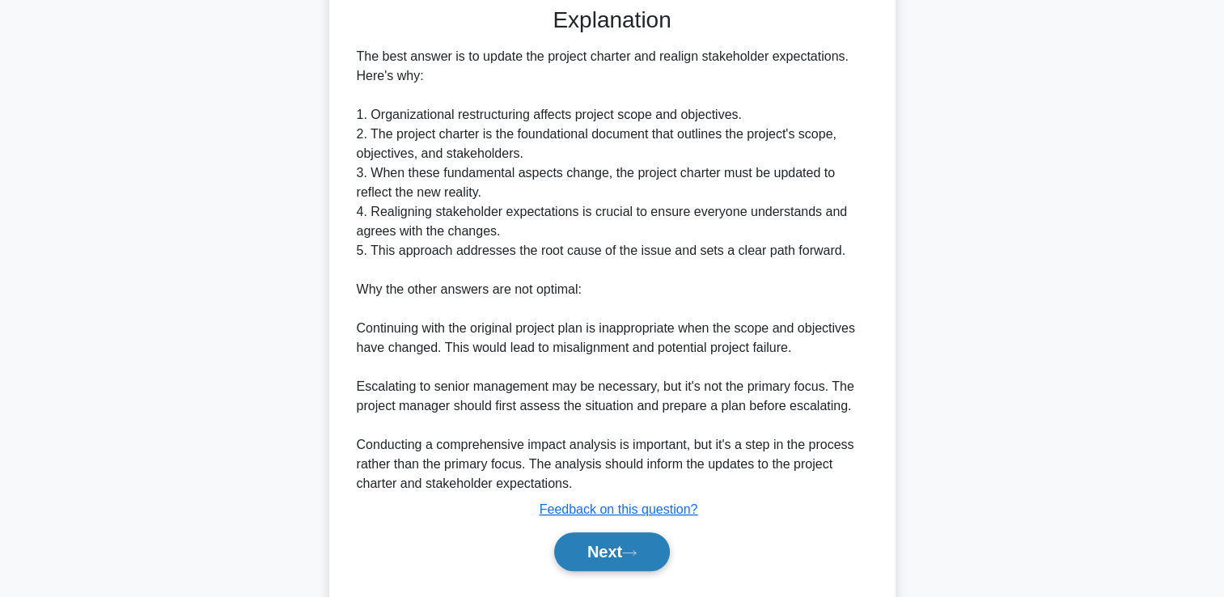
click at [630, 541] on button "Next" at bounding box center [612, 551] width 116 height 39
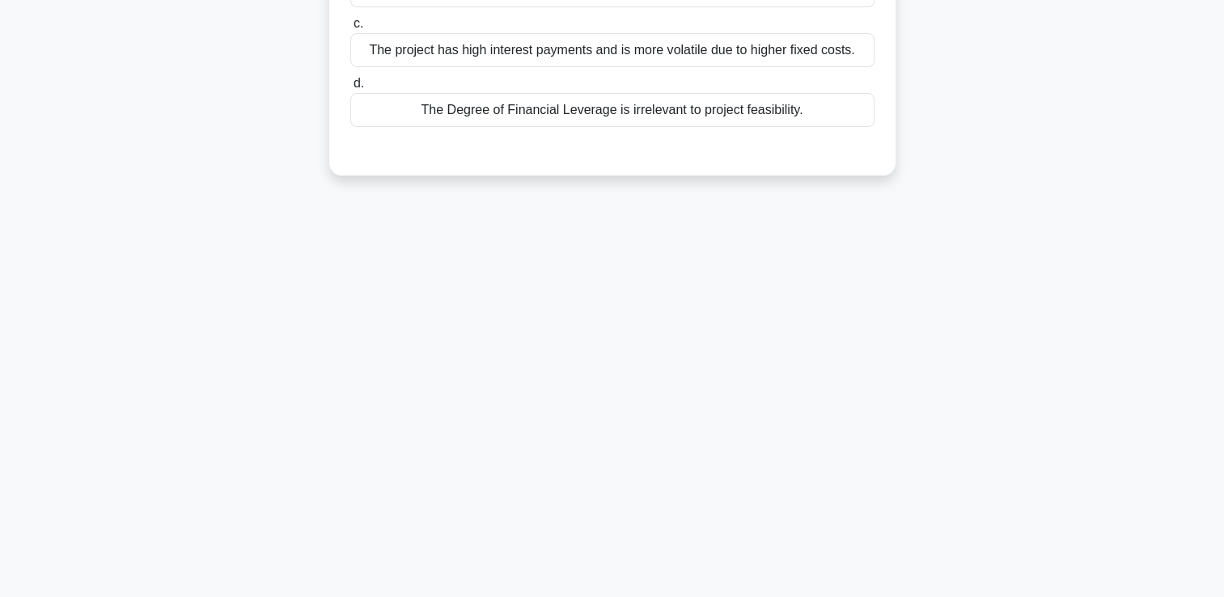
scroll to position [0, 0]
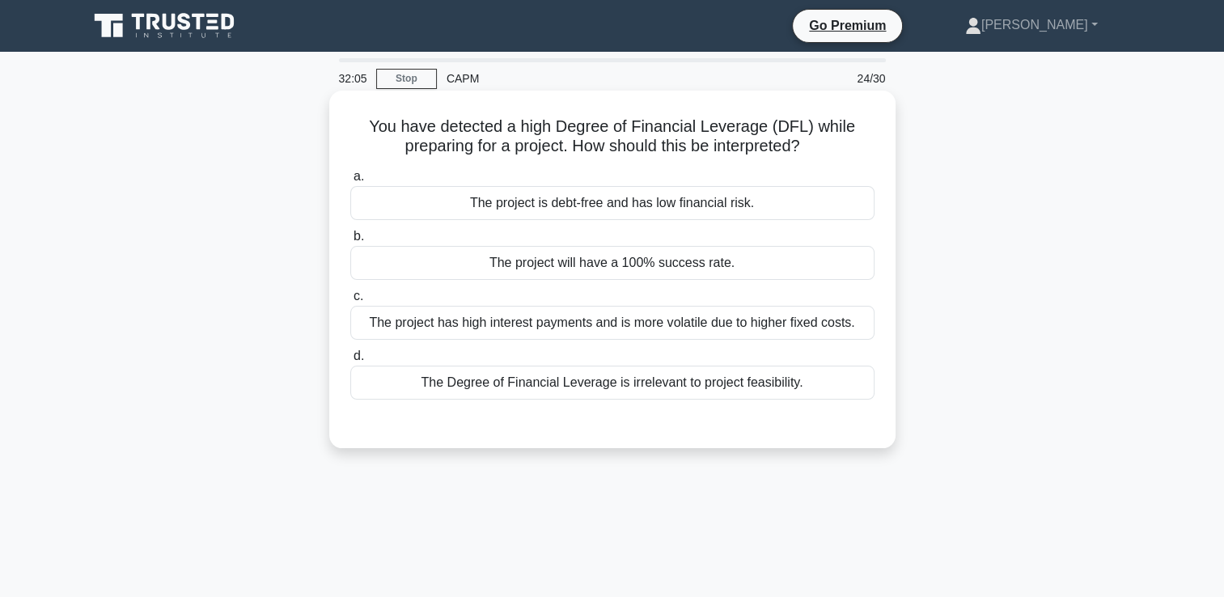
click at [435, 204] on div "The project is debt-free and has low financial risk." at bounding box center [612, 203] width 524 height 34
click at [350, 182] on input "a. The project is debt-free and has low financial risk." at bounding box center [350, 176] width 0 height 11
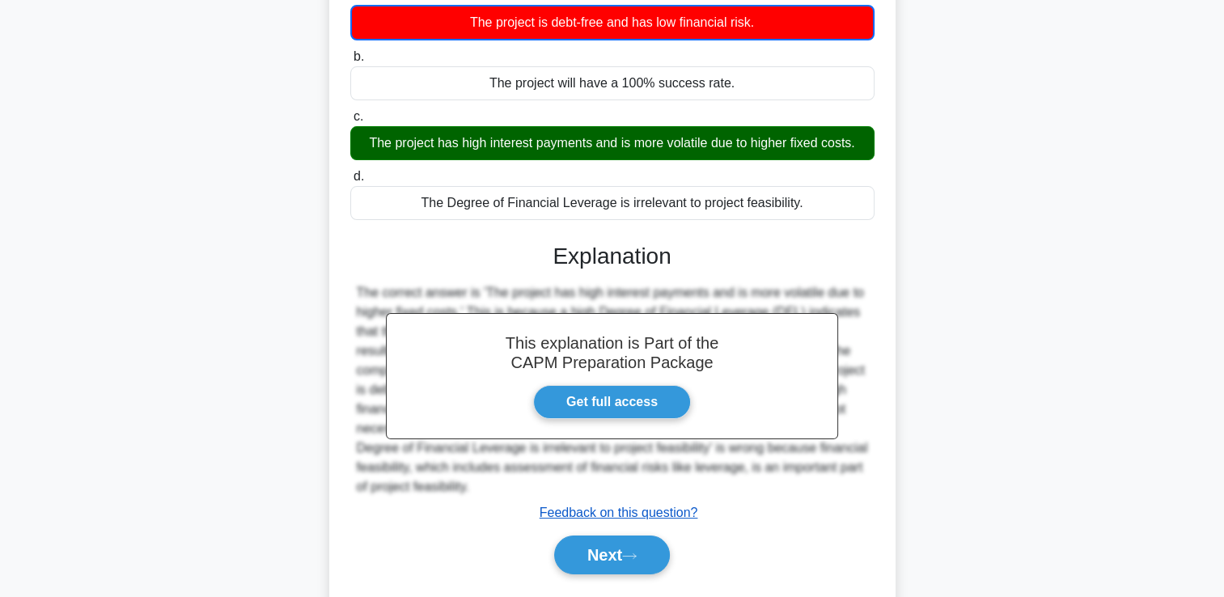
scroll to position [183, 0]
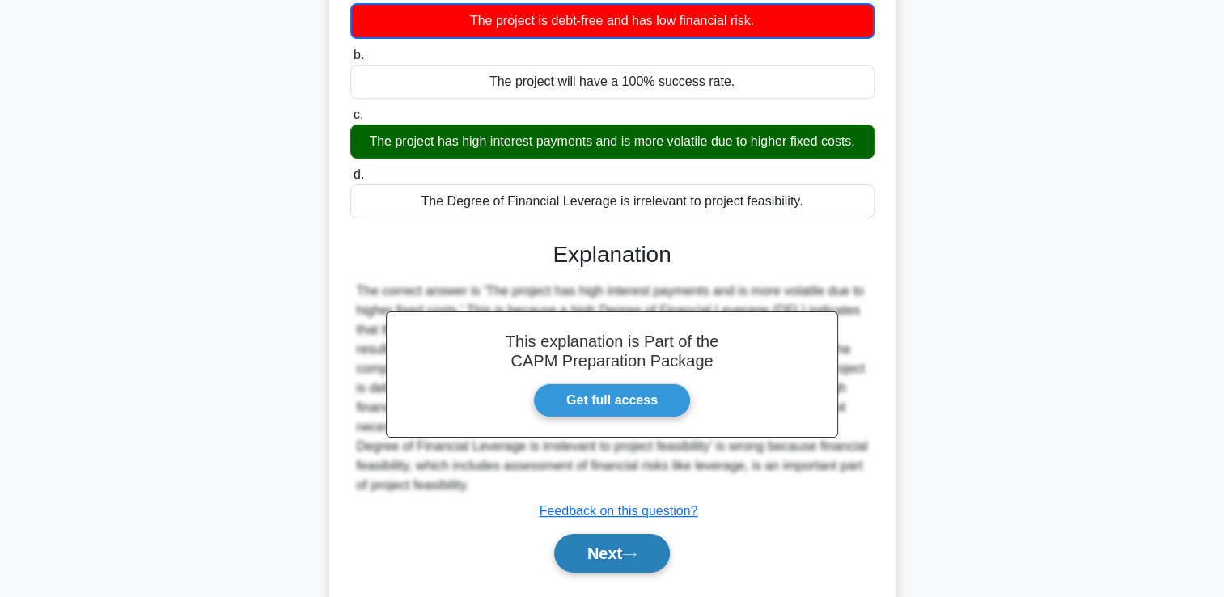
click at [594, 549] on button "Next" at bounding box center [612, 553] width 116 height 39
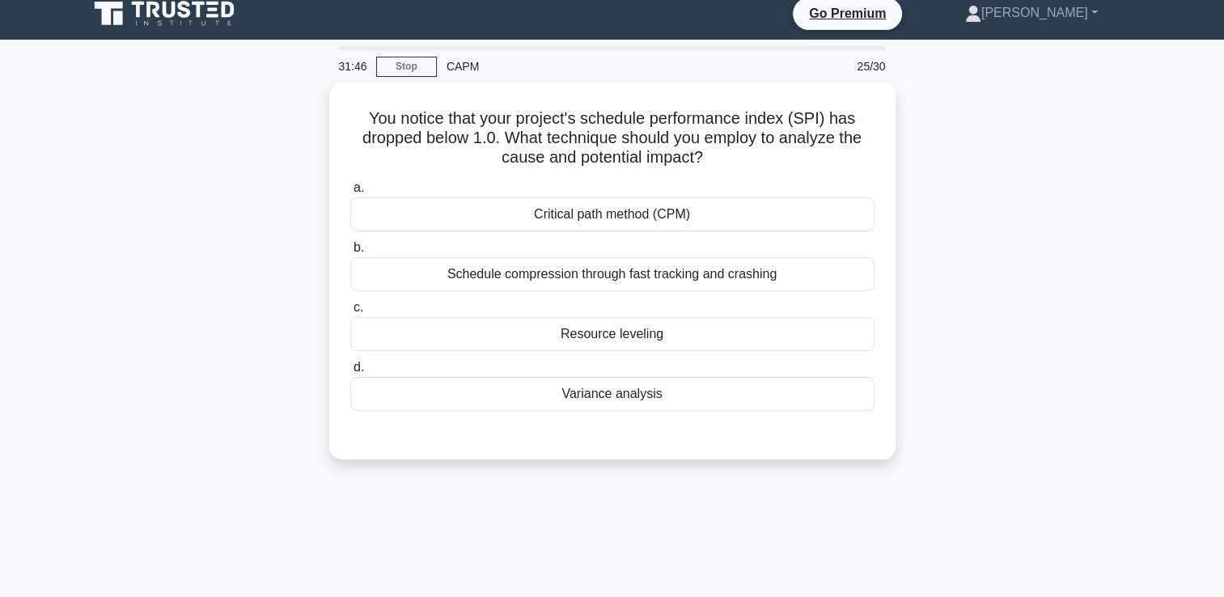
scroll to position [11, 0]
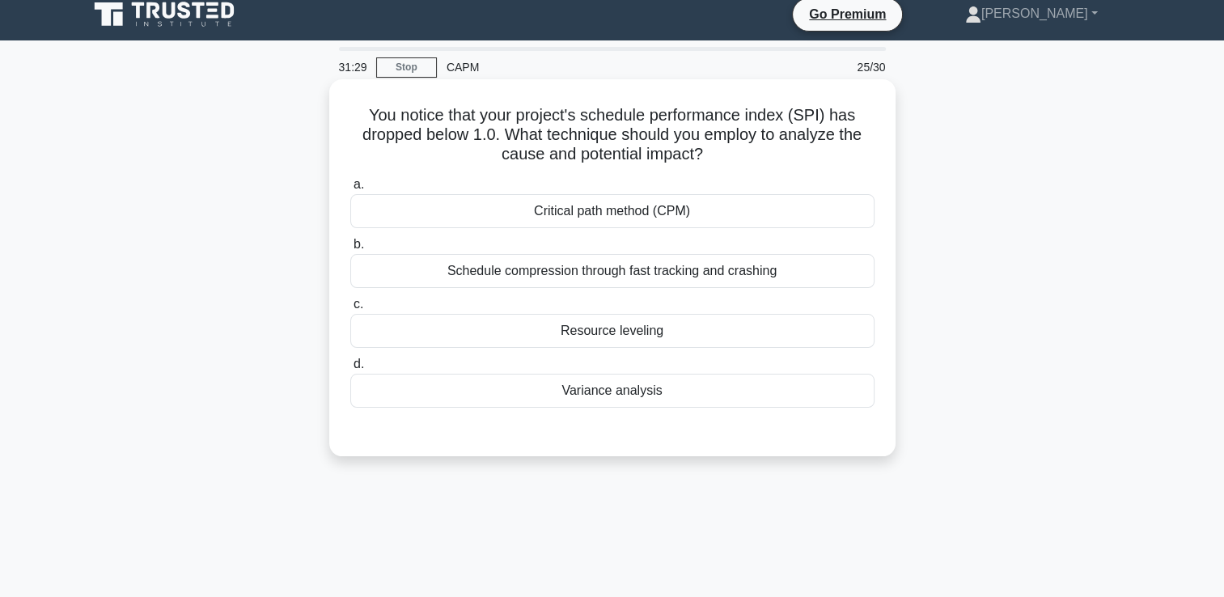
click at [670, 396] on div "Variance analysis" at bounding box center [612, 391] width 524 height 34
click at [350, 370] on input "d. Variance analysis" at bounding box center [350, 364] width 0 height 11
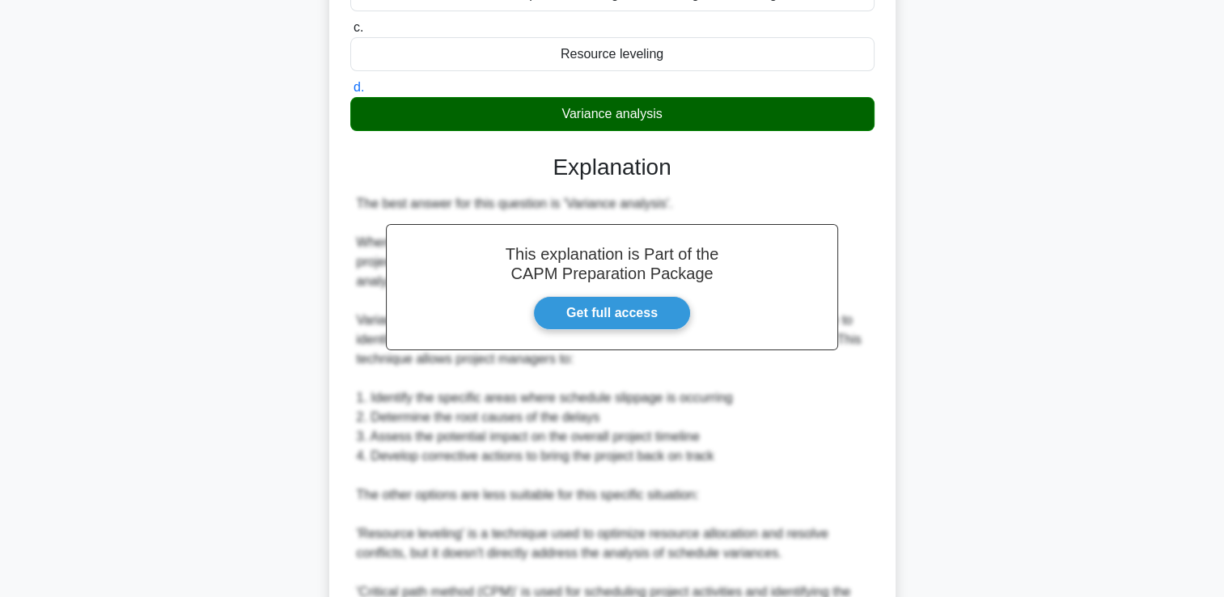
scroll to position [612, 0]
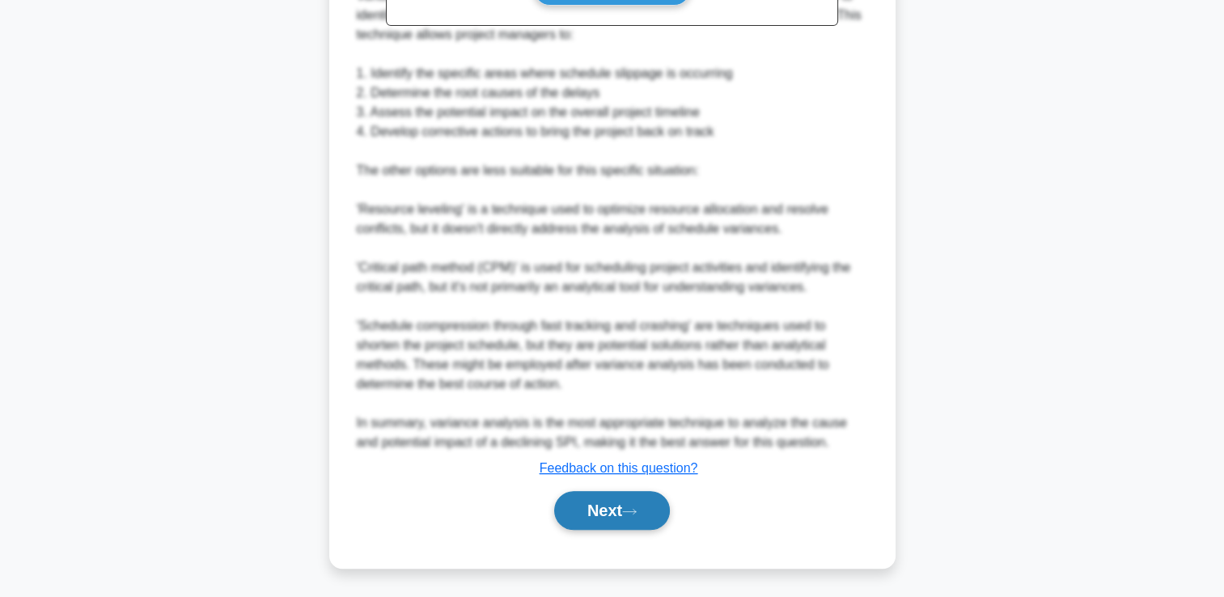
click at [603, 513] on button "Next" at bounding box center [612, 510] width 116 height 39
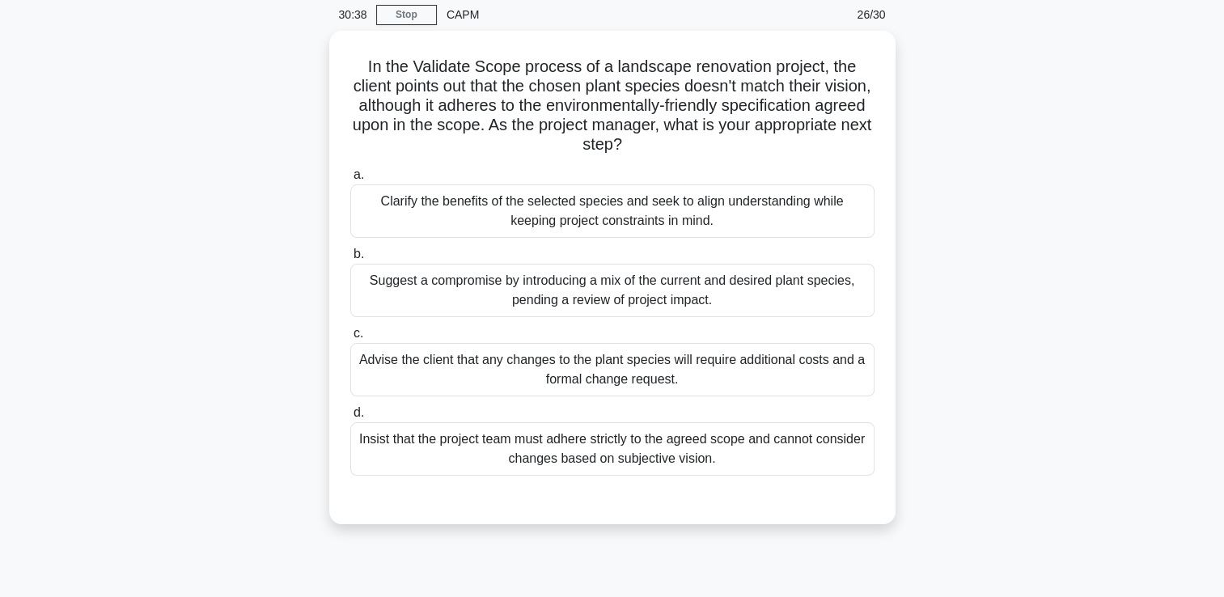
scroll to position [65, 0]
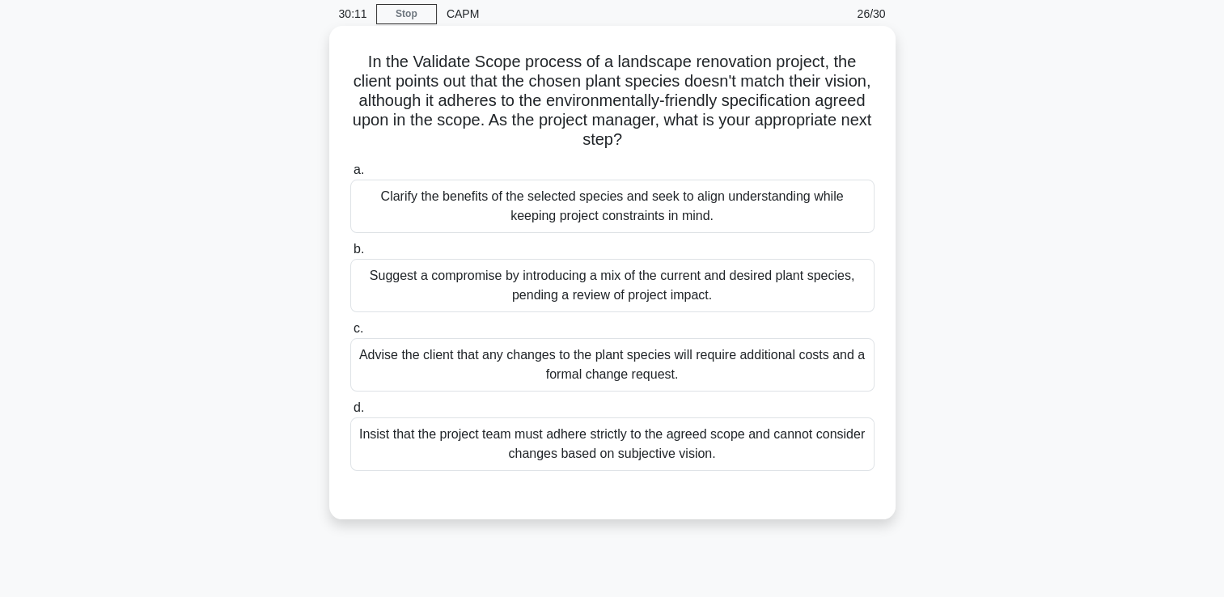
click at [801, 374] on div "Advise the client that any changes to the plant species will require additional…" at bounding box center [612, 364] width 524 height 53
click at [350, 334] on input "c. Advise the client that any changes to the plant species will require additio…" at bounding box center [350, 329] width 0 height 11
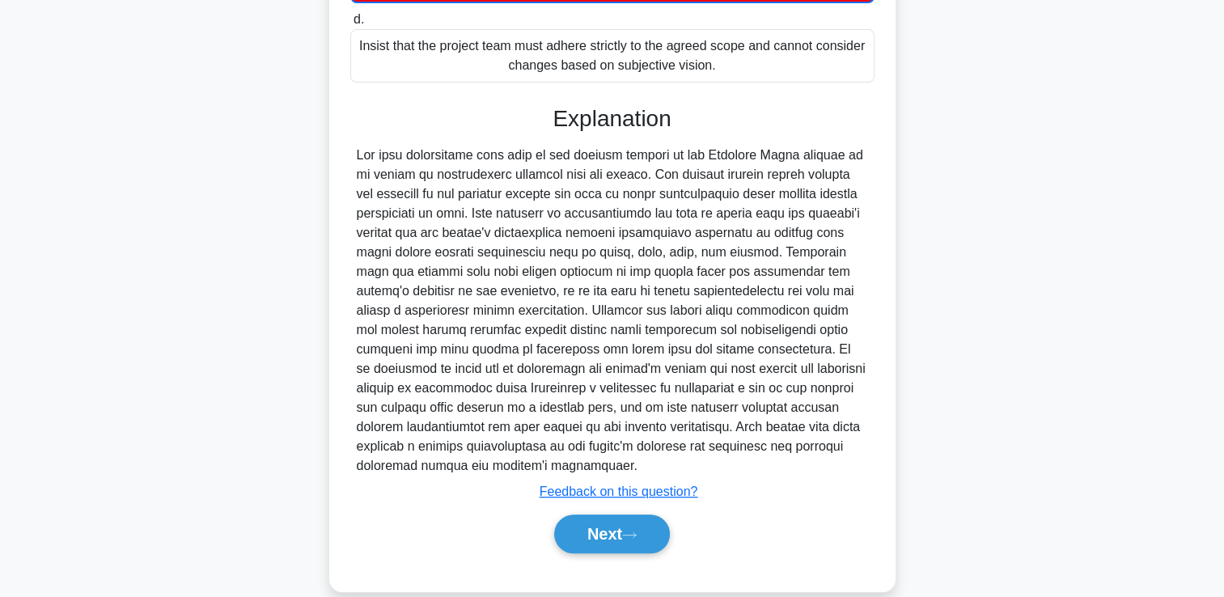
scroll to position [455, 0]
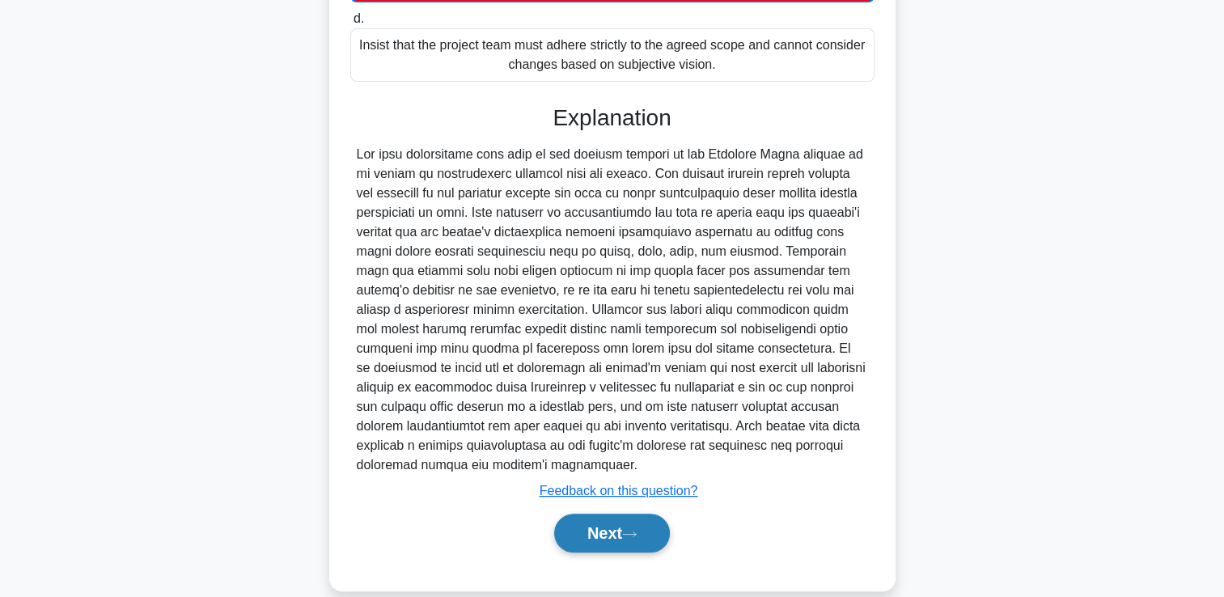
click at [640, 514] on button "Next" at bounding box center [612, 533] width 116 height 39
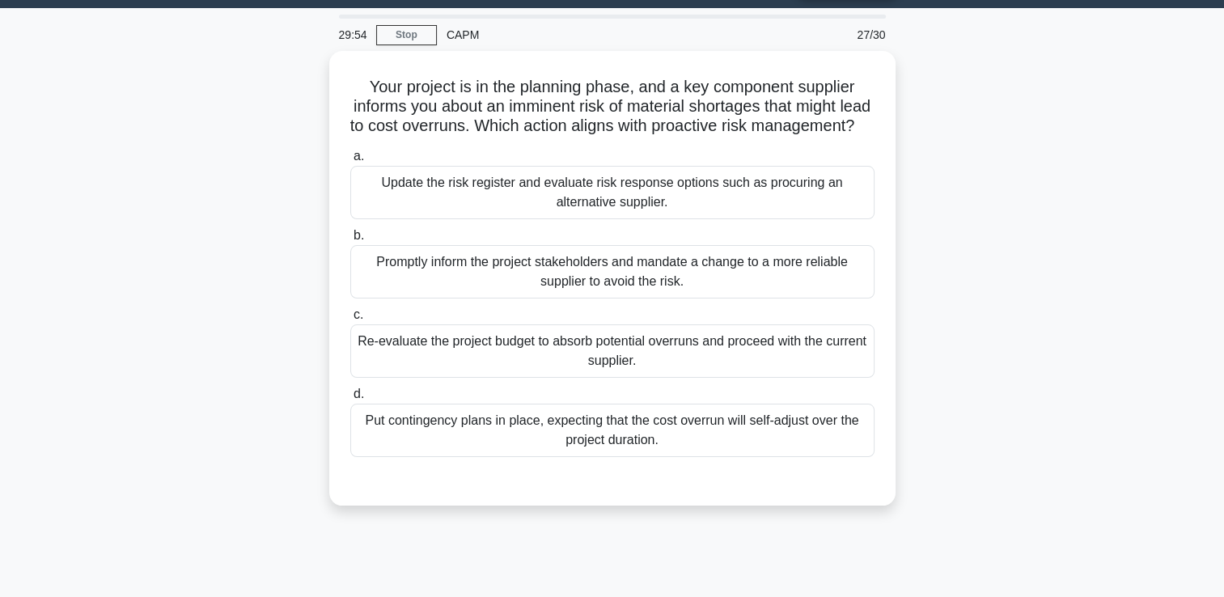
scroll to position [0, 0]
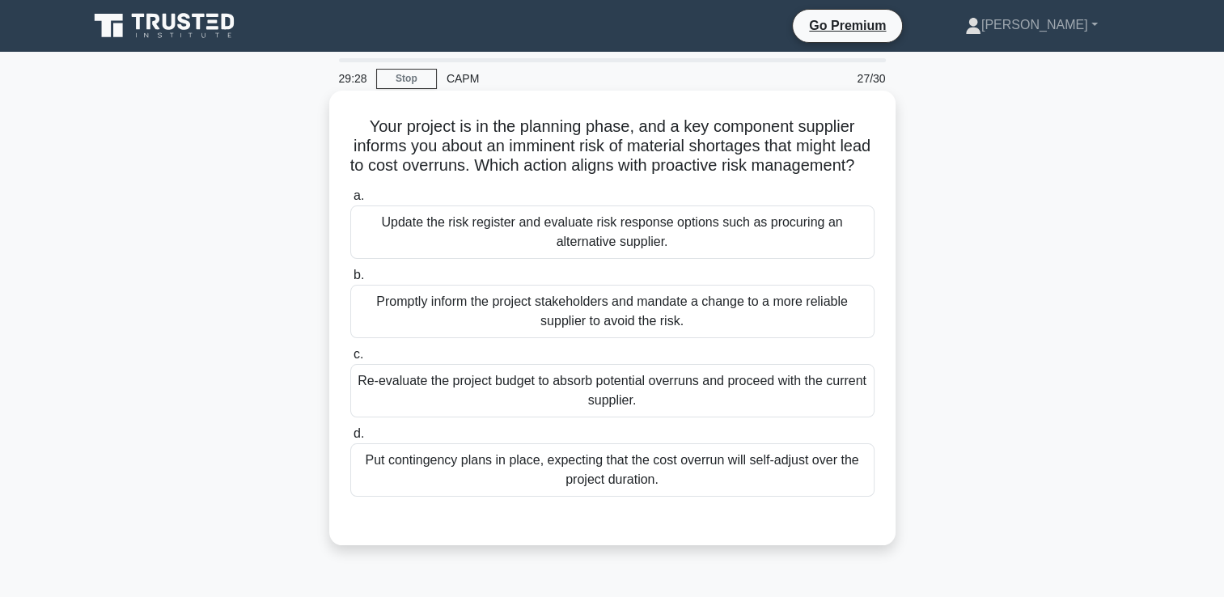
click at [859, 235] on div "Update the risk register and evaluate risk response options such as procuring a…" at bounding box center [612, 231] width 524 height 53
click at [350, 201] on input "a. Update the risk register and evaluate risk response options such as procurin…" at bounding box center [350, 196] width 0 height 11
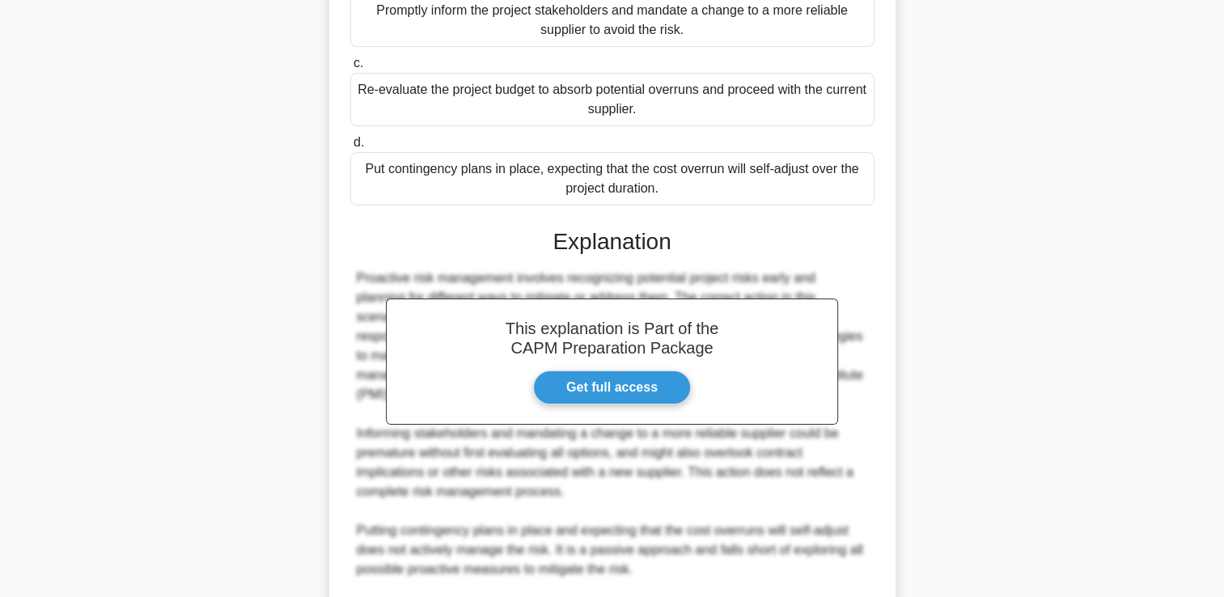
scroll to position [515, 0]
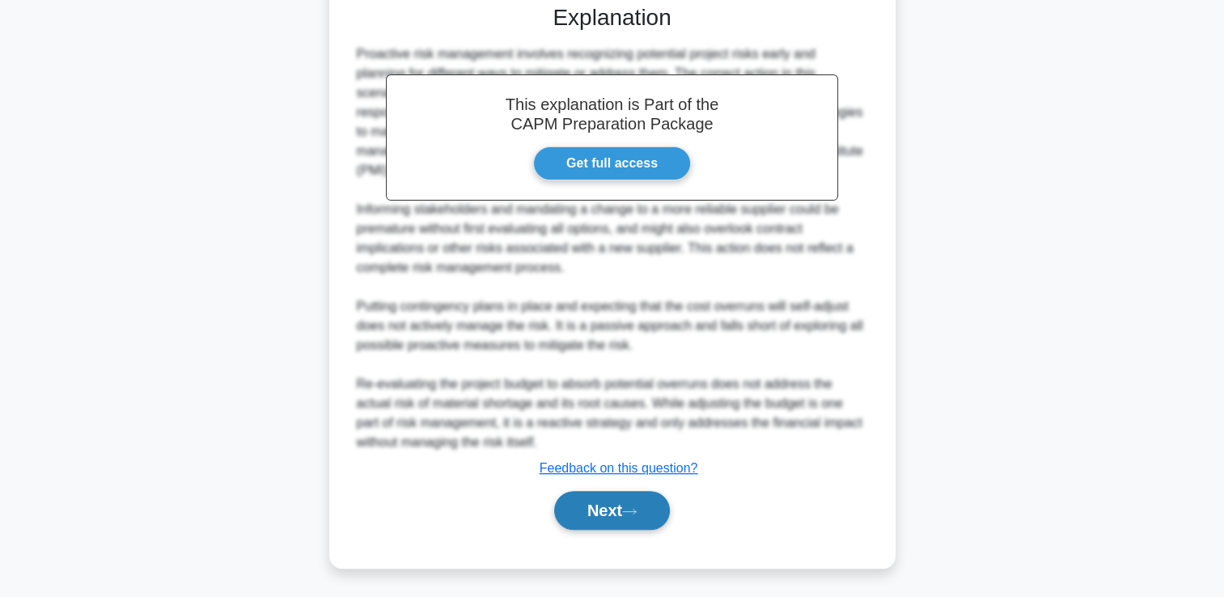
click at [637, 524] on button "Next" at bounding box center [612, 510] width 116 height 39
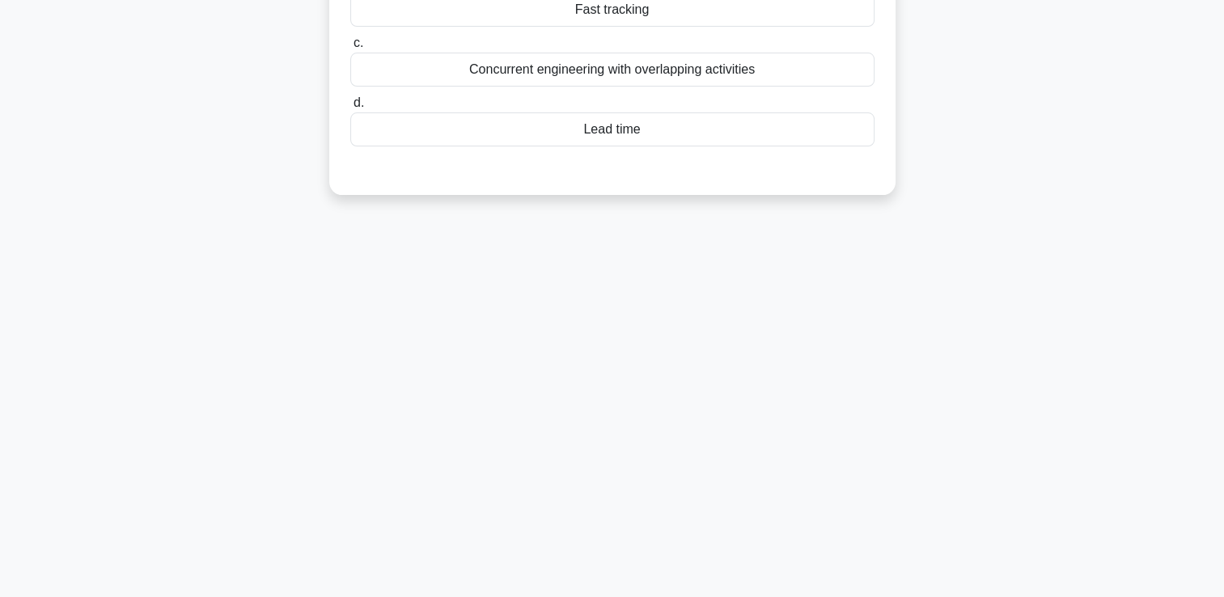
scroll to position [0, 0]
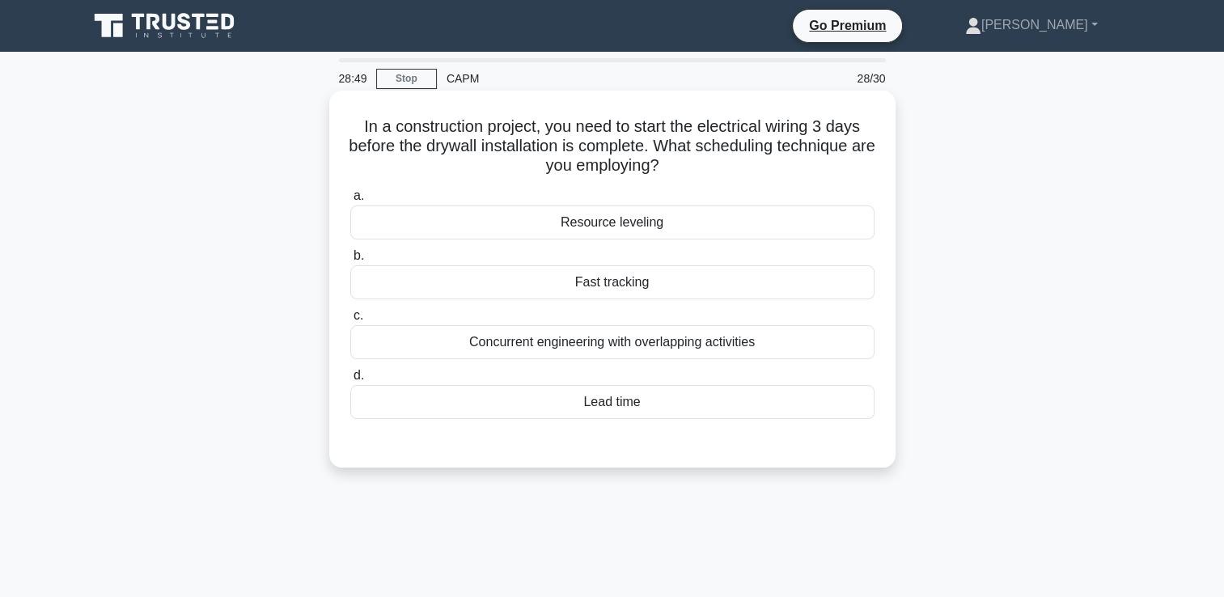
click at [706, 401] on div "Lead time" at bounding box center [612, 402] width 524 height 34
click at [350, 381] on input "d. Lead time" at bounding box center [350, 375] width 0 height 11
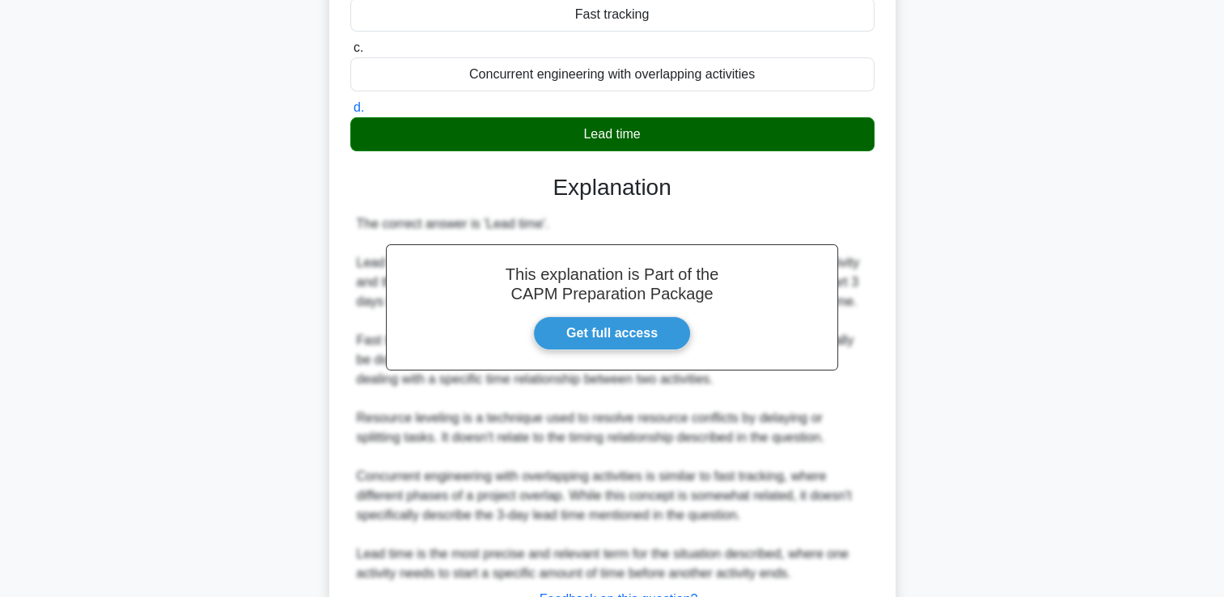
scroll to position [399, 0]
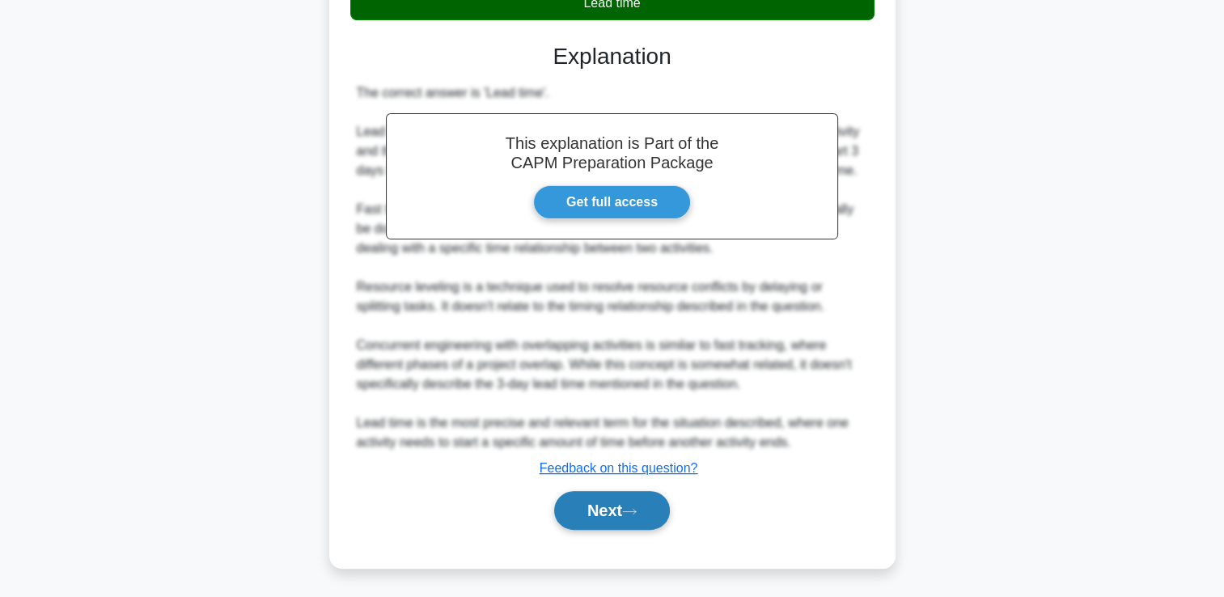
click at [605, 516] on button "Next" at bounding box center [612, 510] width 116 height 39
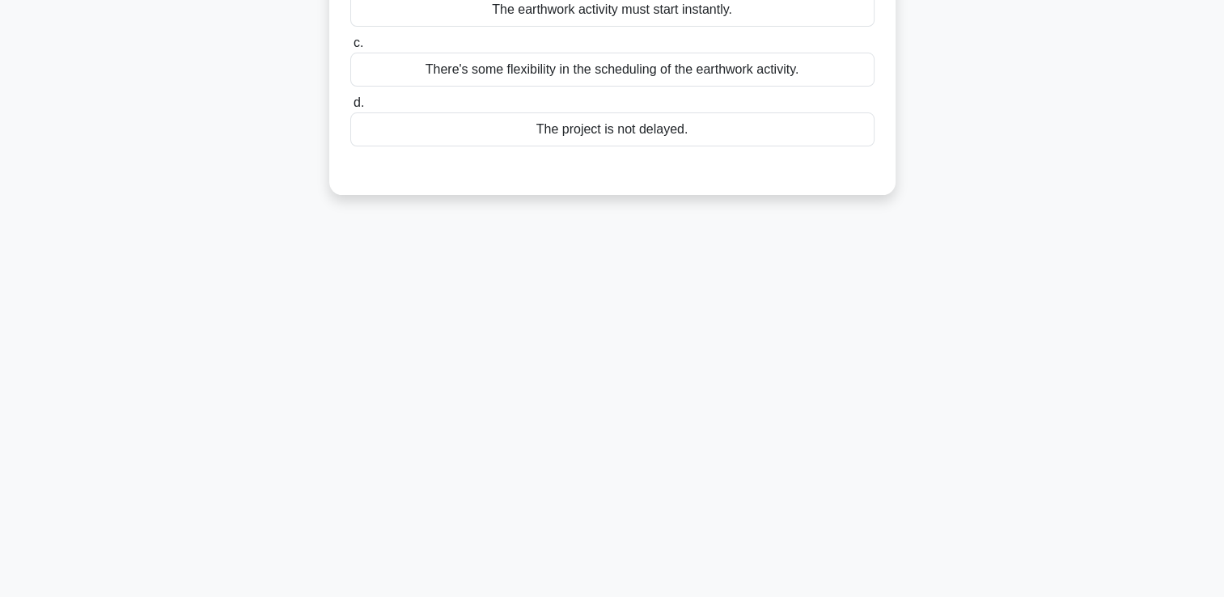
scroll to position [0, 0]
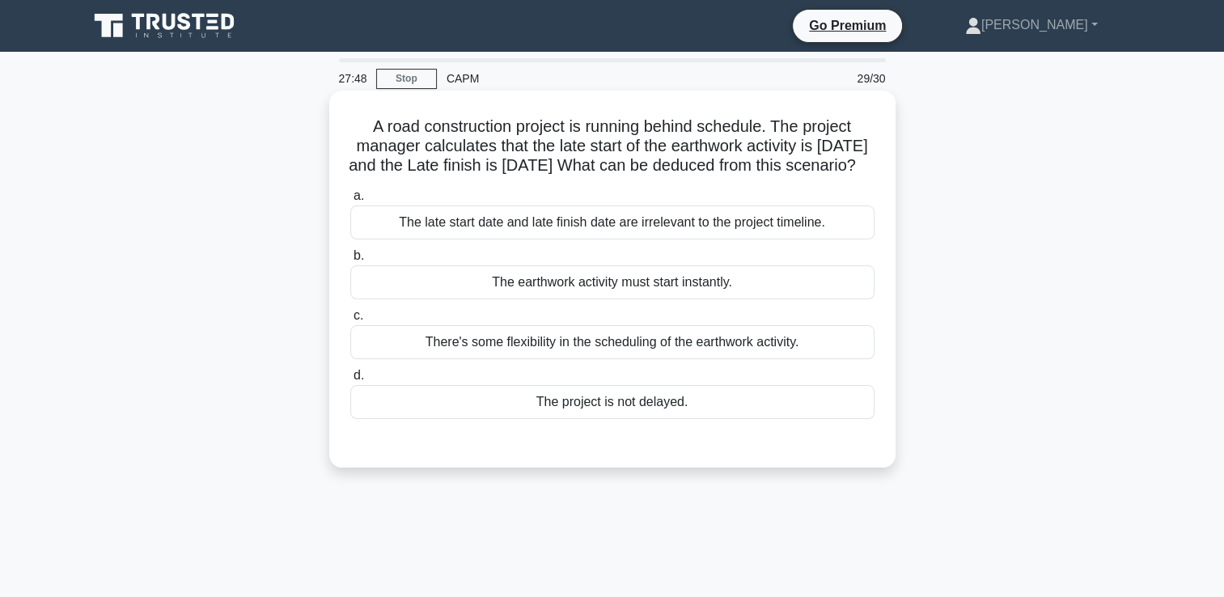
click at [667, 359] on div "There's some flexibility in the scheduling of the earthwork activity." at bounding box center [612, 342] width 524 height 34
click at [350, 321] on input "c. There's some flexibility in the scheduling of the earthwork activity." at bounding box center [350, 316] width 0 height 11
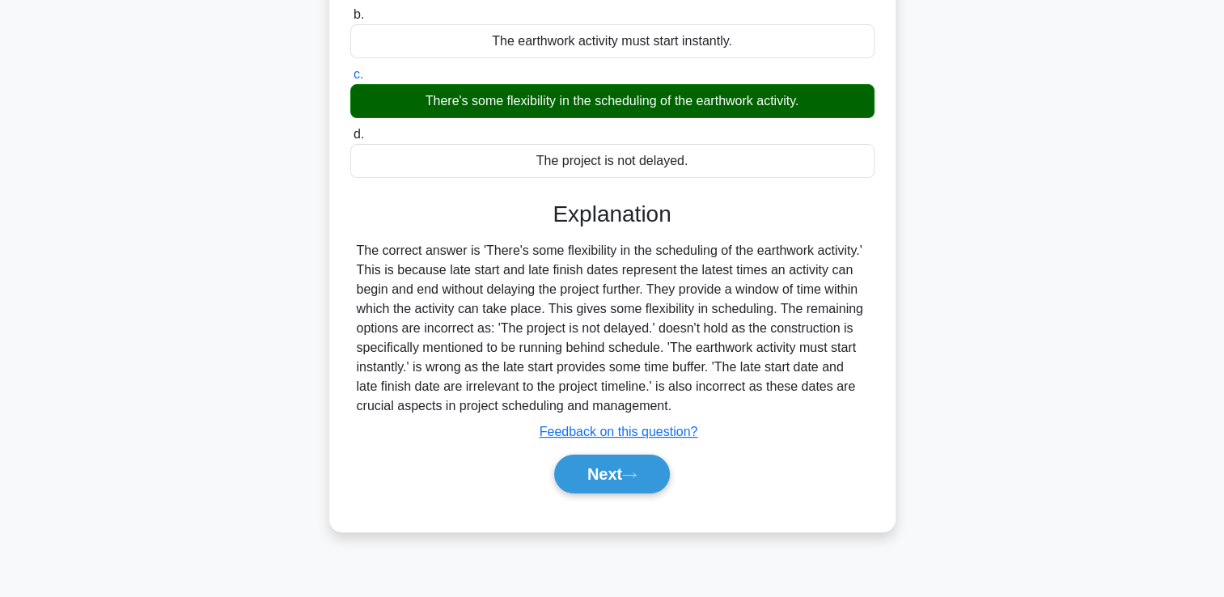
scroll to position [277, 0]
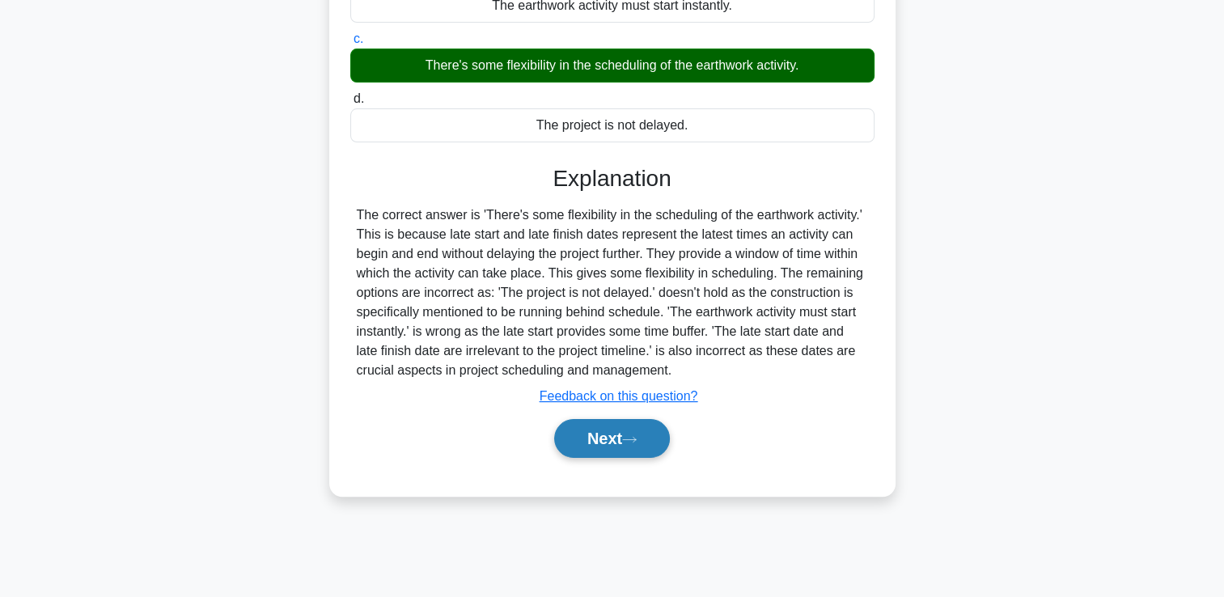
click at [608, 458] on button "Next" at bounding box center [612, 438] width 116 height 39
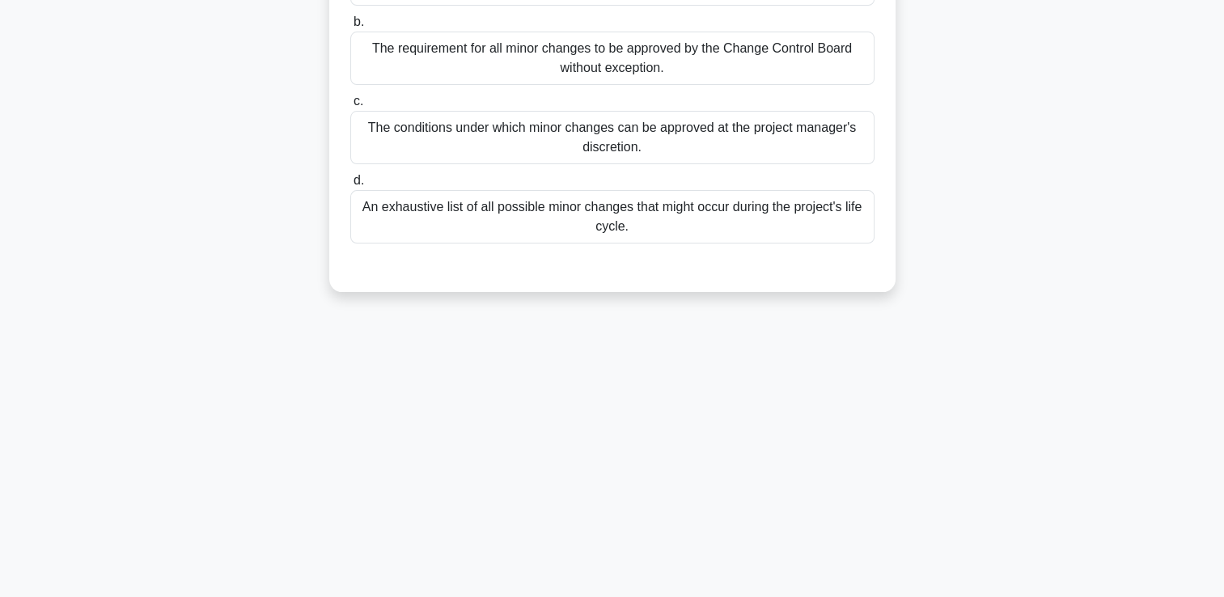
scroll to position [0, 0]
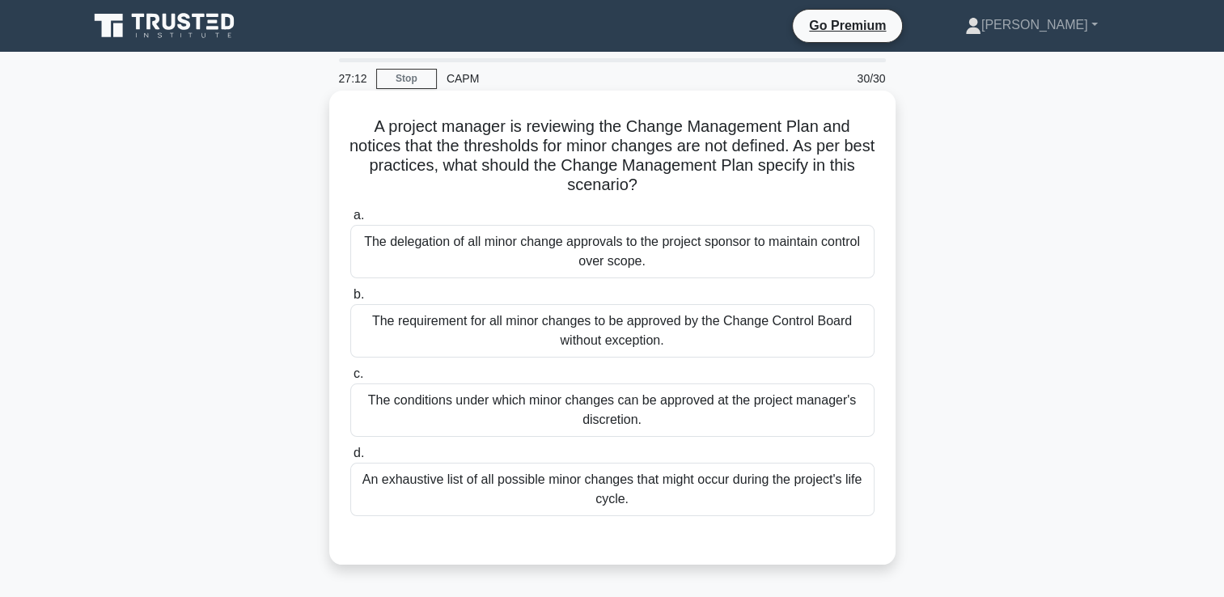
click at [831, 316] on div "The requirement for all minor changes to be approved by the Change Control Boar…" at bounding box center [612, 330] width 524 height 53
click at [350, 300] on input "b. The requirement for all minor changes to be approved by the Change Control B…" at bounding box center [350, 295] width 0 height 11
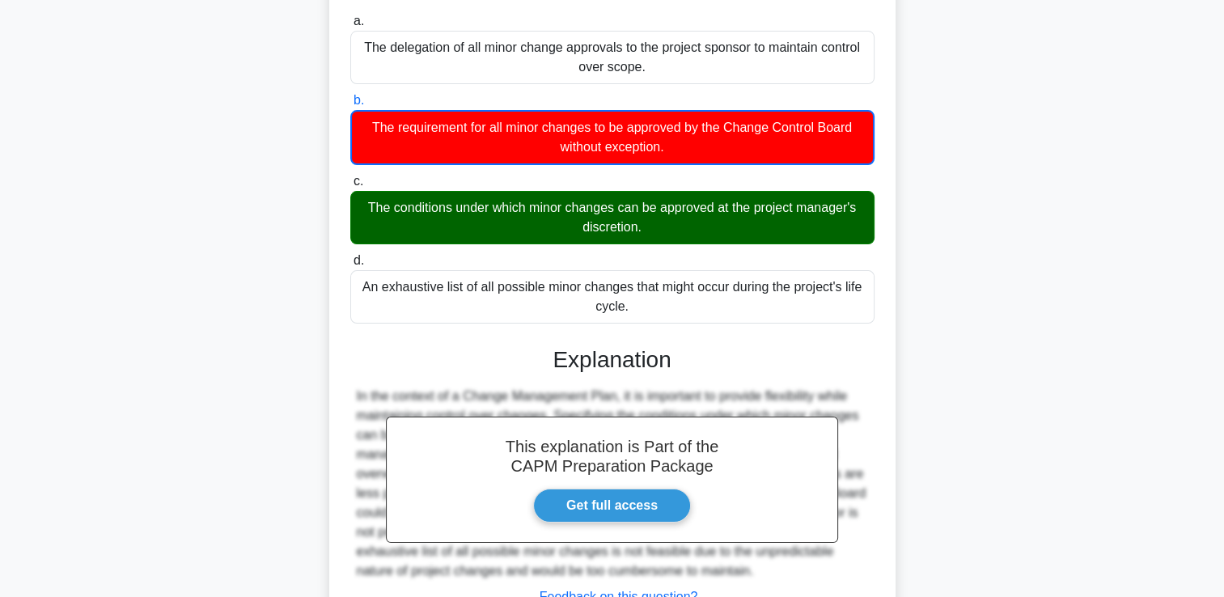
scroll to position [323, 0]
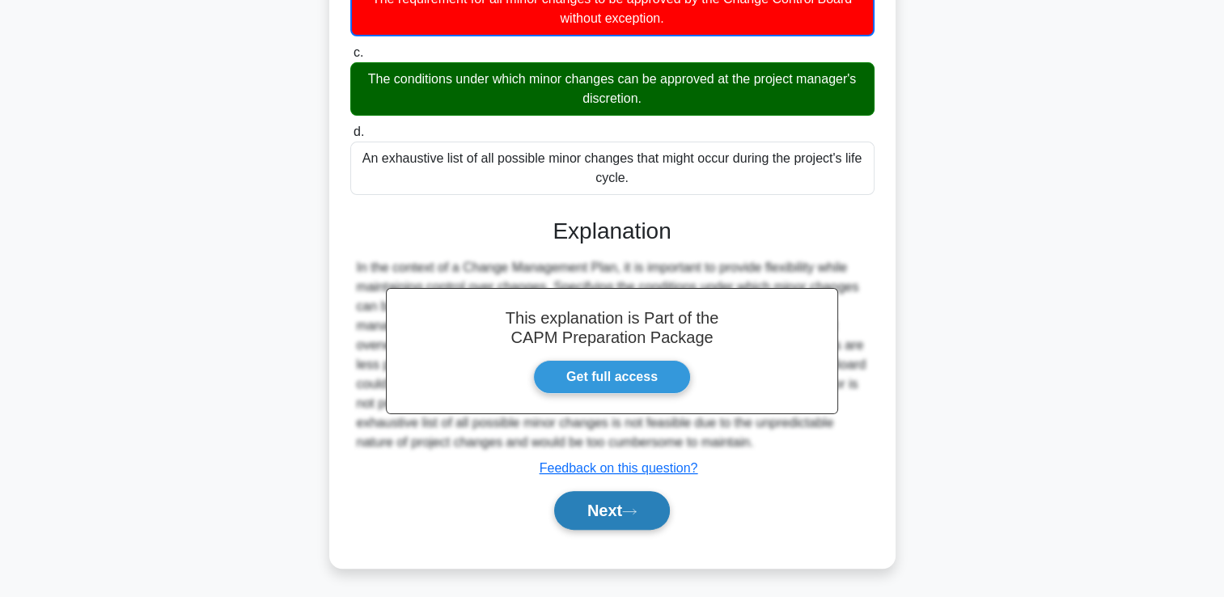
click at [616, 513] on button "Next" at bounding box center [612, 510] width 116 height 39
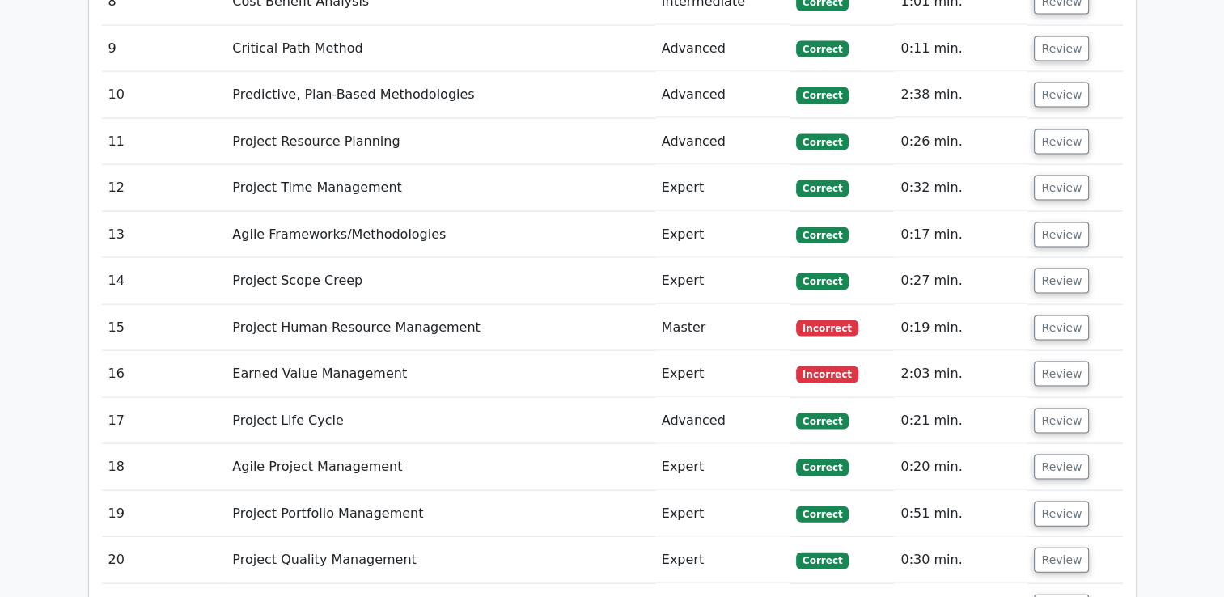
scroll to position [3329, 0]
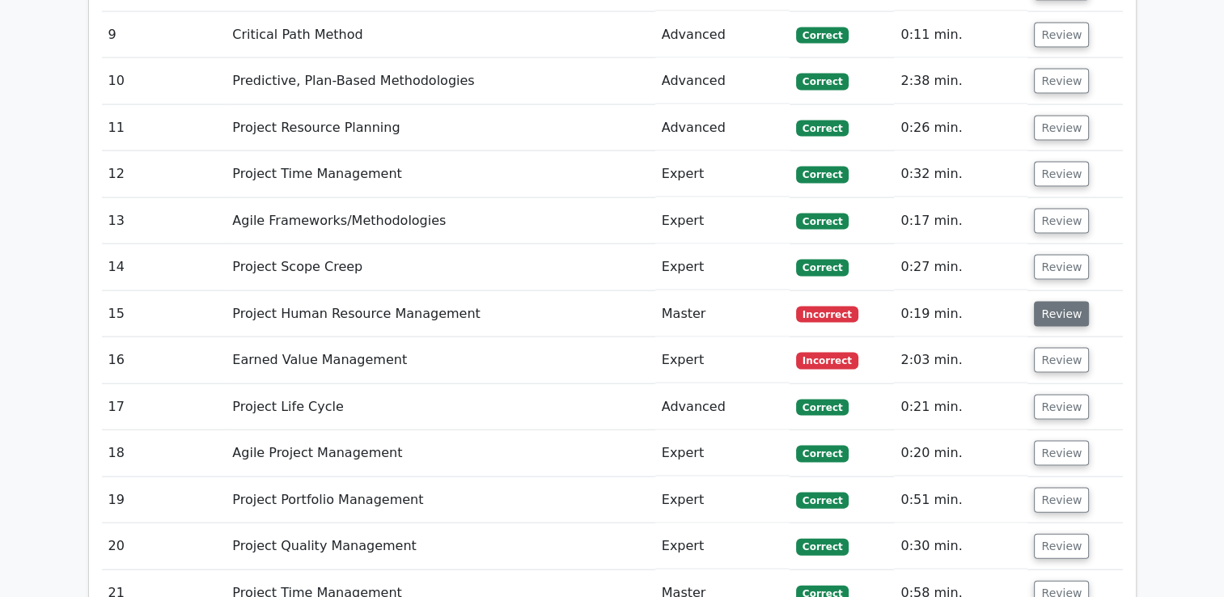
click at [1037, 302] on button "Review" at bounding box center [1061, 314] width 55 height 25
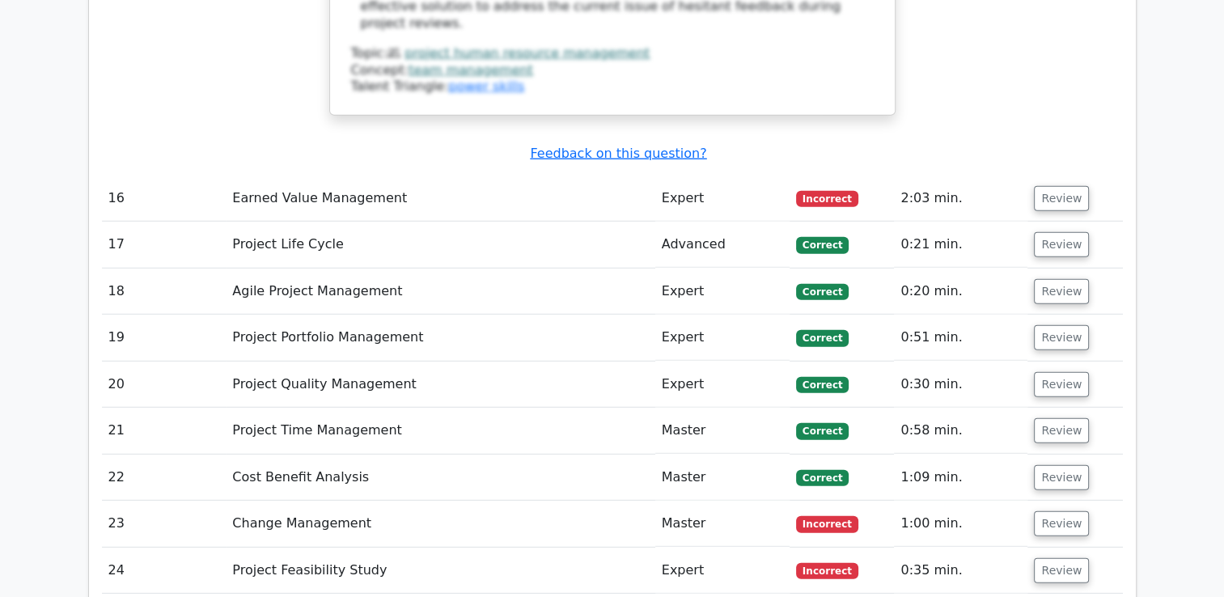
scroll to position [4471, 0]
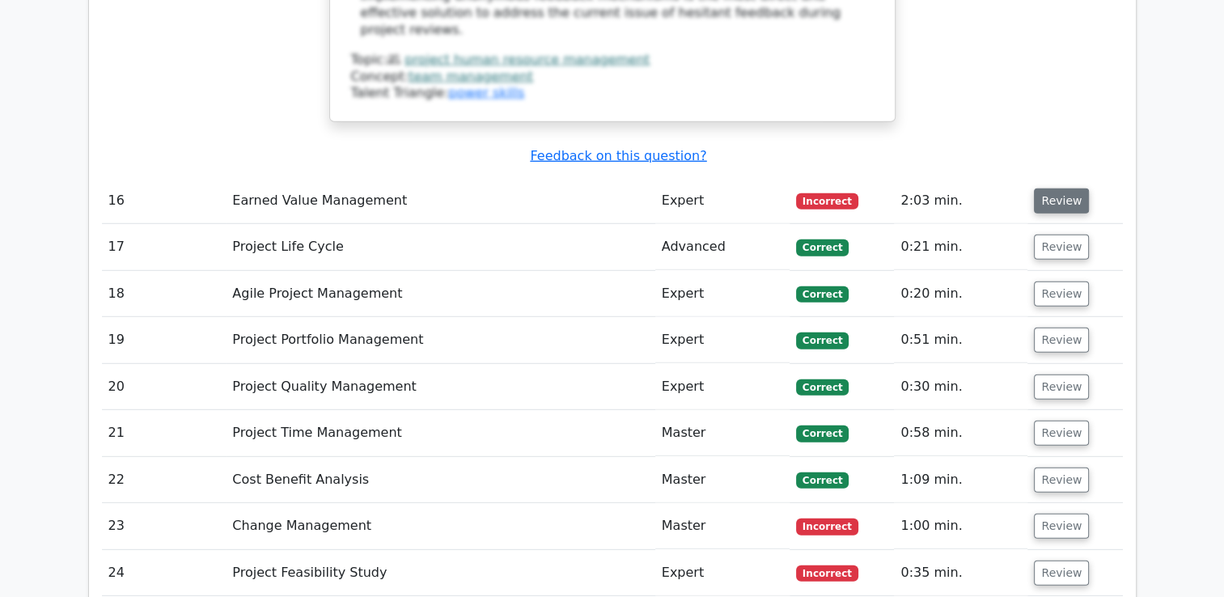
click at [1051, 188] on button "Review" at bounding box center [1061, 200] width 55 height 25
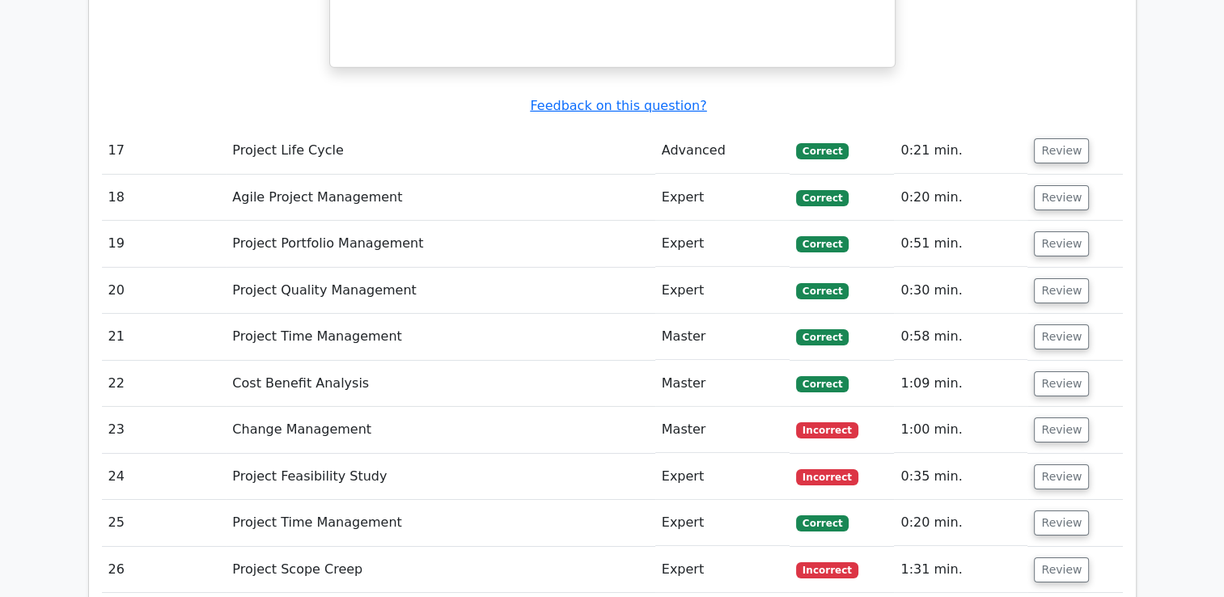
scroll to position [5257, 0]
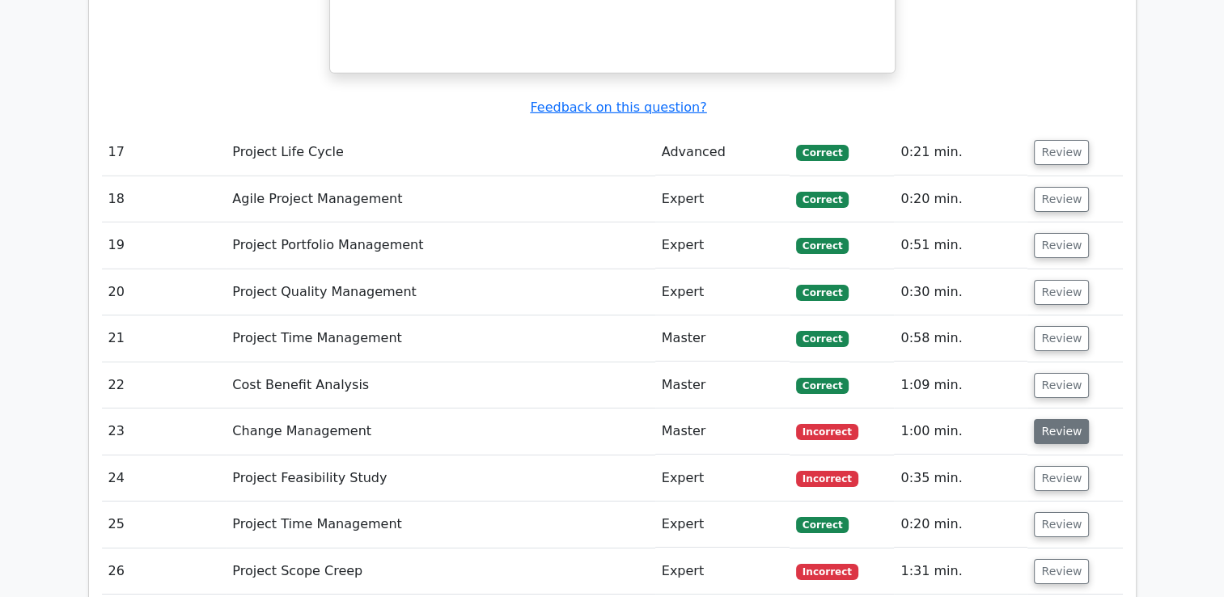
click at [1037, 419] on button "Review" at bounding box center [1061, 431] width 55 height 25
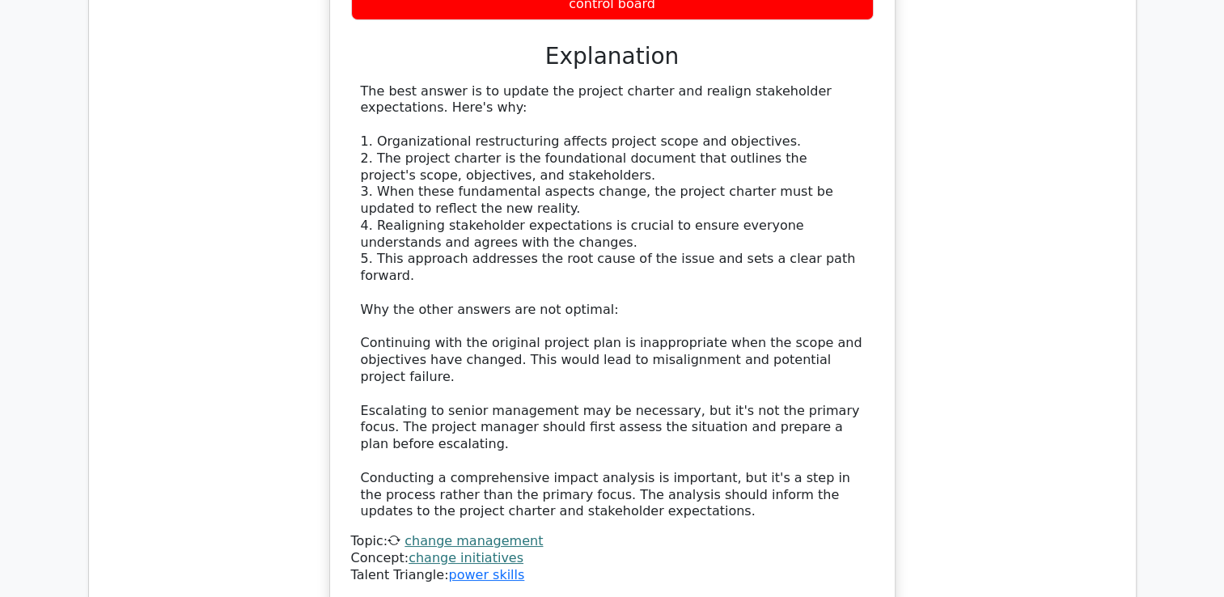
scroll to position [6324, 0]
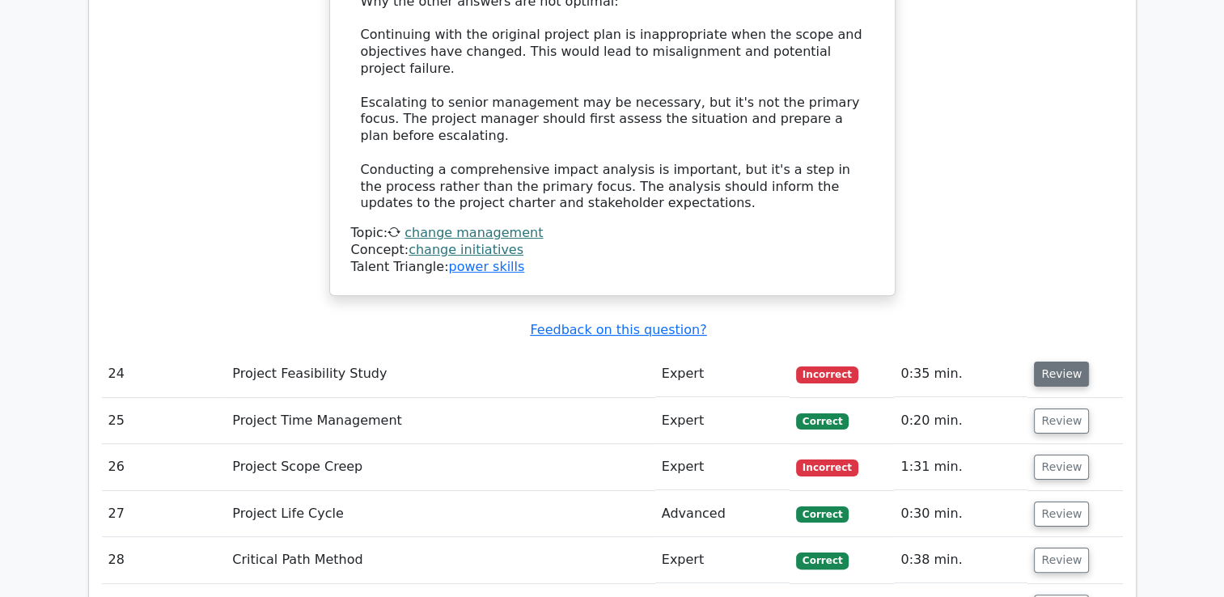
click at [1077, 362] on button "Review" at bounding box center [1061, 374] width 55 height 25
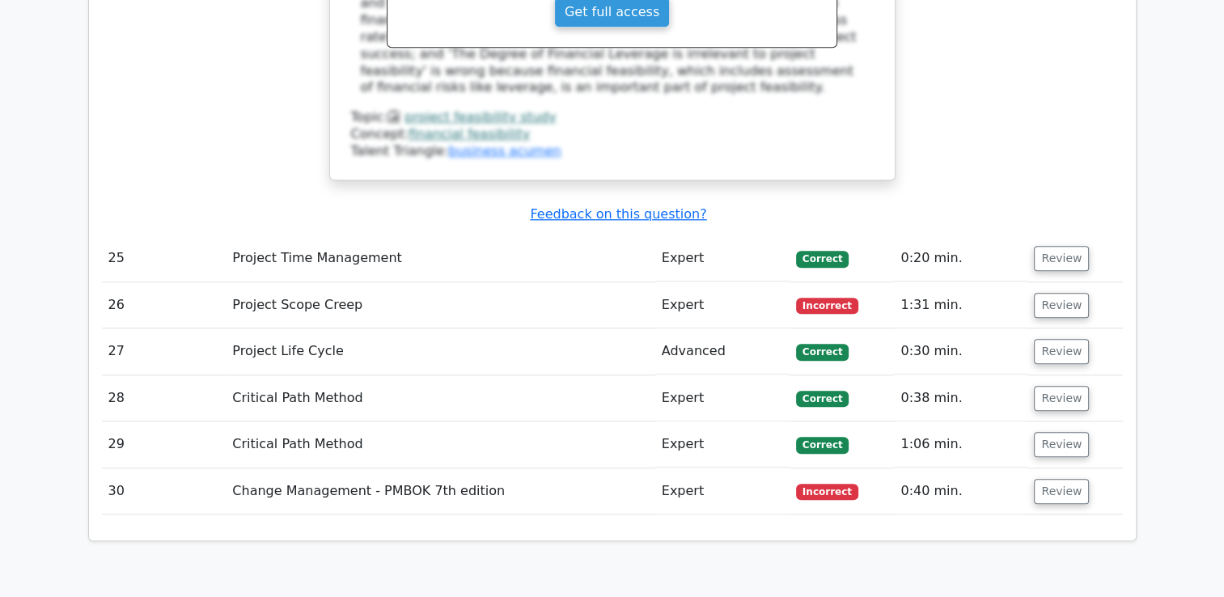
scroll to position [7140, 0]
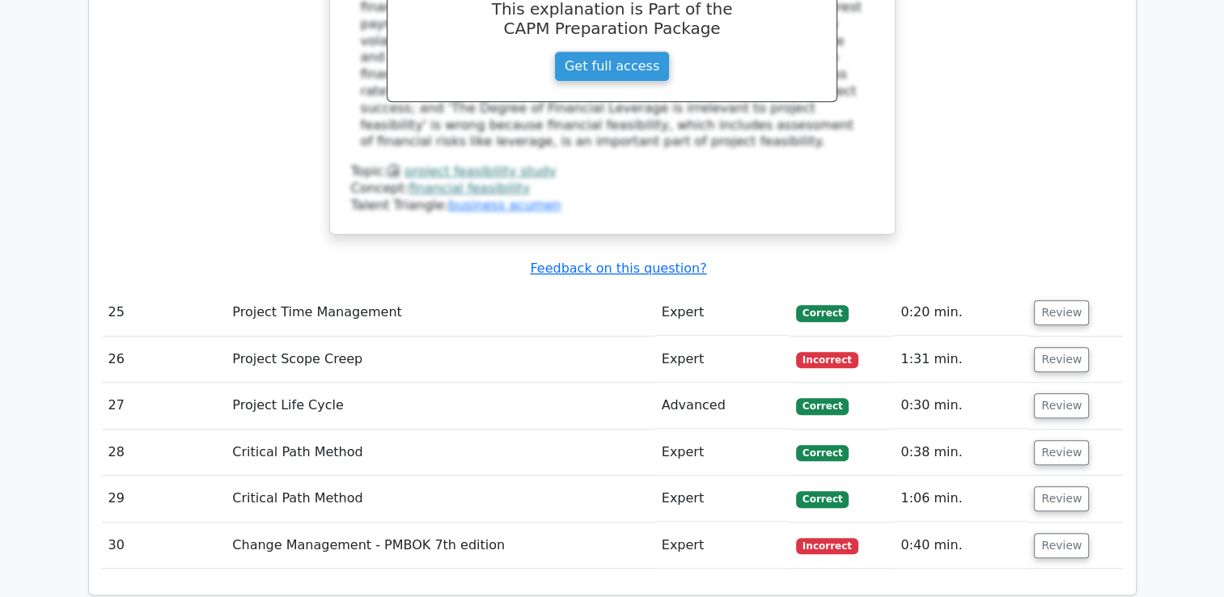
click at [1048, 336] on td "Review" at bounding box center [1074, 359] width 95 height 46
click at [1050, 347] on button "Review" at bounding box center [1061, 359] width 55 height 25
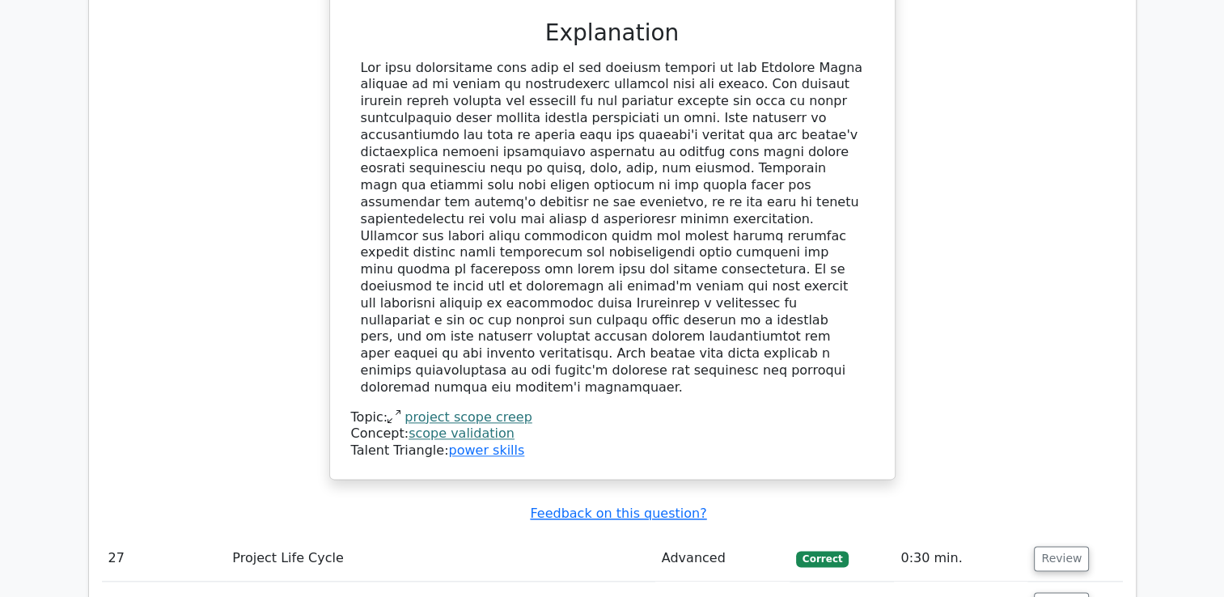
scroll to position [7939, 0]
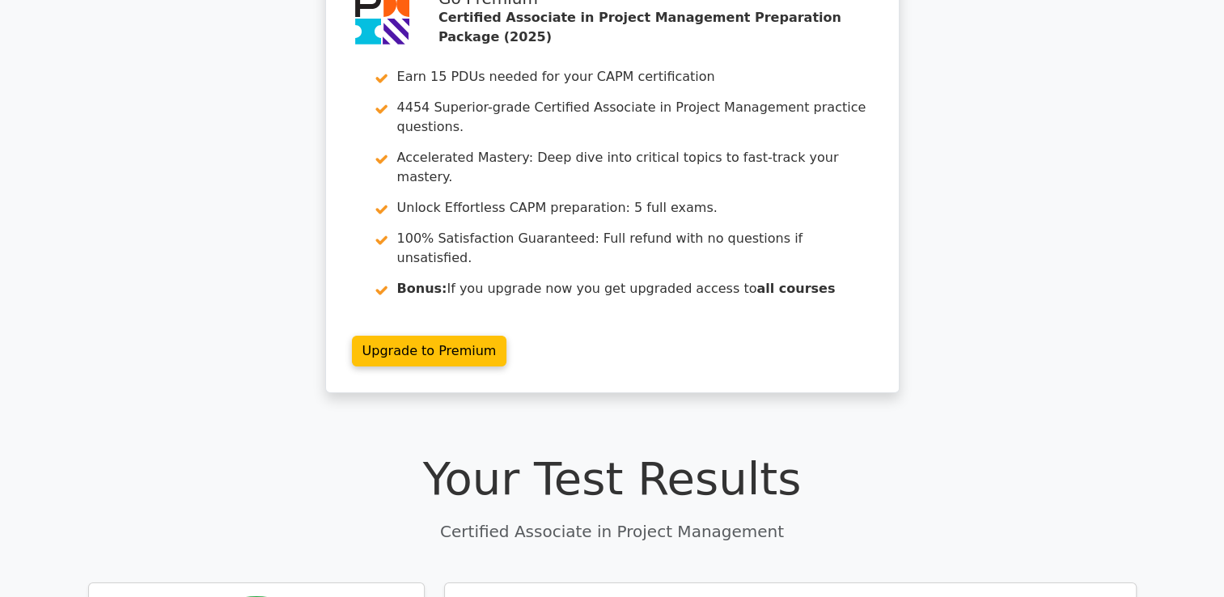
scroll to position [0, 0]
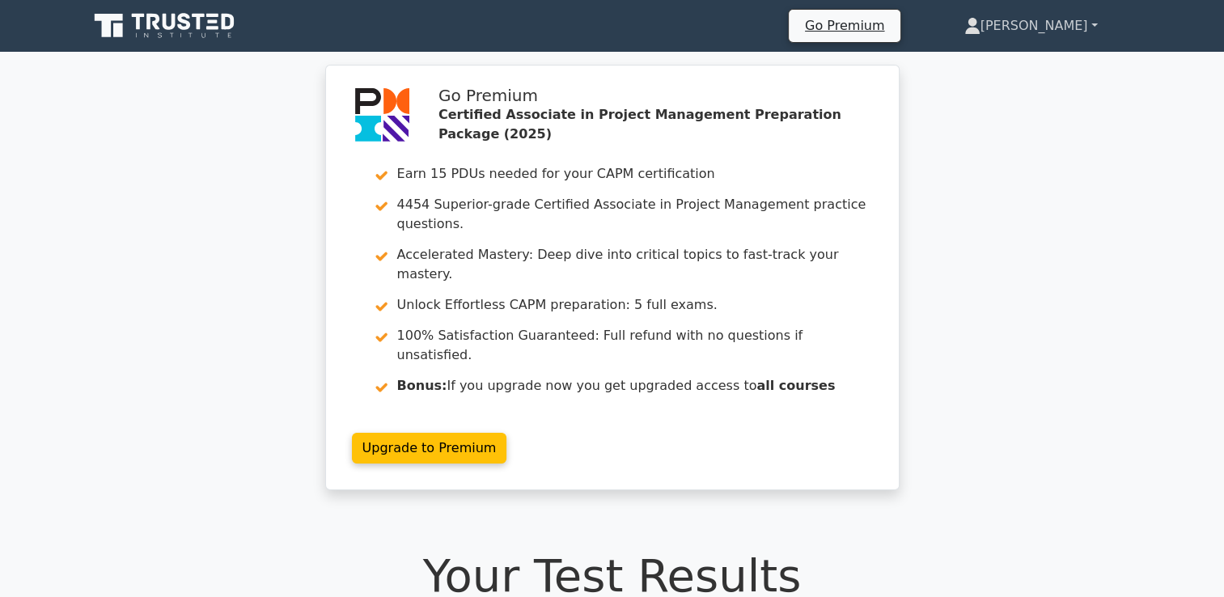
click at [979, 31] on icon at bounding box center [972, 30] width 15 height 6
click at [1039, 52] on link "Profile" at bounding box center [990, 64] width 128 height 26
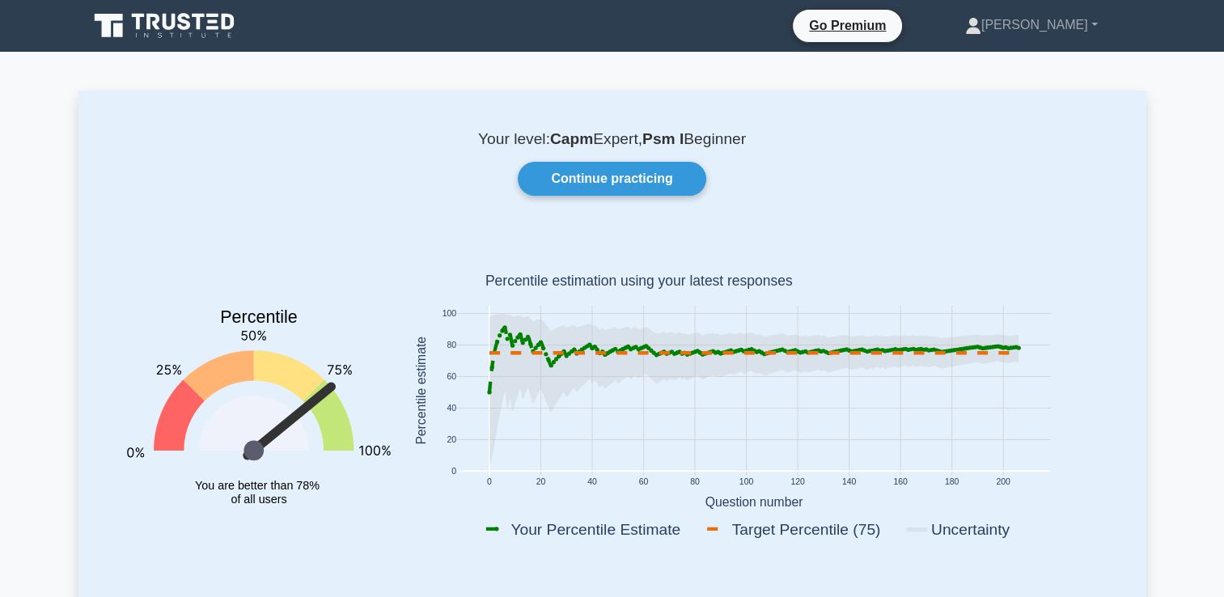
click at [192, 31] on icon at bounding box center [165, 26] width 155 height 31
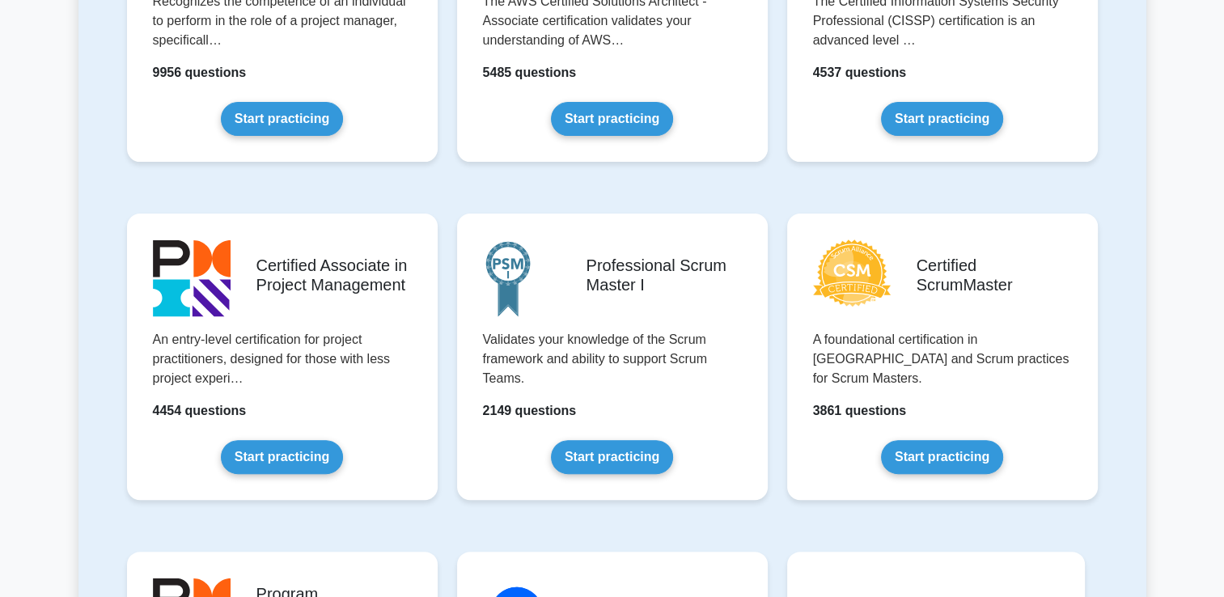
scroll to position [514, 0]
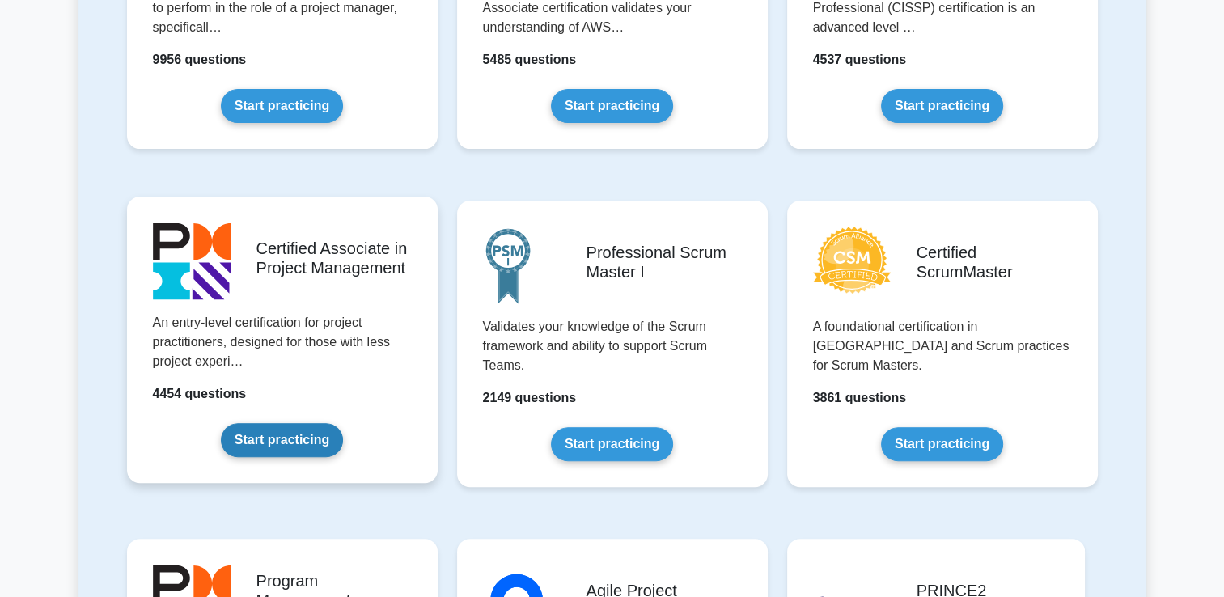
click at [303, 448] on link "Start practicing" at bounding box center [282, 440] width 122 height 34
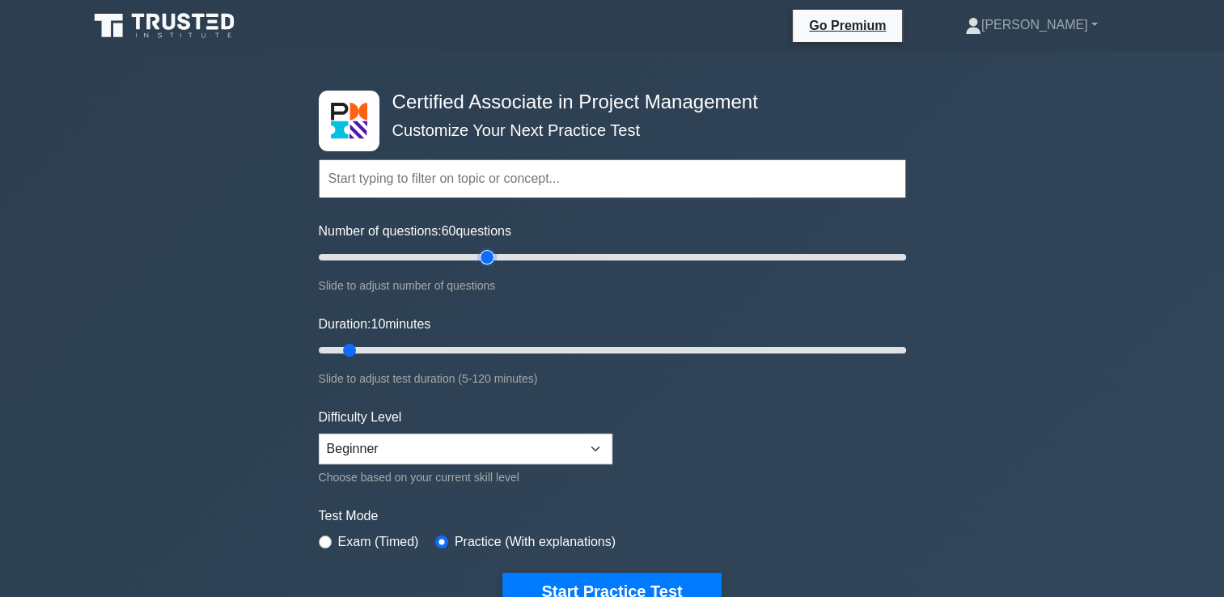
click at [485, 252] on input "Number of questions: 60 questions" at bounding box center [612, 256] width 587 height 19
drag, startPoint x: 440, startPoint y: 246, endPoint x: 458, endPoint y: 264, distance: 25.2
click at [458, 264] on div "Number of questions: 60 questions Slide to adjust number of questions" at bounding box center [612, 259] width 587 height 74
click at [458, 264] on input "Number of questions: 50 questions" at bounding box center [612, 256] width 587 height 19
type input "45"
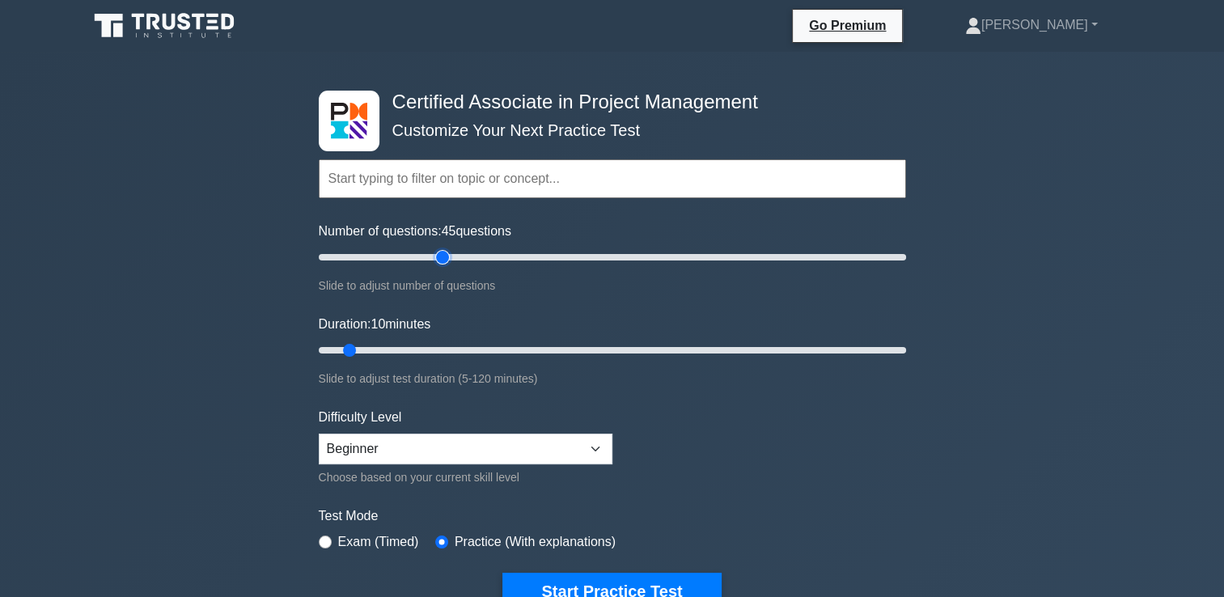
click at [443, 256] on input "Number of questions: 45 questions" at bounding box center [612, 256] width 587 height 19
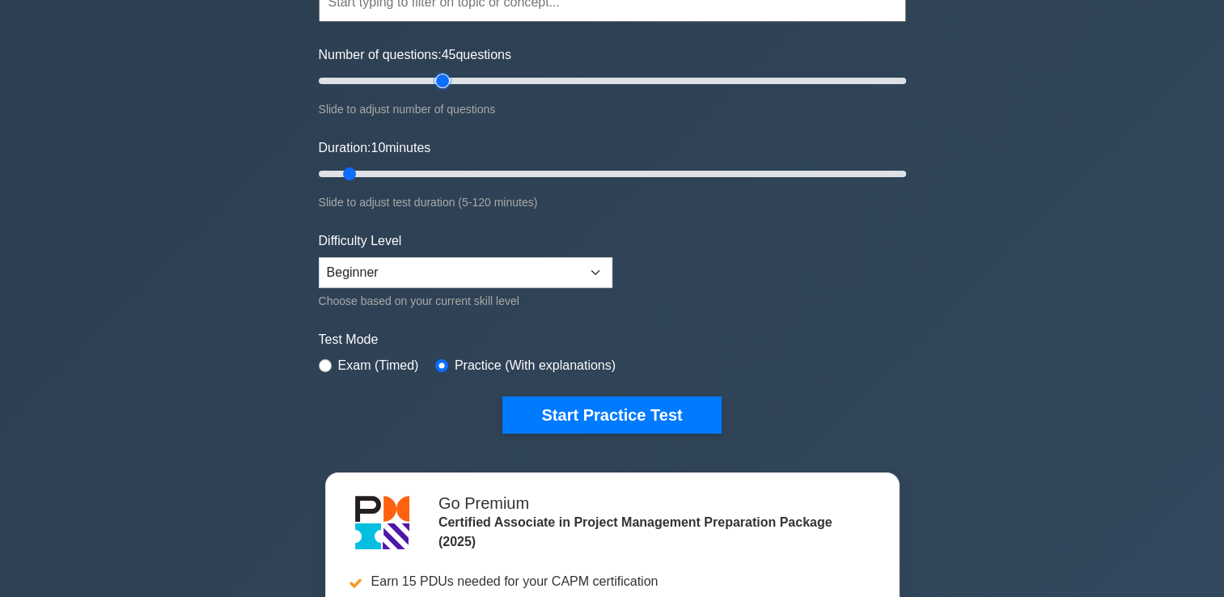
scroll to position [177, 0]
